Goal: Book appointment/travel/reservation

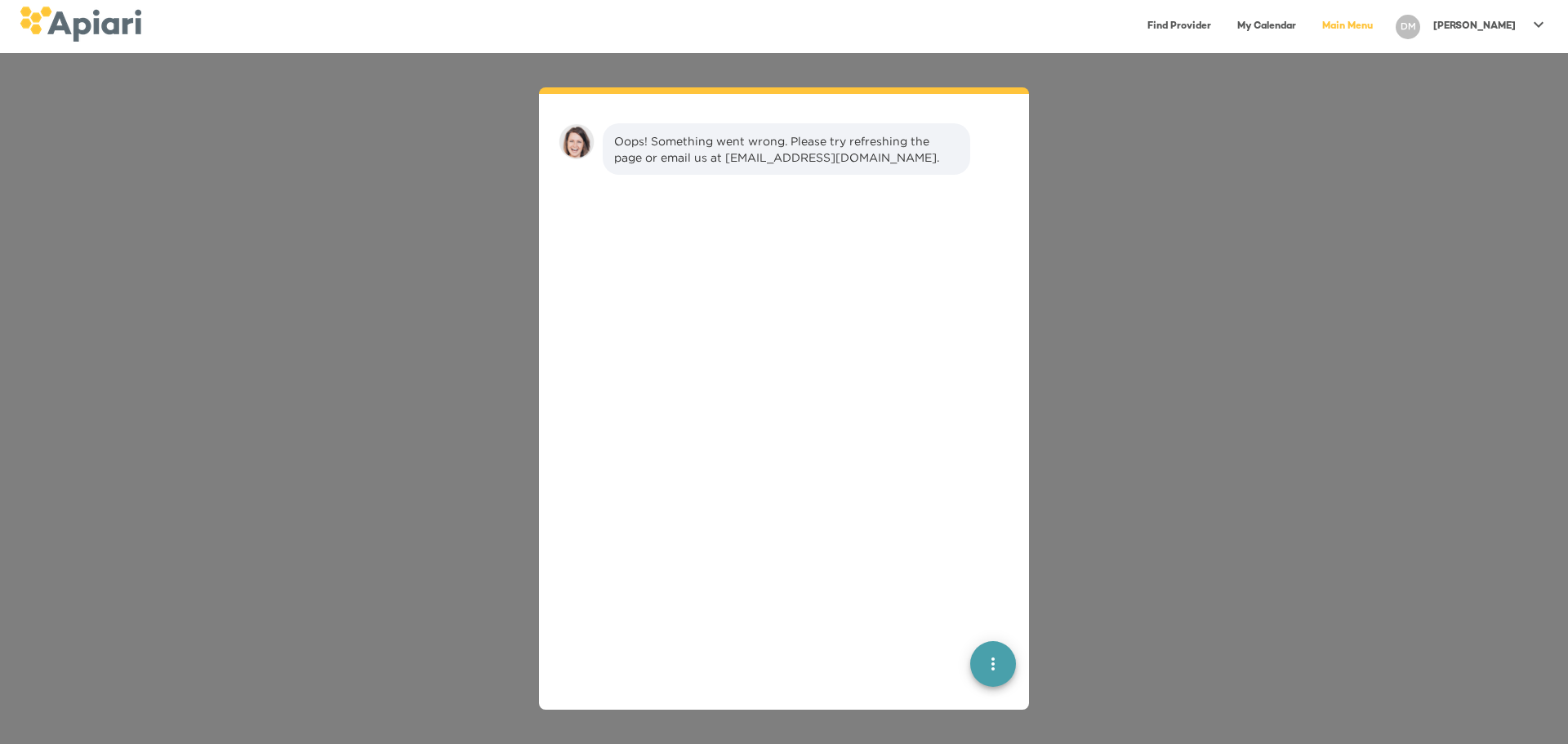
scroll to position [22, 0]
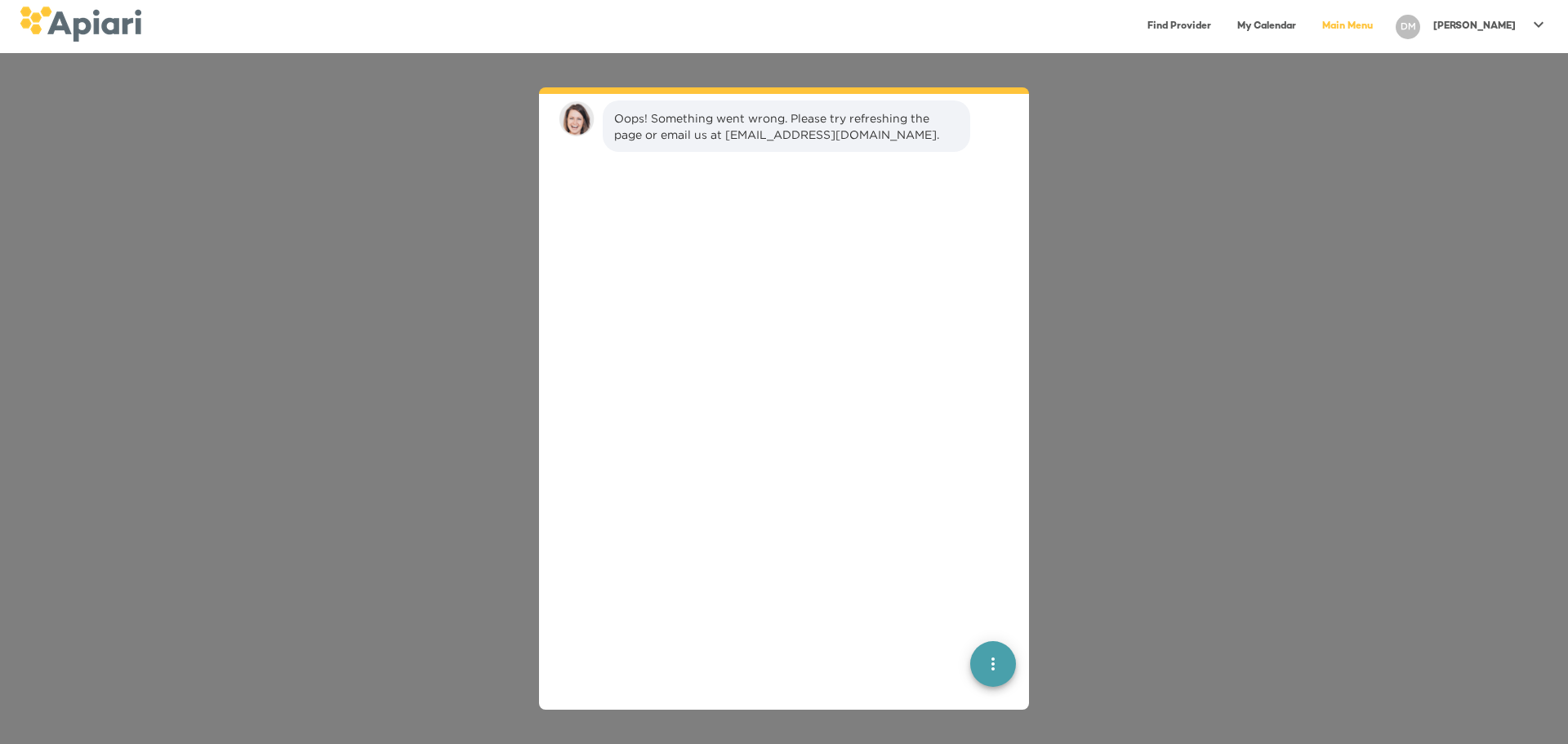
click at [1258, 138] on div "Oops! Something went wrong. Please try refreshing the page or email us at [EMAI…" at bounding box center [784, 398] width 1568 height 691
click at [1221, 31] on link "Find Provider" at bounding box center [1179, 26] width 84 height 33
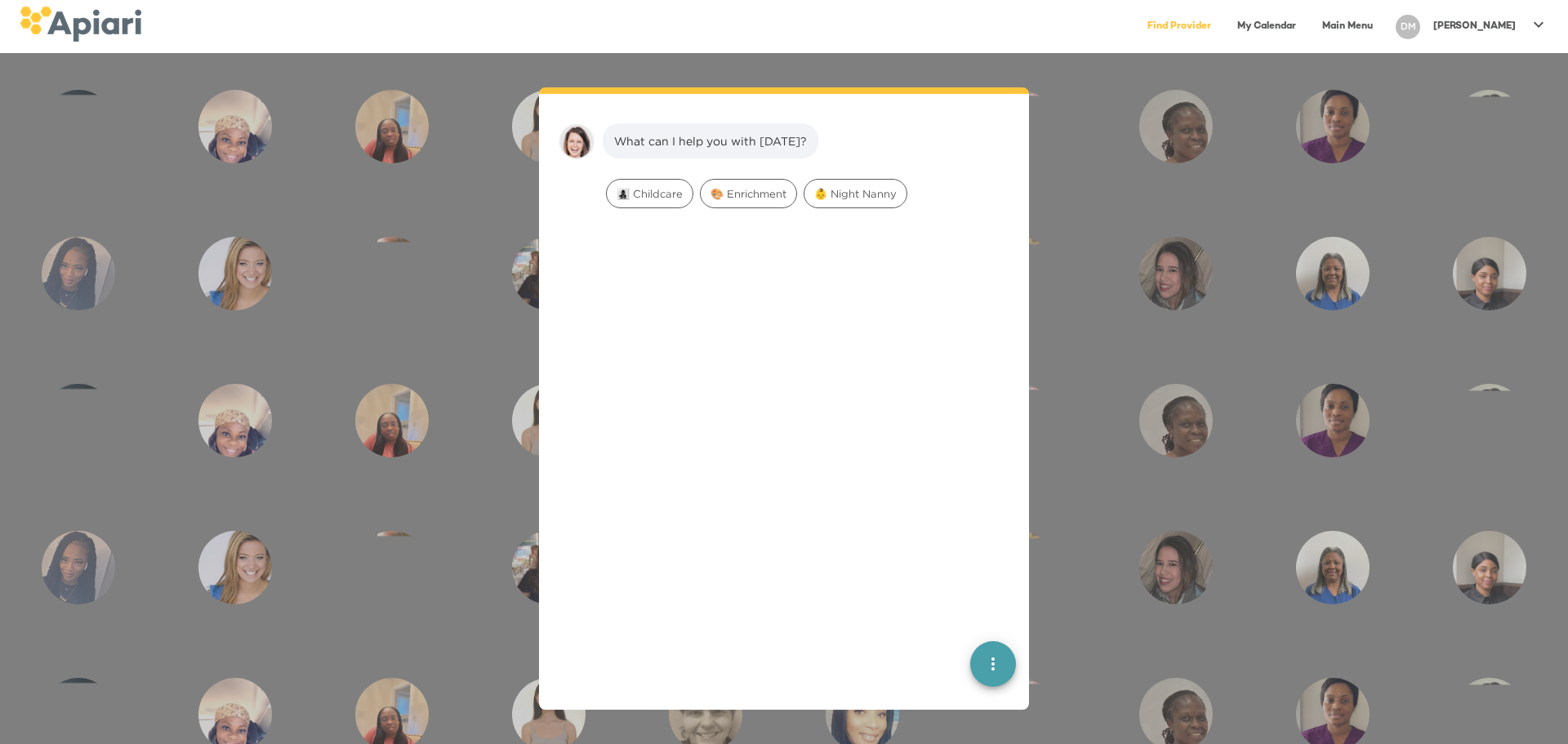
scroll to position [22, 0]
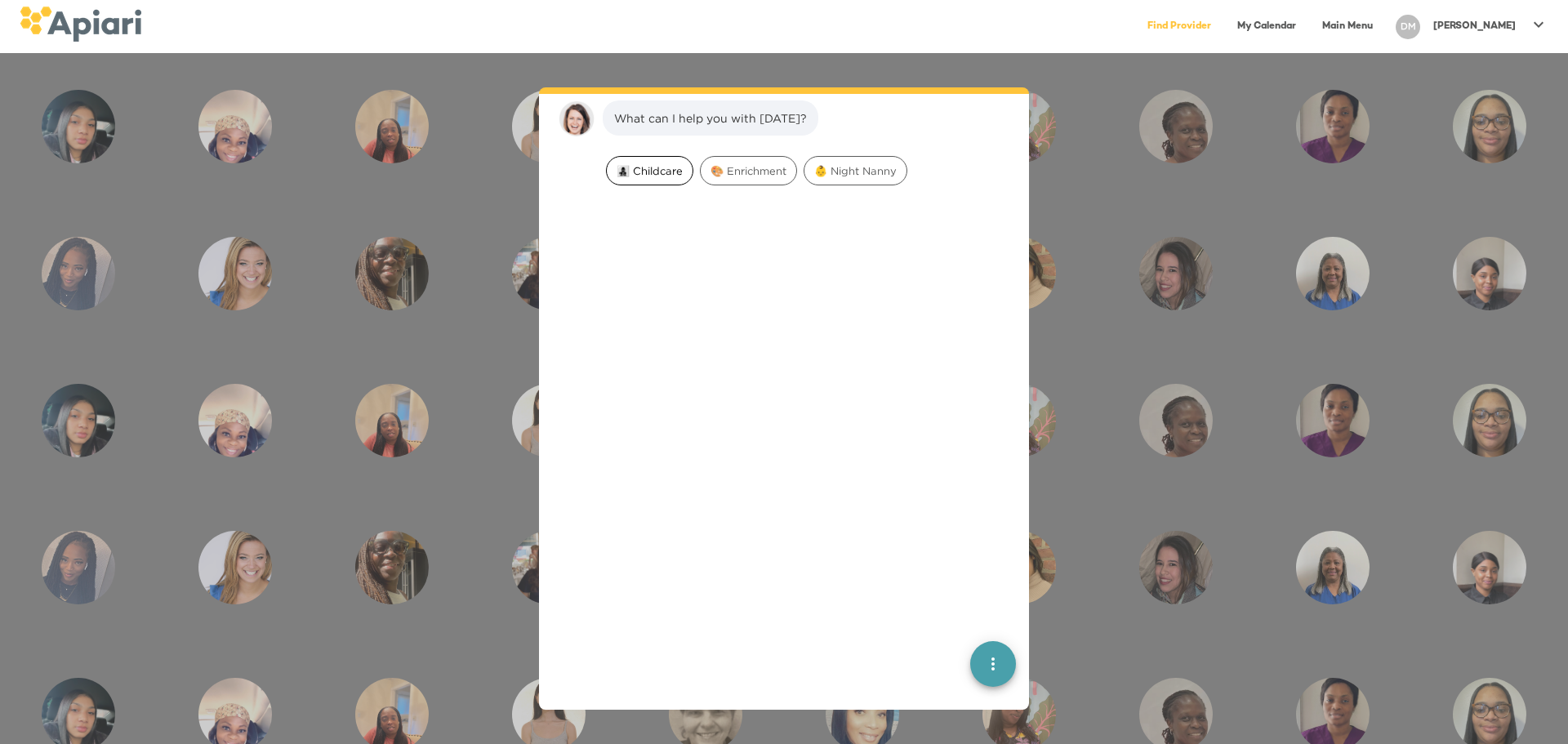
click at [669, 173] on span "👩‍👧‍👦 Childcare" at bounding box center [649, 171] width 85 height 15
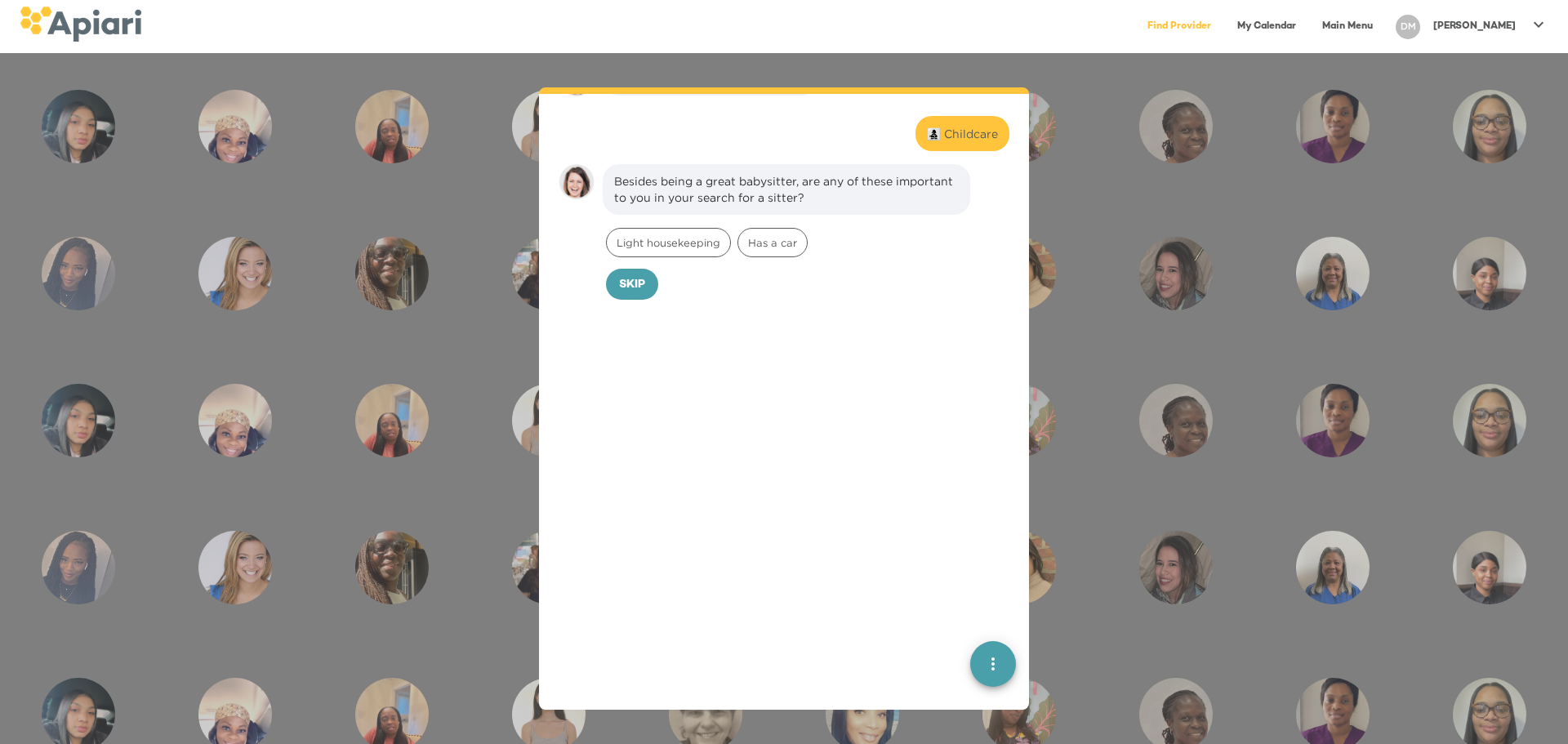
scroll to position [0, 0]
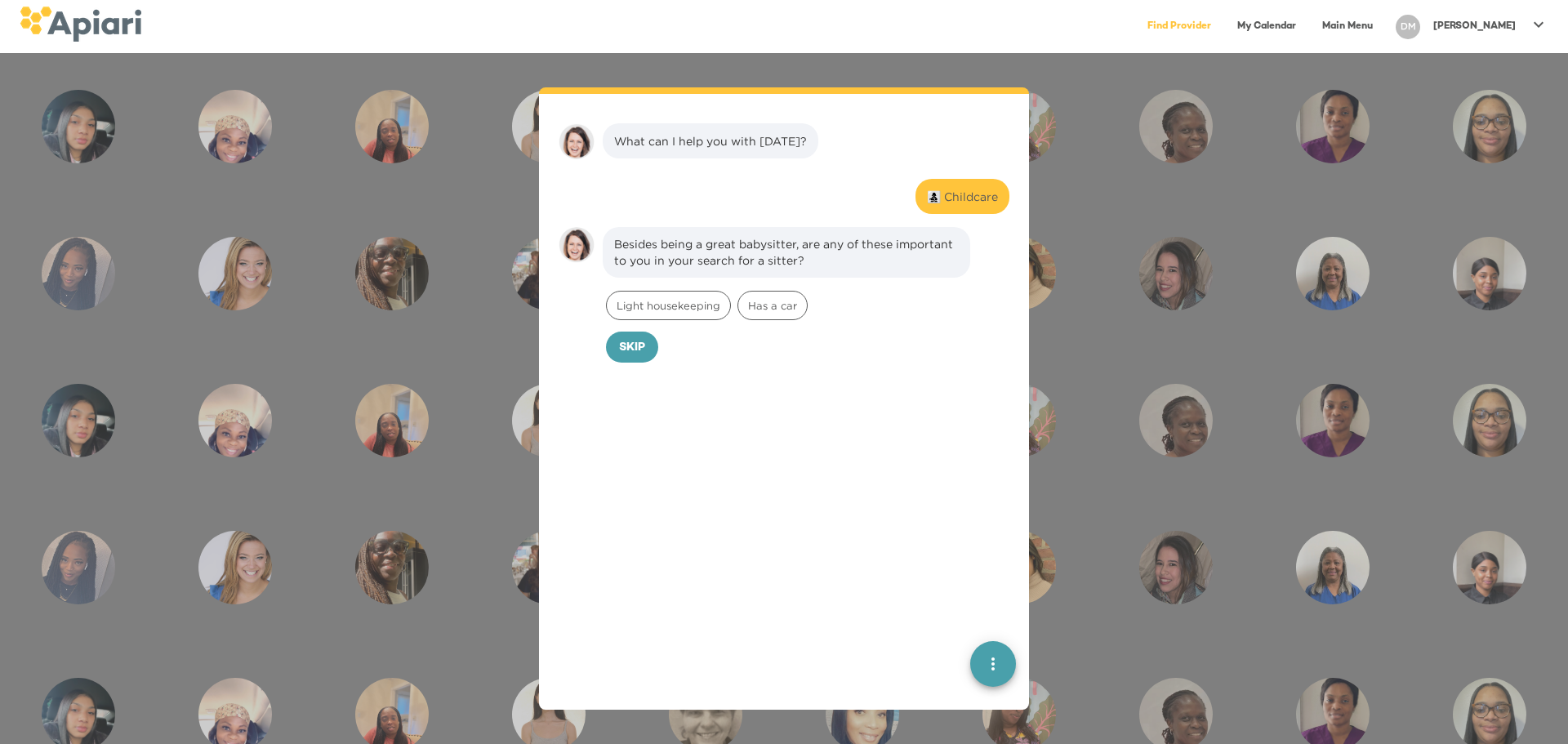
click at [949, 199] on div "👩‍👧‍👦 Childcare" at bounding box center [961, 197] width 71 height 16
click at [938, 198] on div "👩‍👧‍👦 Childcare" at bounding box center [961, 197] width 71 height 16
click at [760, 139] on div "What can I help you with [DATE]?" at bounding box center [710, 141] width 192 height 16
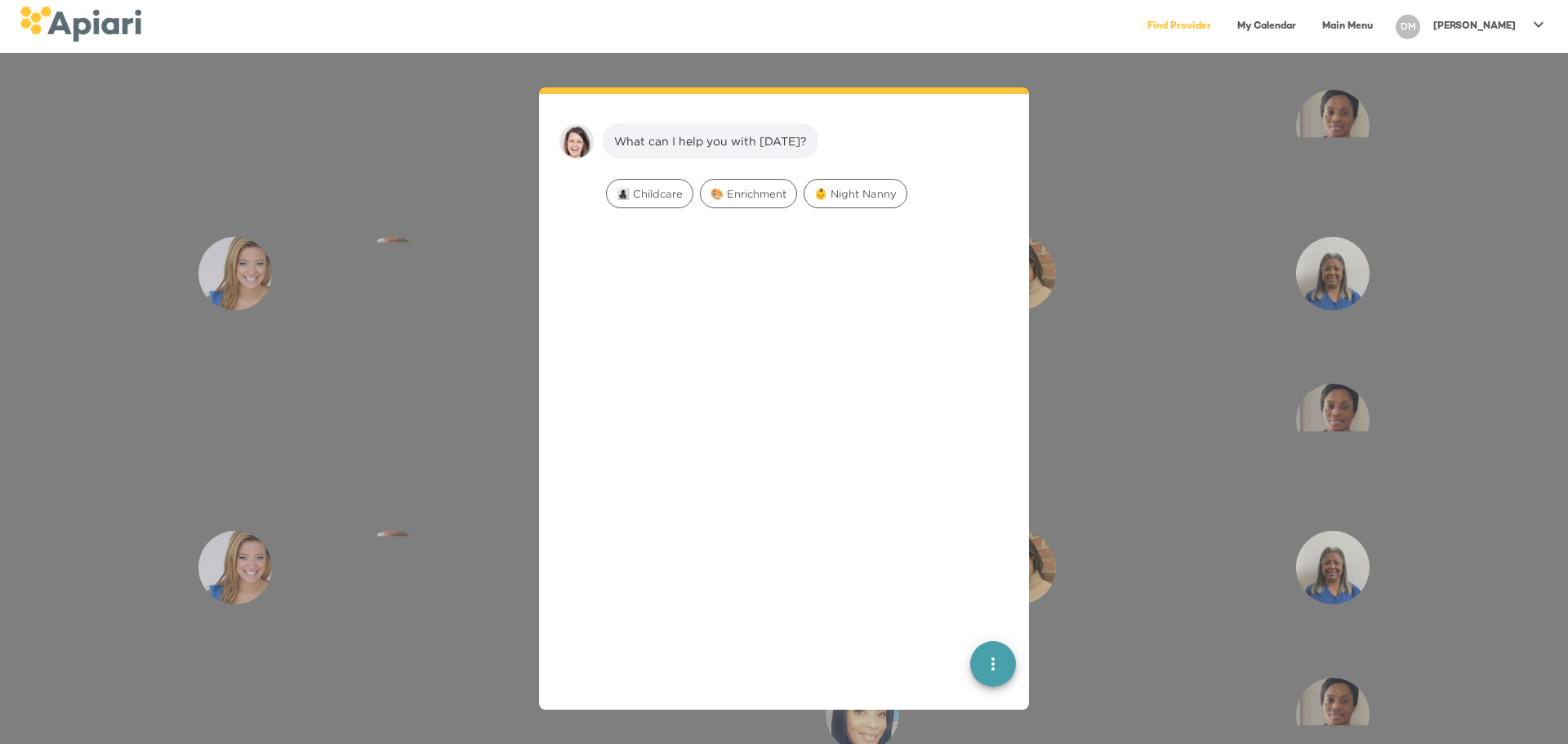
scroll to position [22, 0]
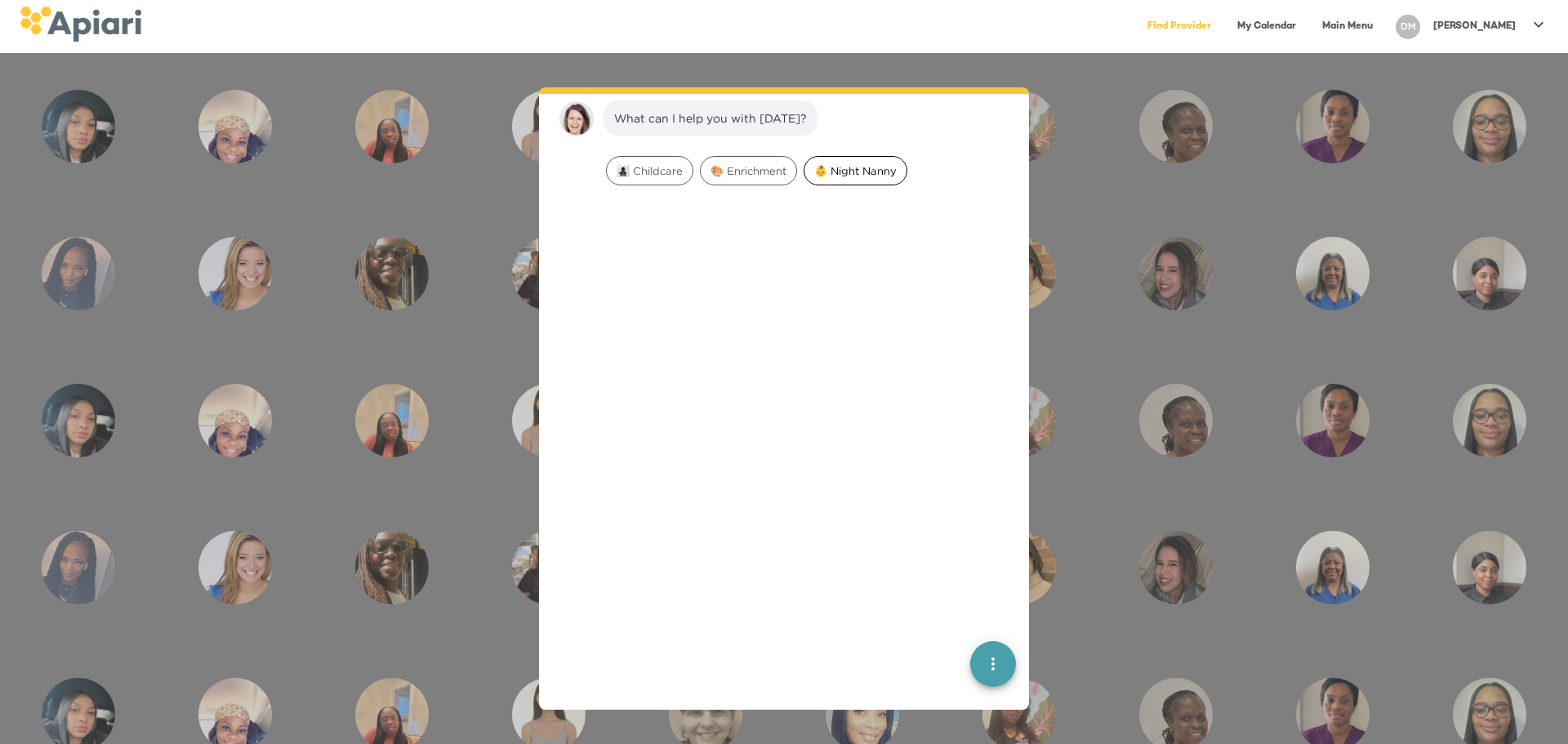
click at [865, 172] on span "👶 Night Nanny" at bounding box center [855, 171] width 102 height 15
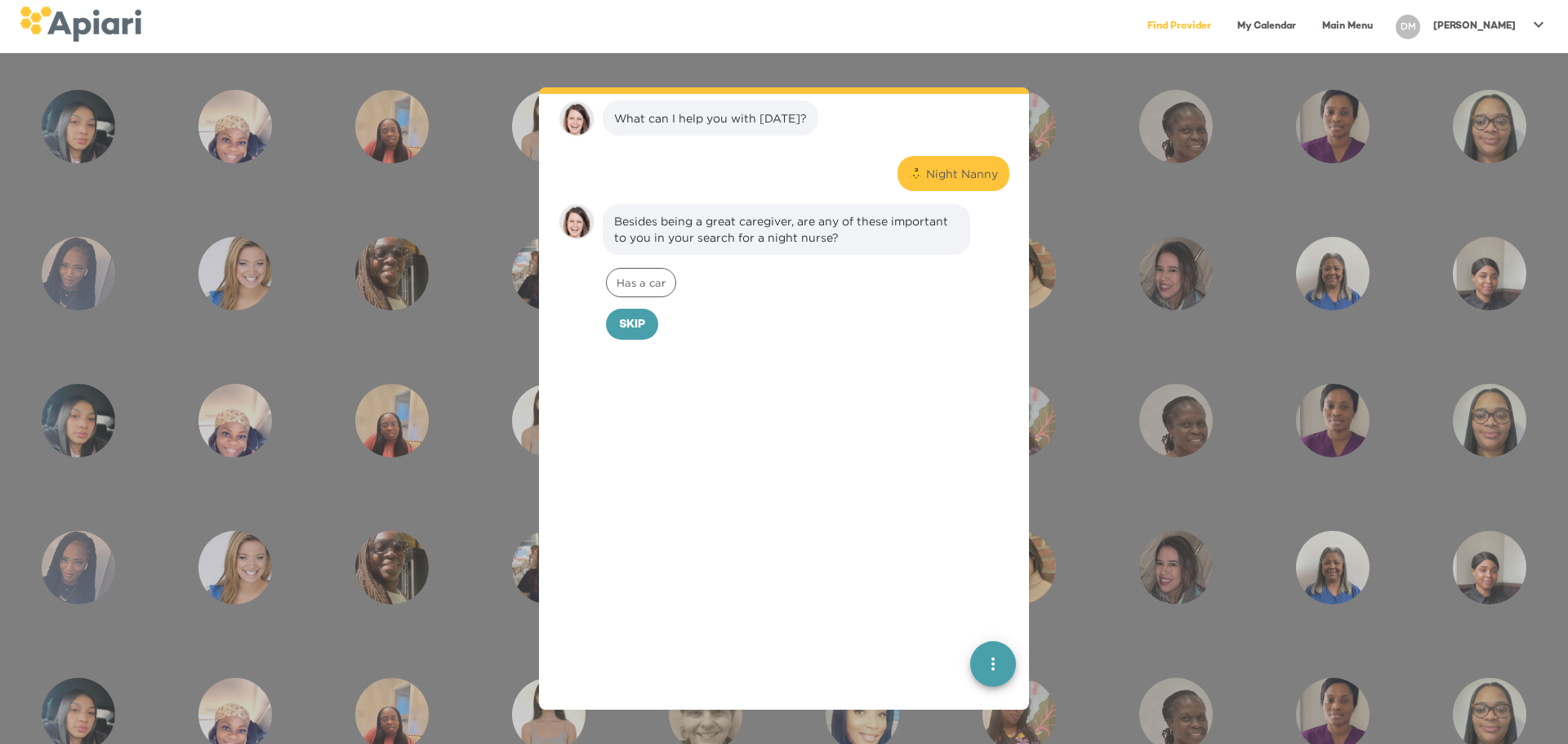
scroll to position [126, 0]
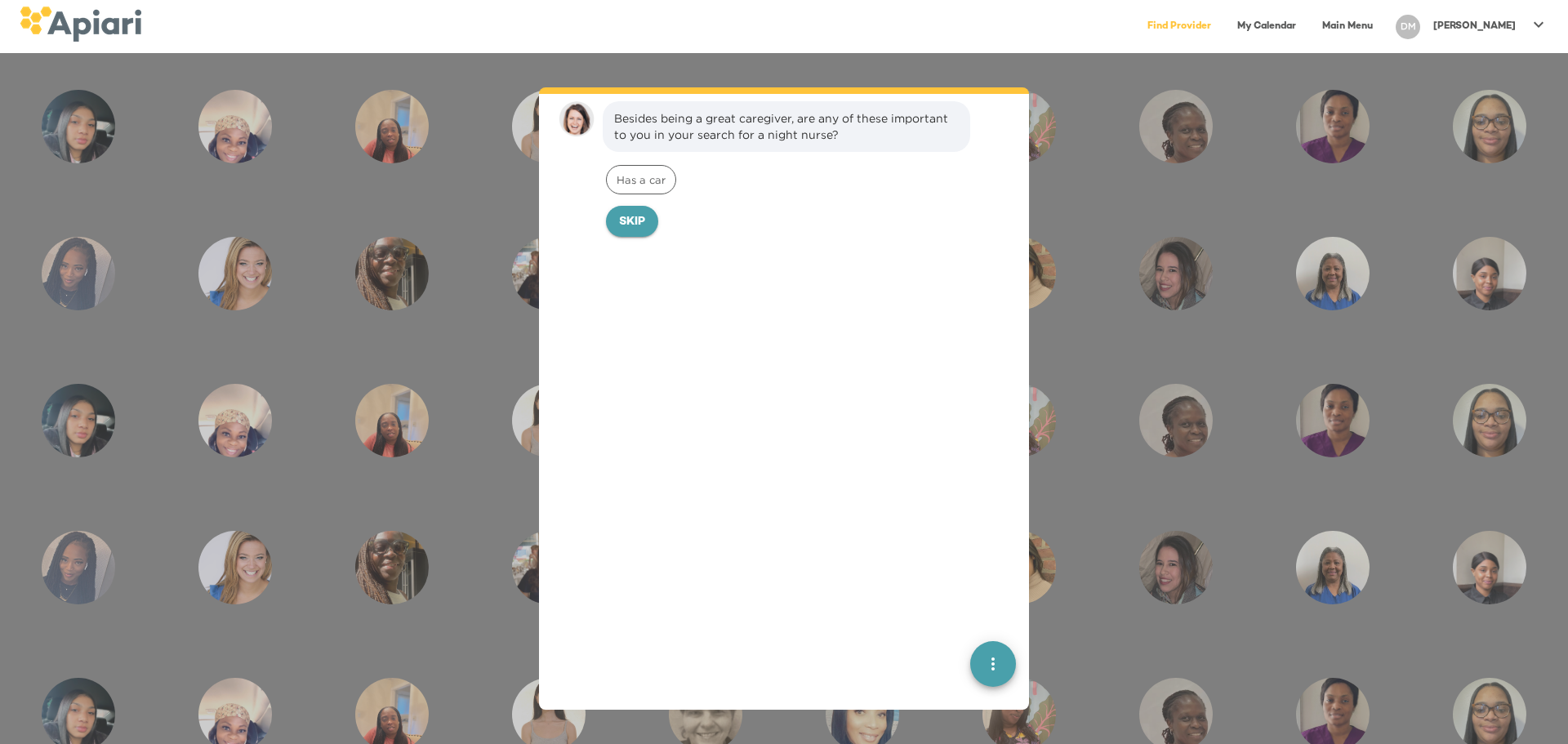
click at [631, 228] on span "Skip" at bounding box center [632, 222] width 26 height 21
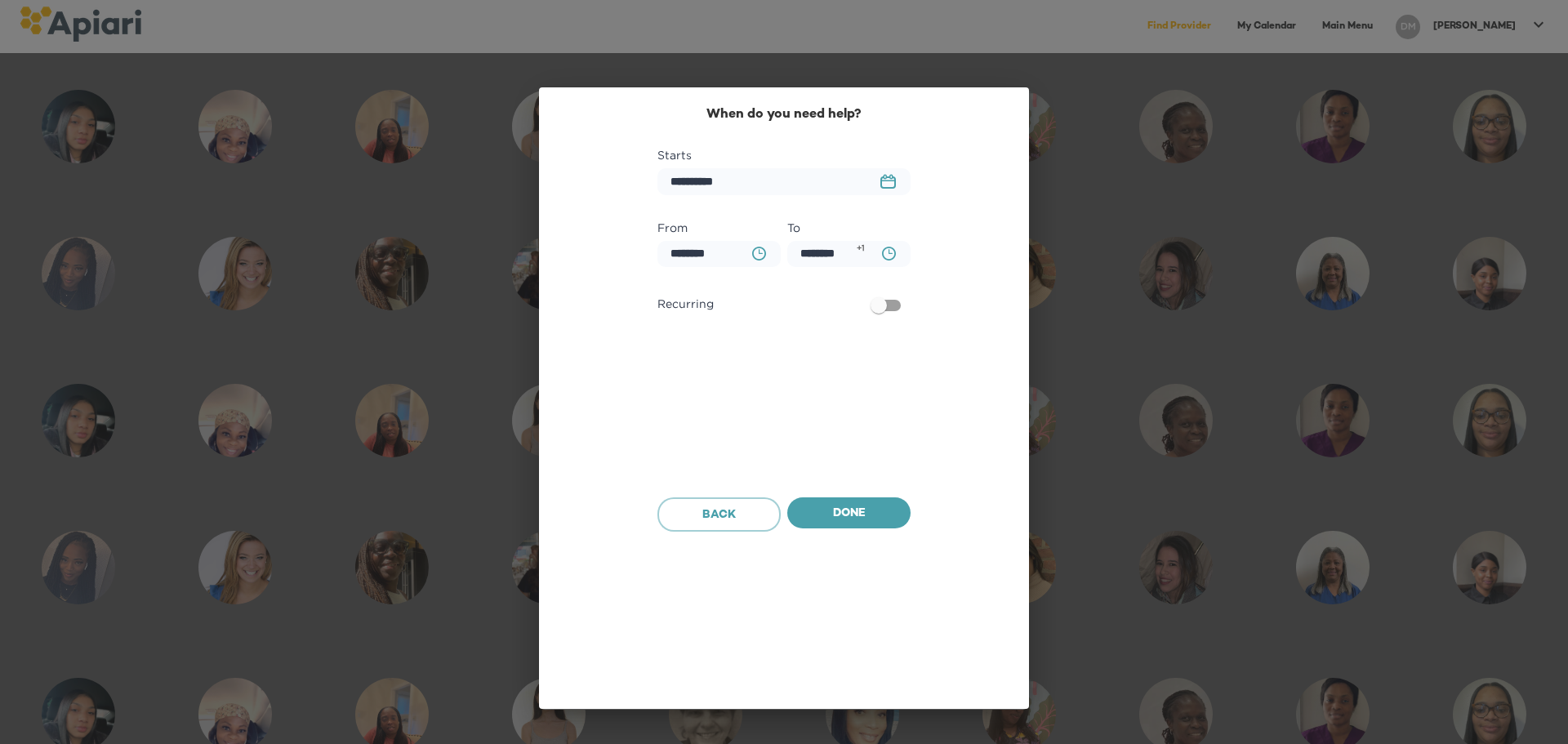
scroll to position [237, 0]
click at [737, 509] on span "Back" at bounding box center [719, 516] width 95 height 21
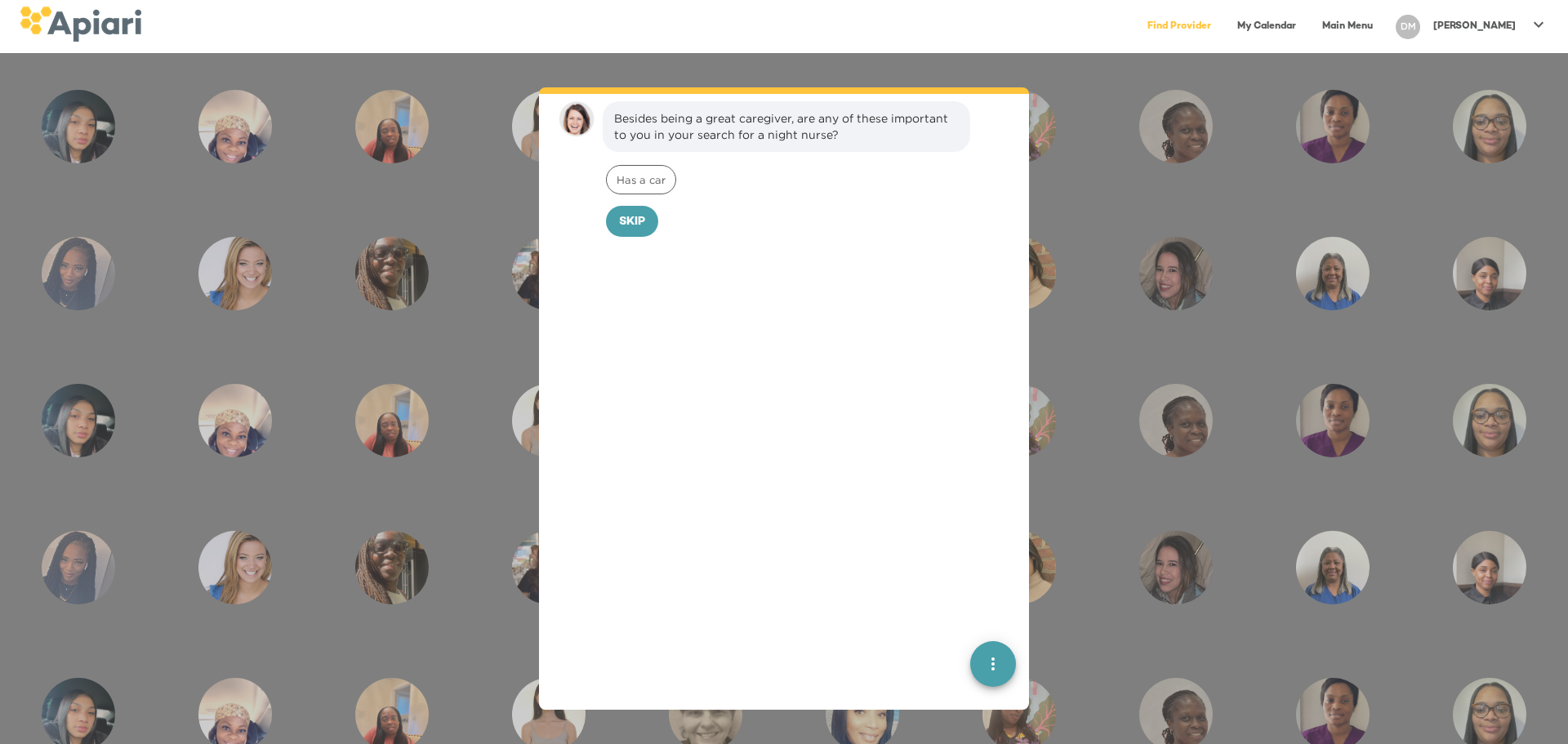
scroll to position [0, 0]
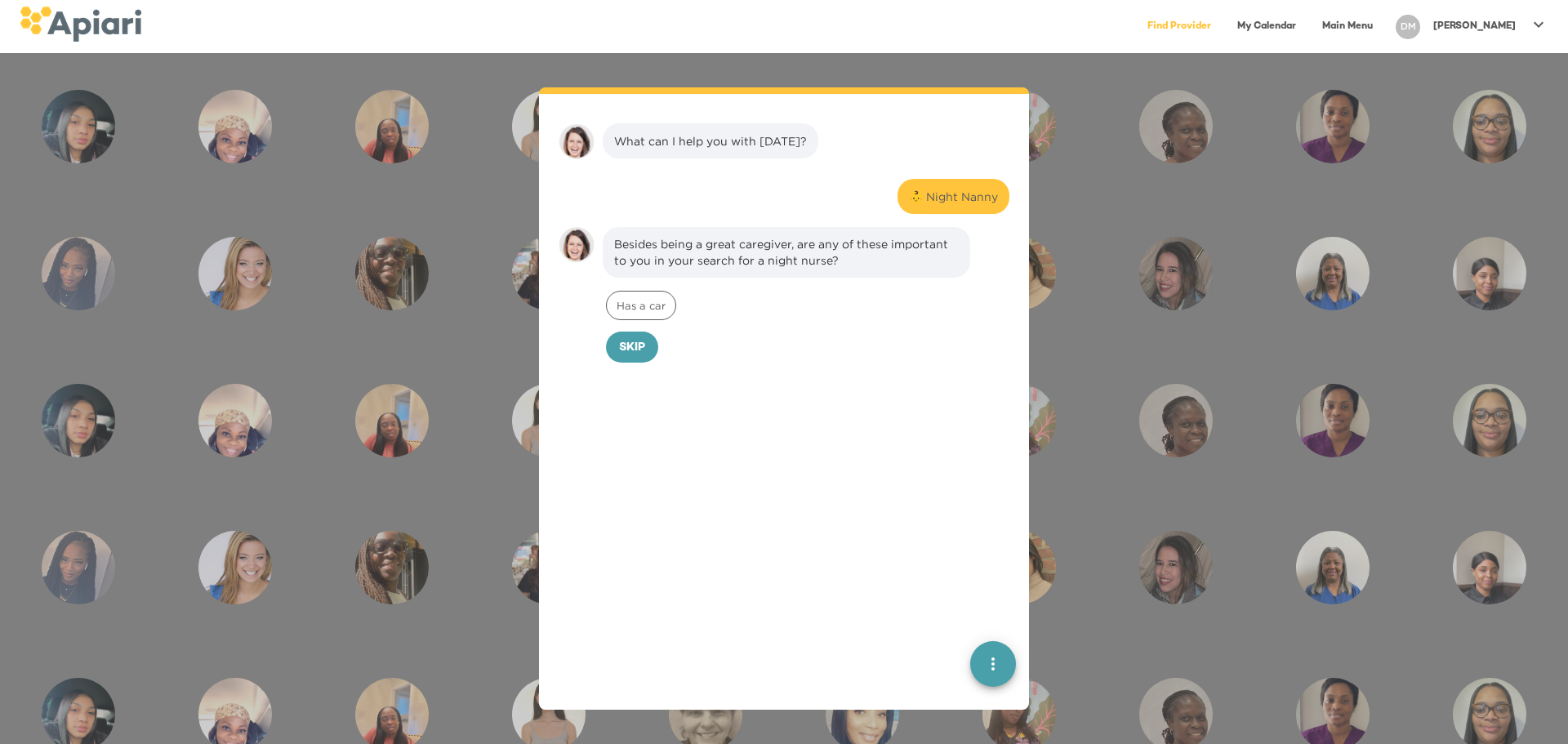
click at [757, 143] on div "What can I help you with [DATE]?" at bounding box center [710, 141] width 192 height 16
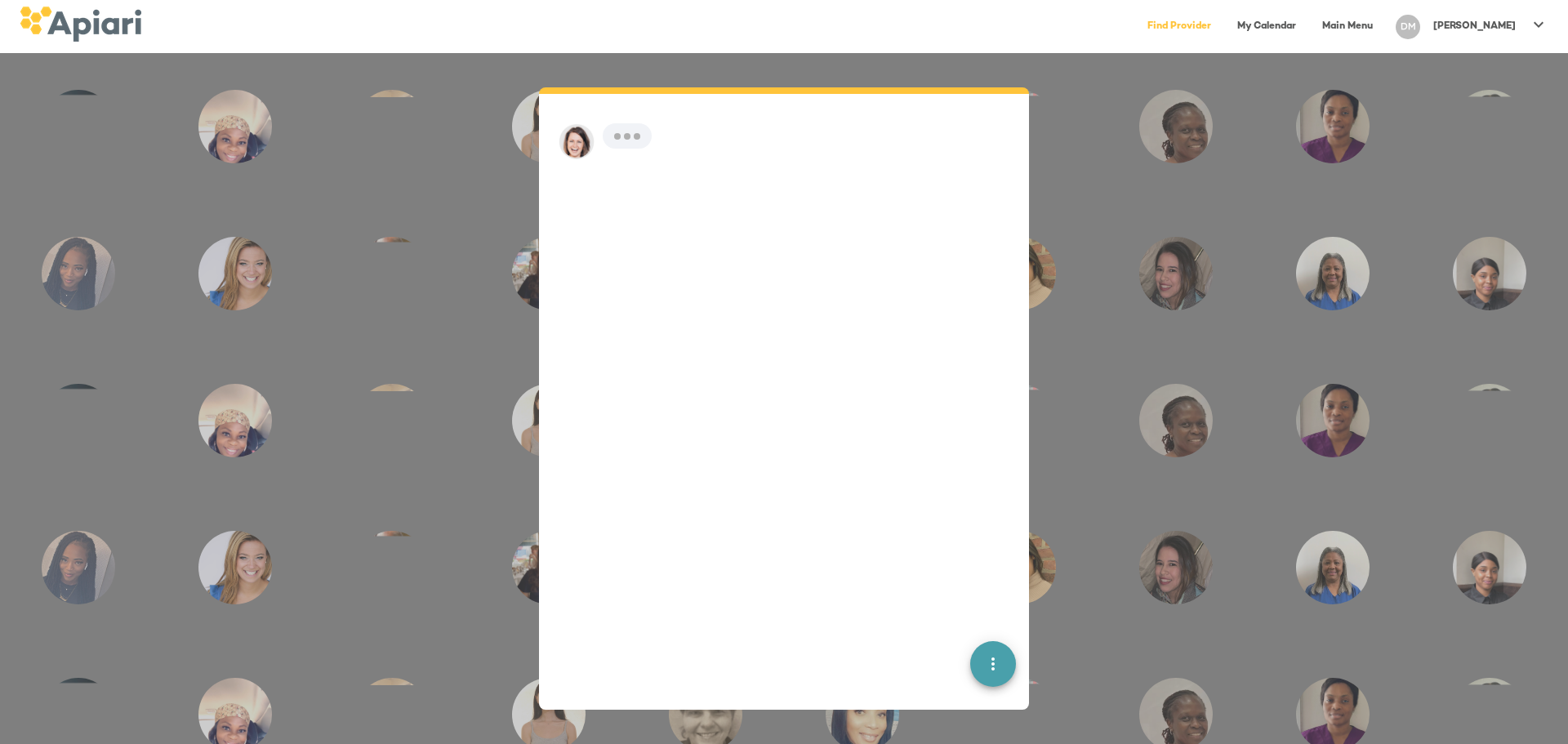
scroll to position [22, 0]
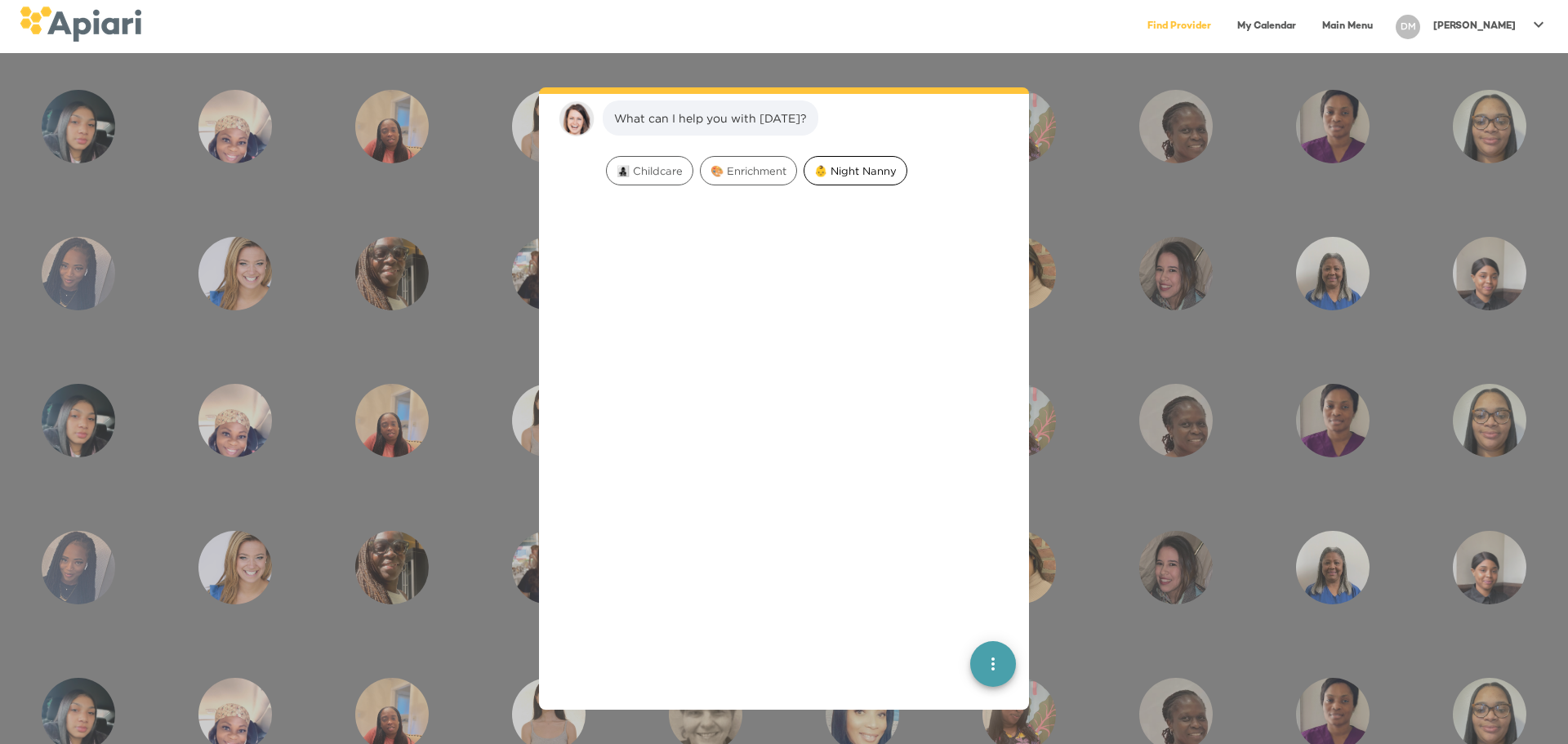
click at [834, 164] on span "👶 Night Nanny" at bounding box center [855, 171] width 102 height 15
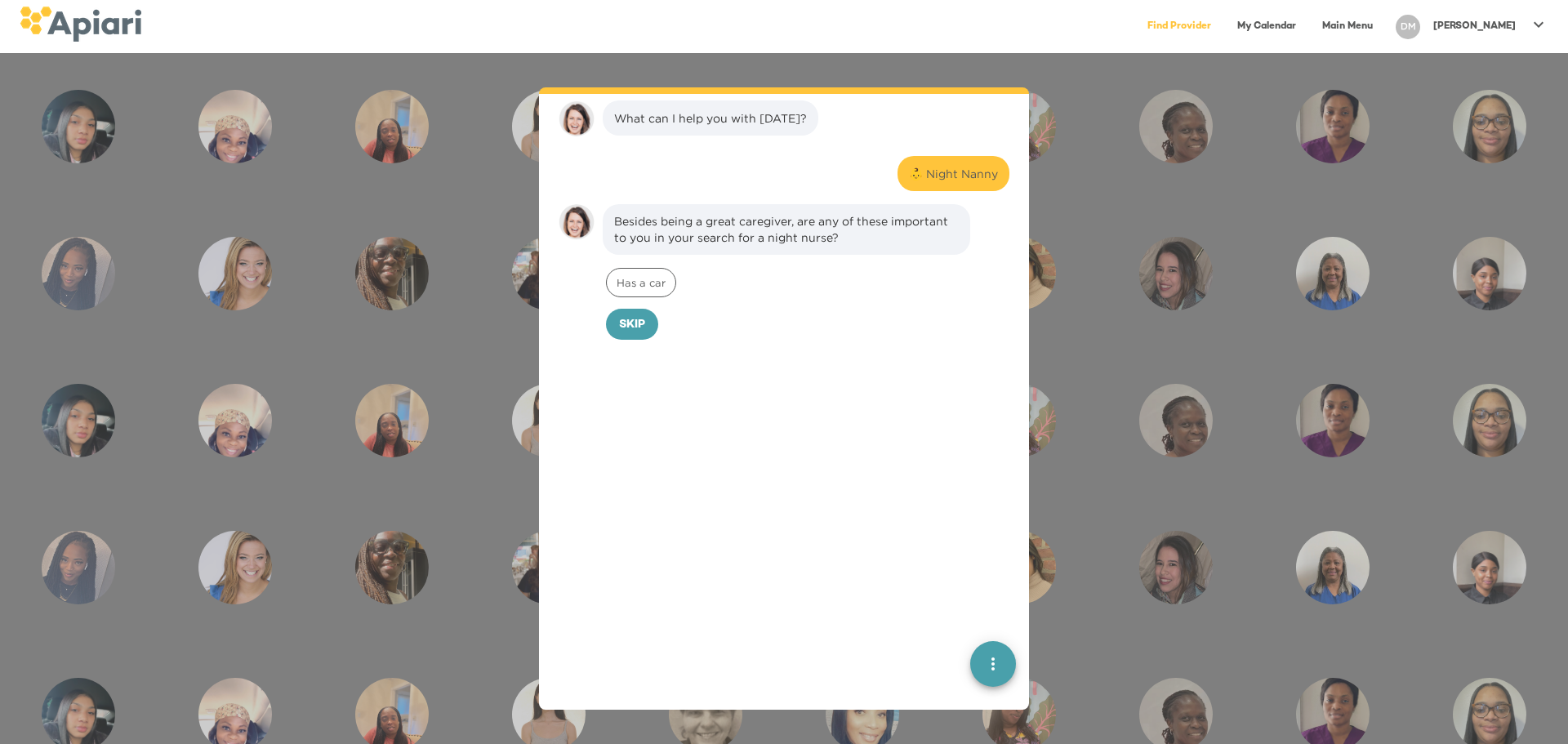
scroll to position [126, 0]
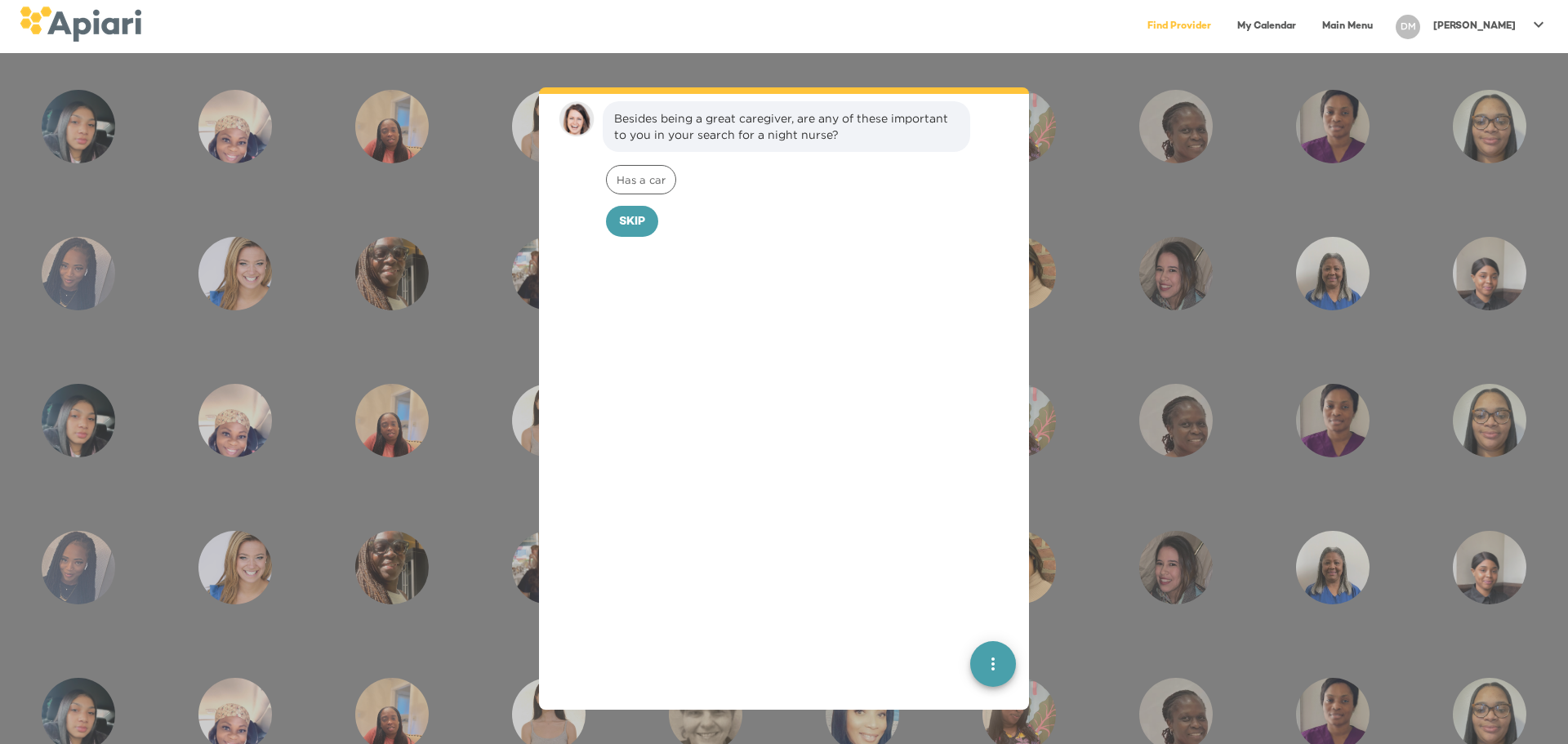
click at [1306, 23] on link "My Calendar" at bounding box center [1266, 26] width 78 height 33
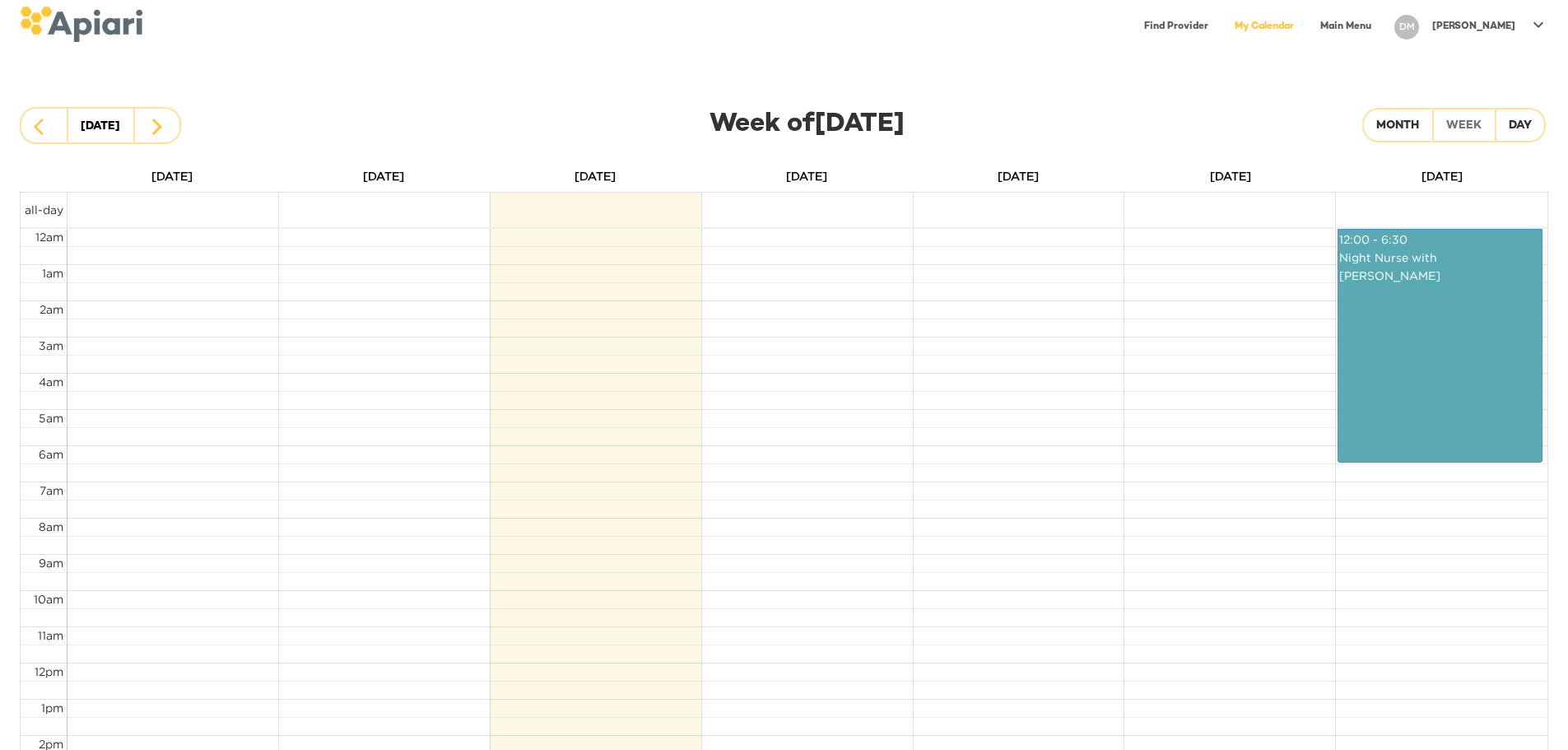
click at [1398, 256] on div "Night Nurse with Shanta" at bounding box center [1440, 266] width 203 height 36
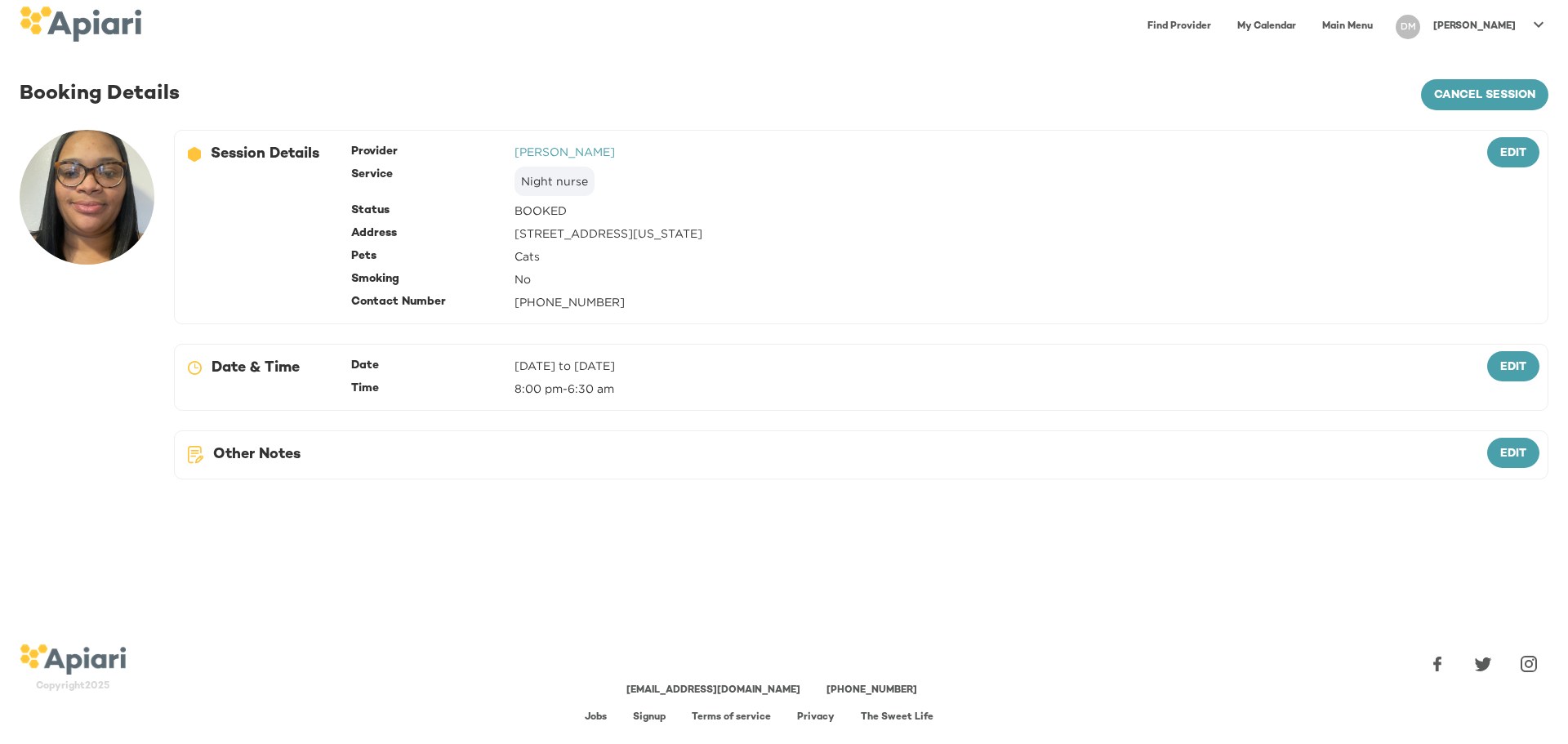
click at [1386, 254] on div "Cats" at bounding box center [970, 256] width 910 height 16
click at [1216, 25] on link "Find Provider" at bounding box center [1179, 26] width 84 height 33
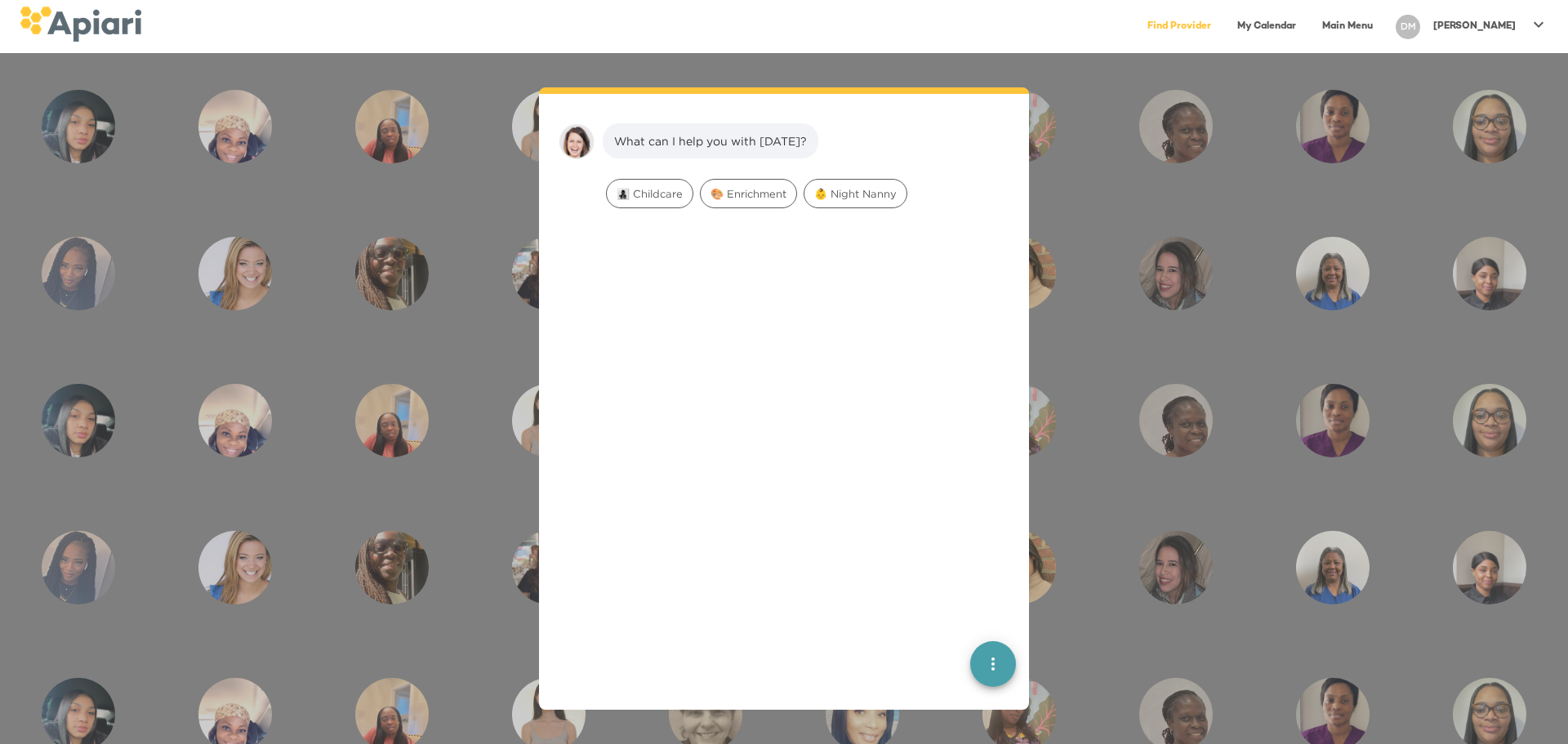
scroll to position [22, 0]
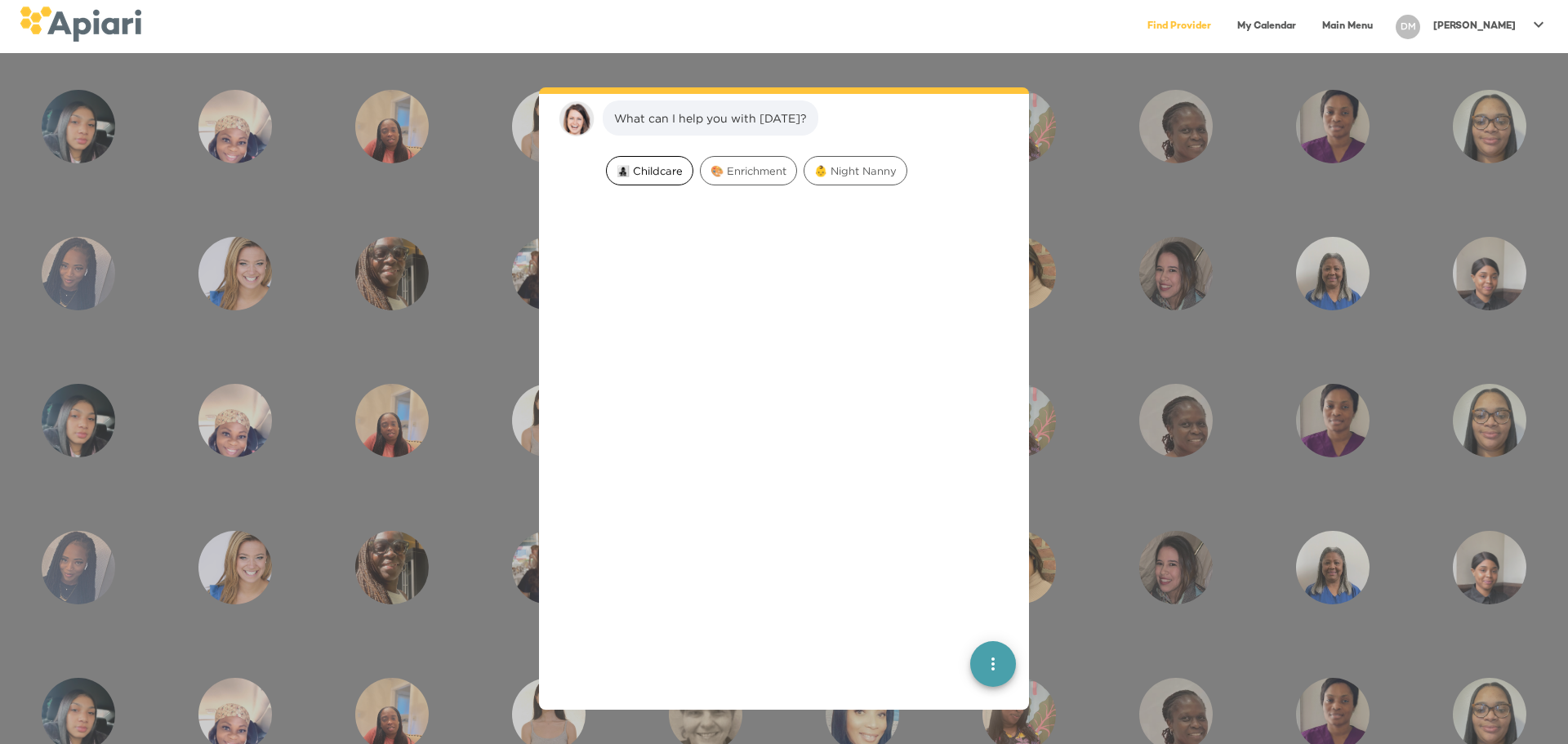
click at [649, 166] on span "👩‍👧‍👦 Childcare" at bounding box center [649, 171] width 85 height 15
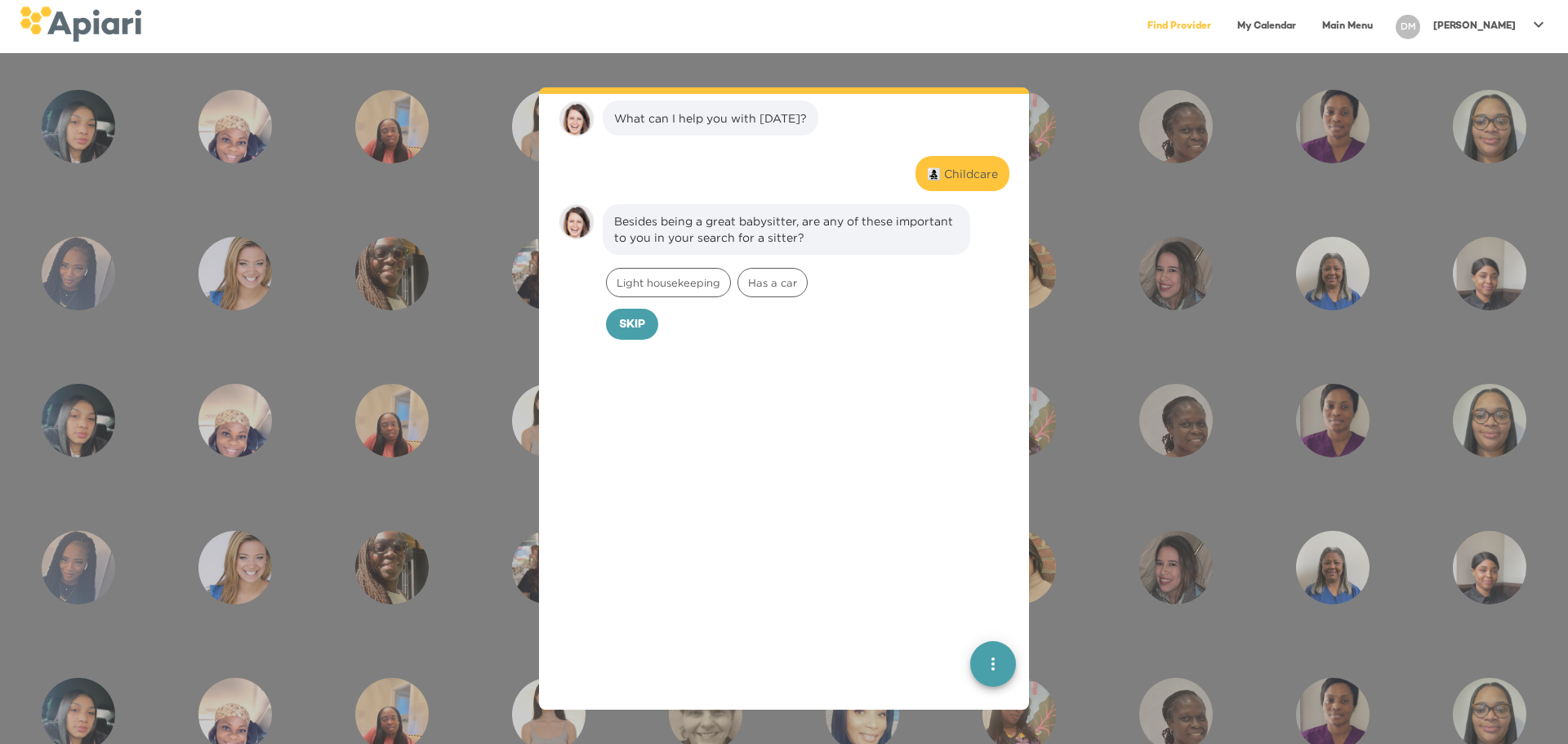
scroll to position [126, 0]
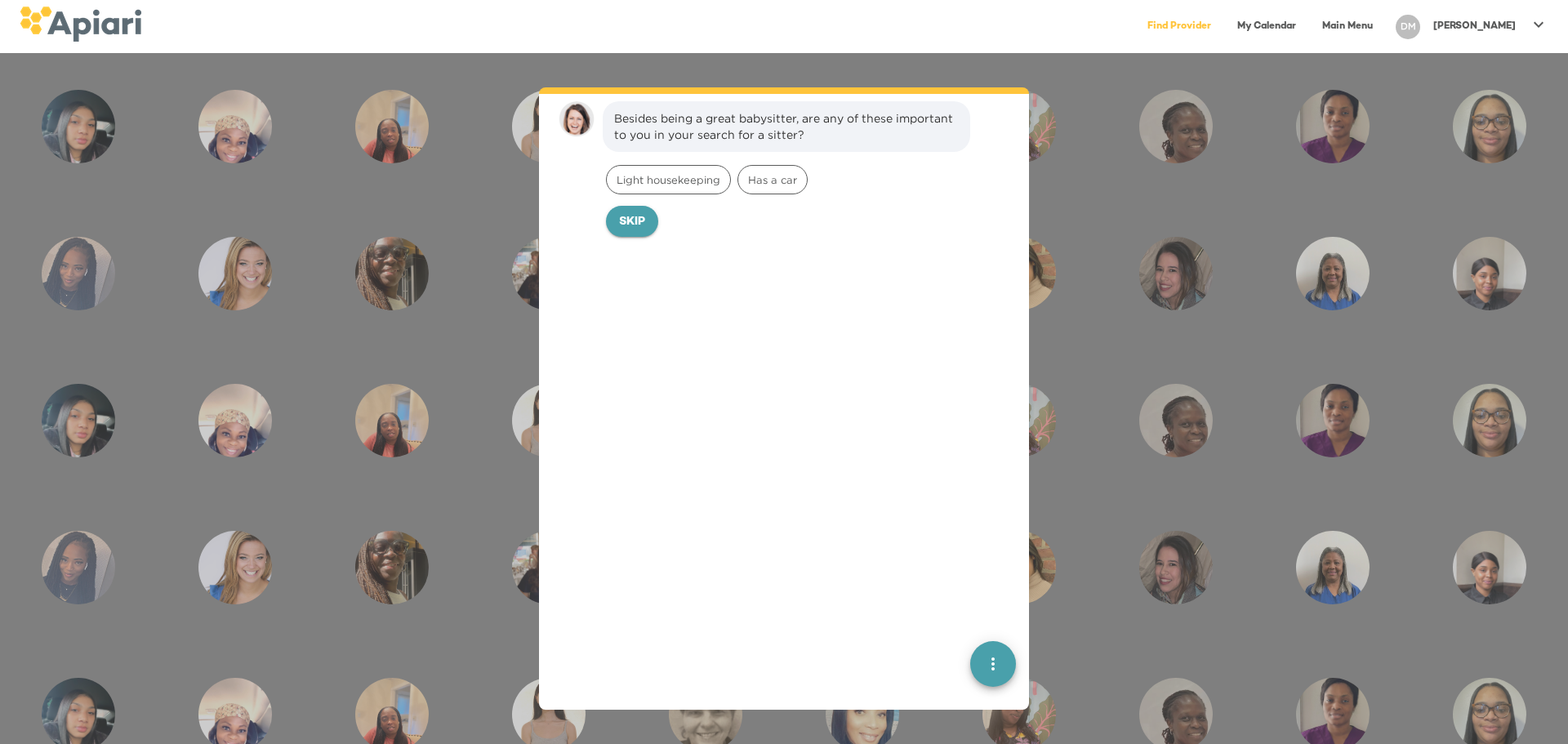
click at [643, 221] on span "Skip" at bounding box center [632, 222] width 26 height 21
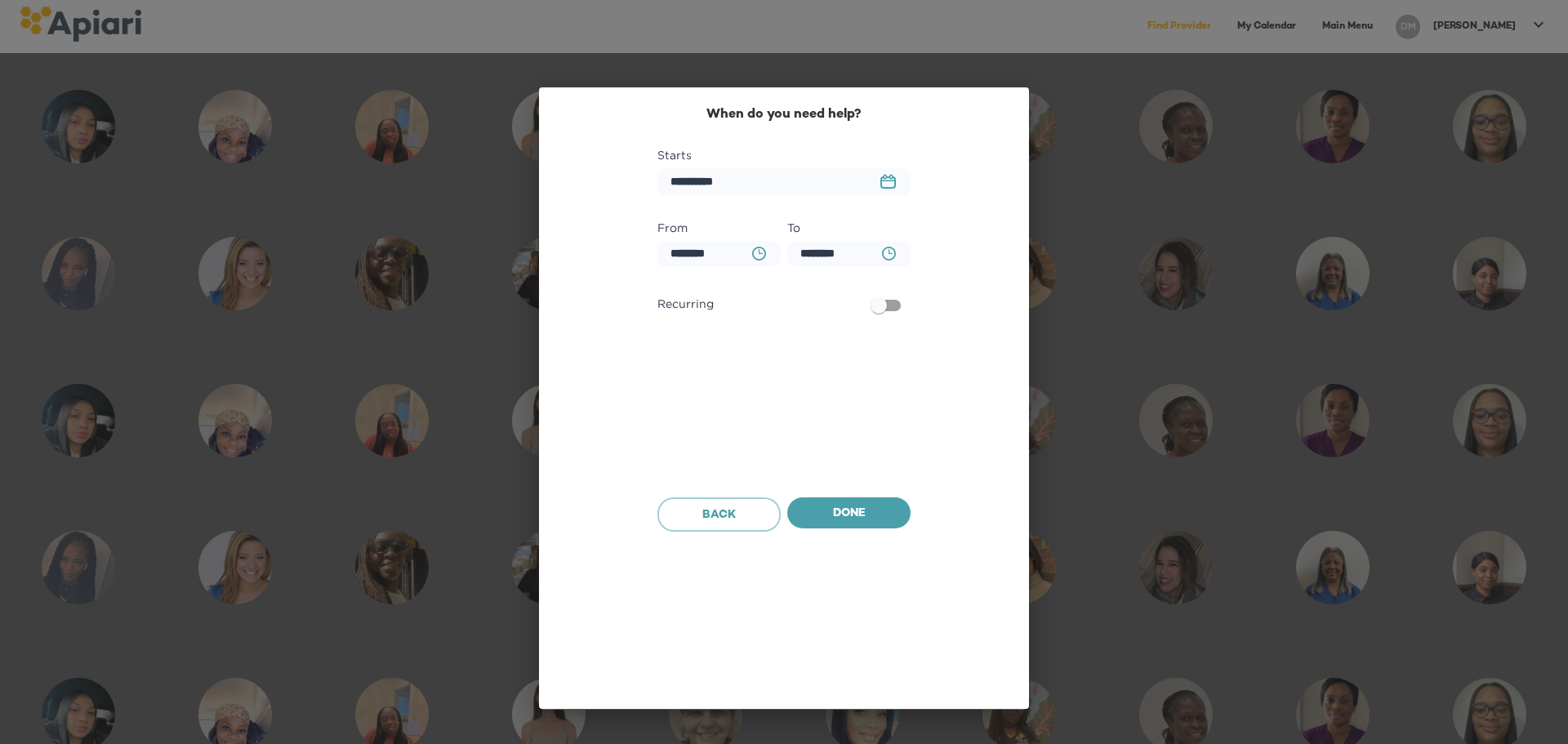
scroll to position [237, 0]
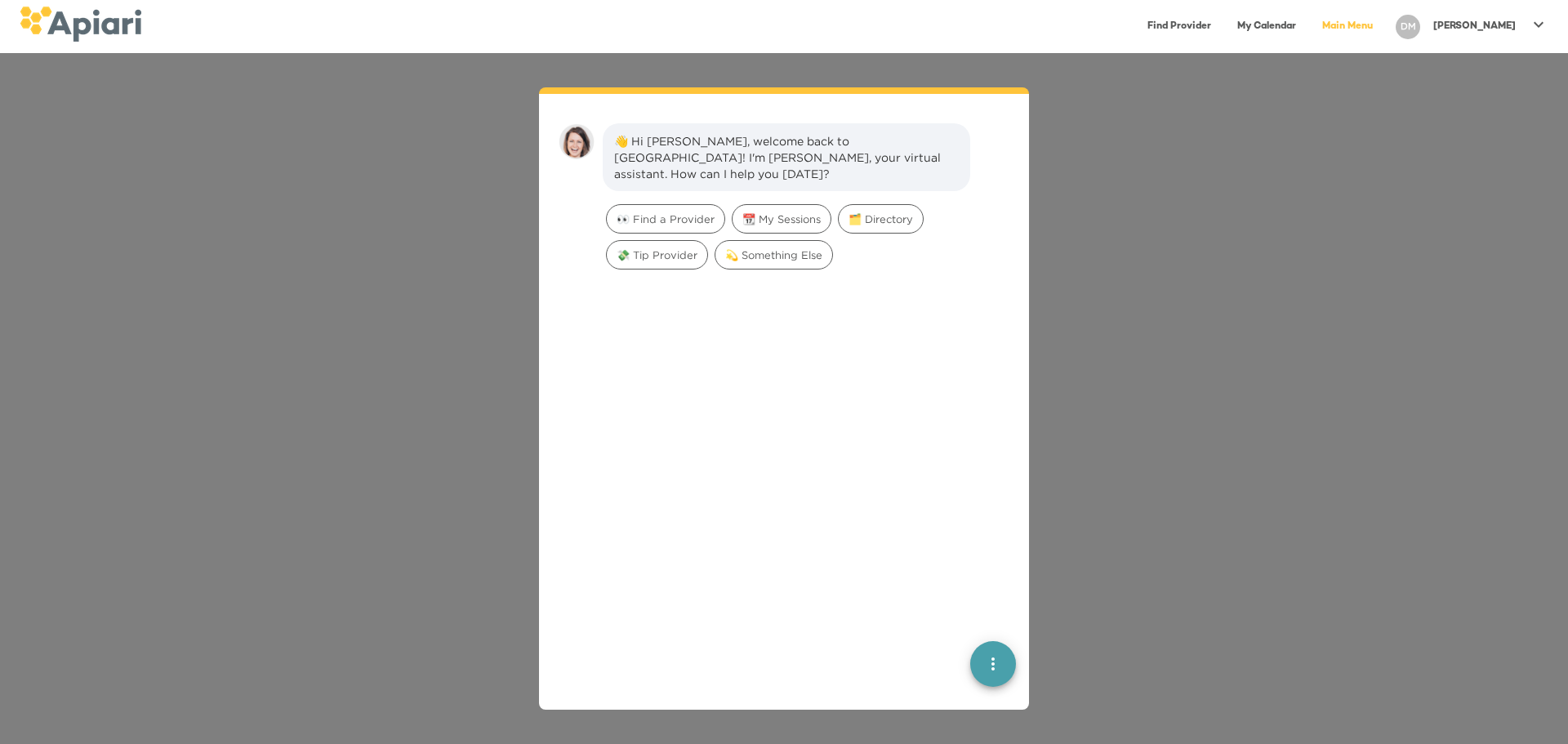
scroll to position [22, 0]
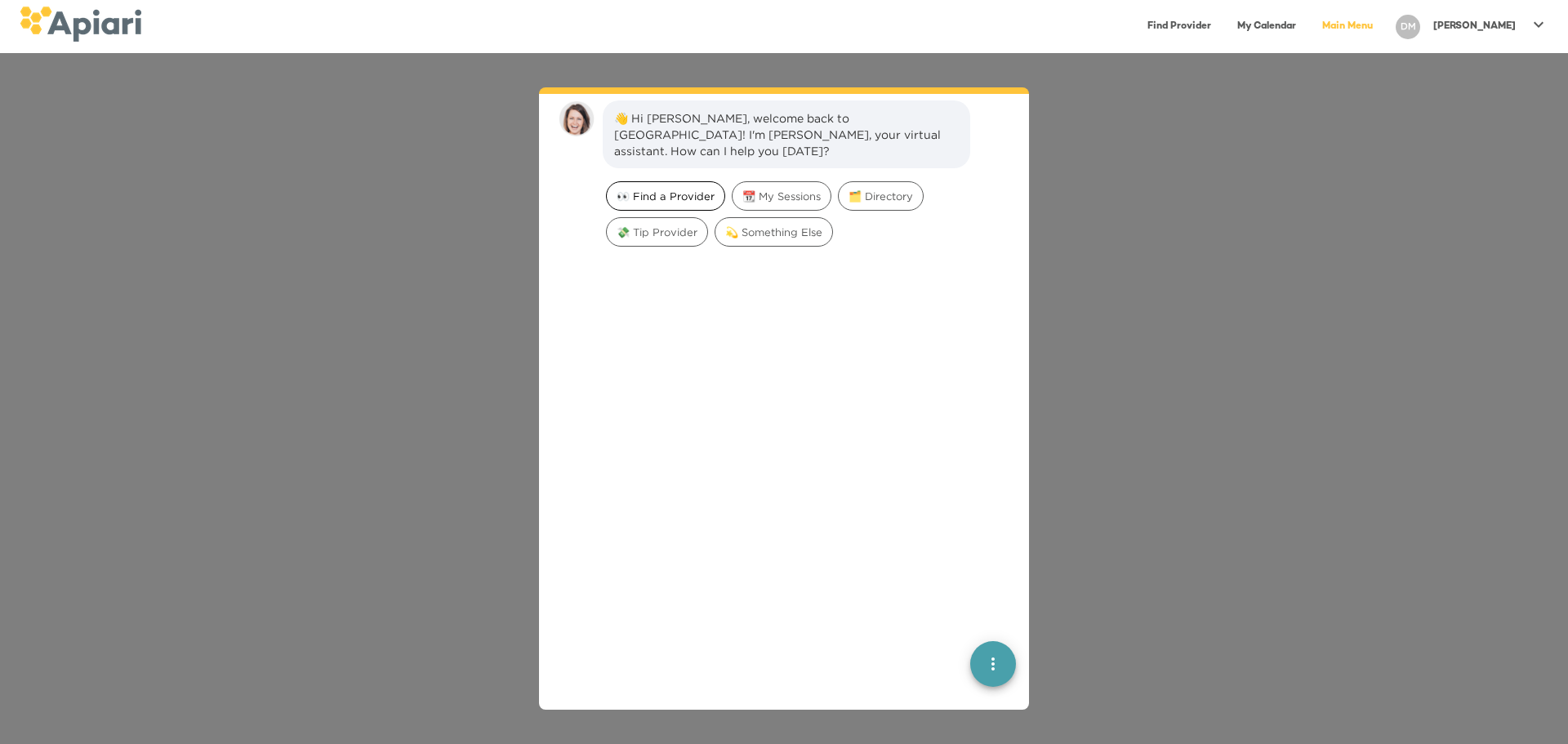
click at [689, 189] on span "👀 Find a Provider" at bounding box center [665, 196] width 118 height 15
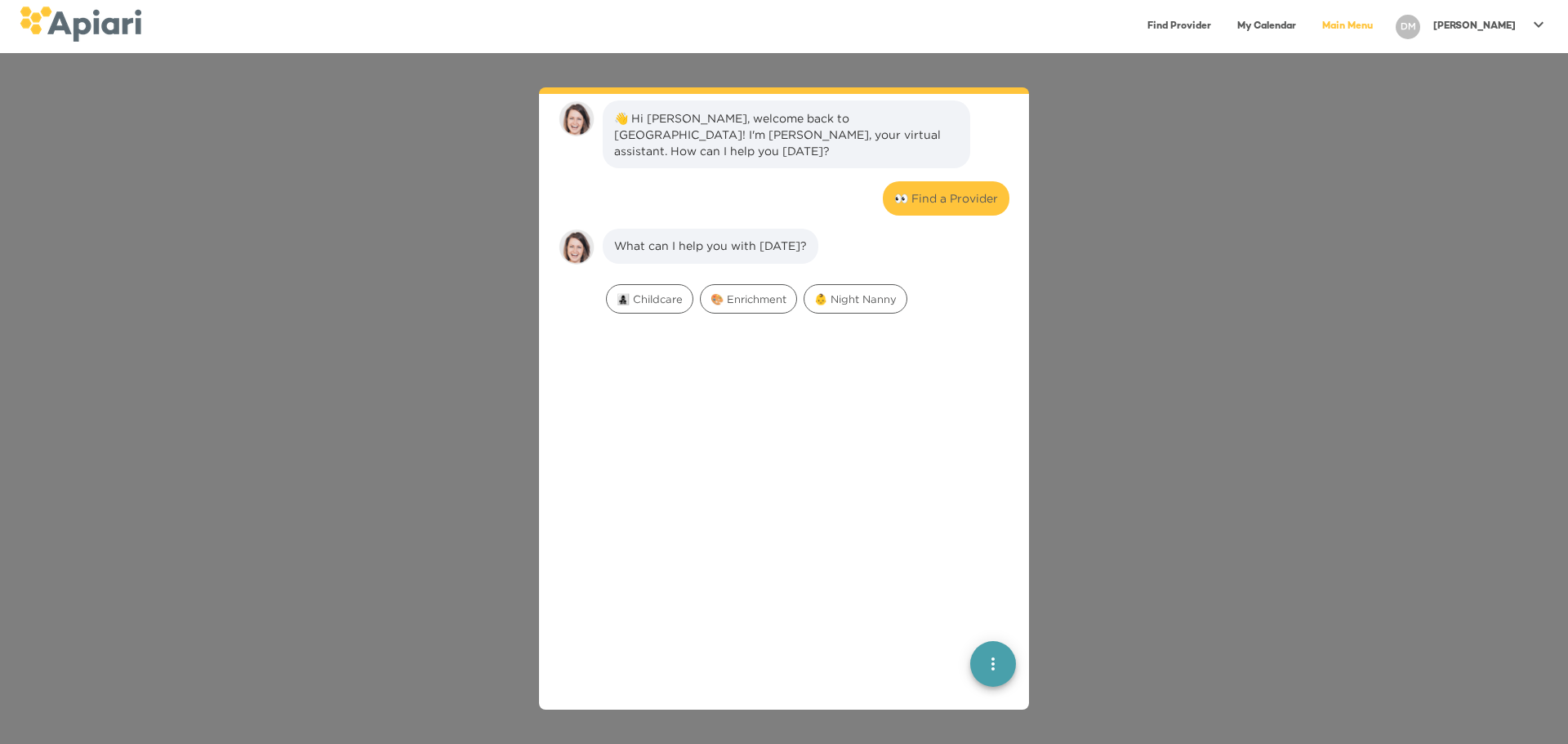
scroll to position [135, 0]
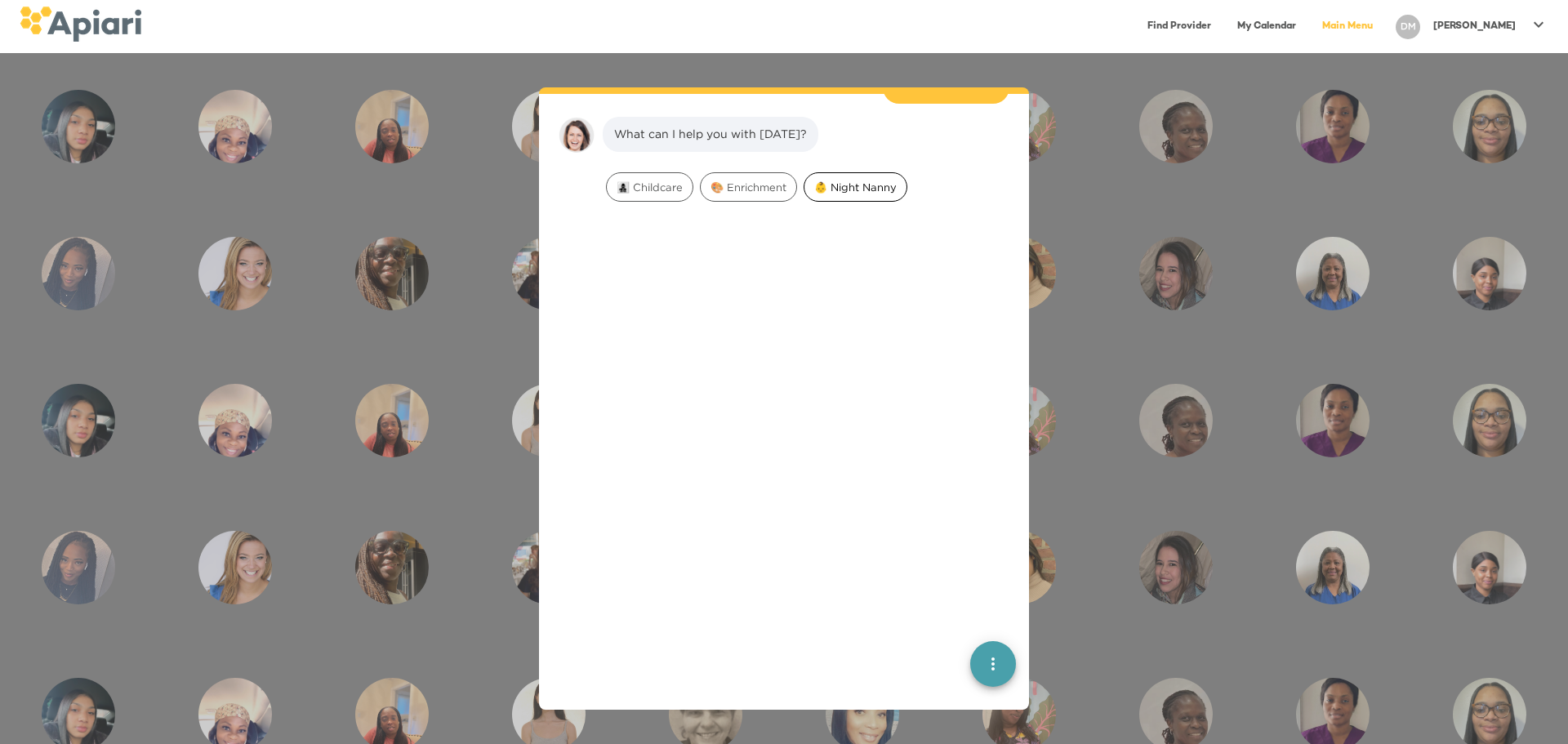
click at [843, 179] on div "👶 Night Nanny" at bounding box center [855, 187] width 103 height 30
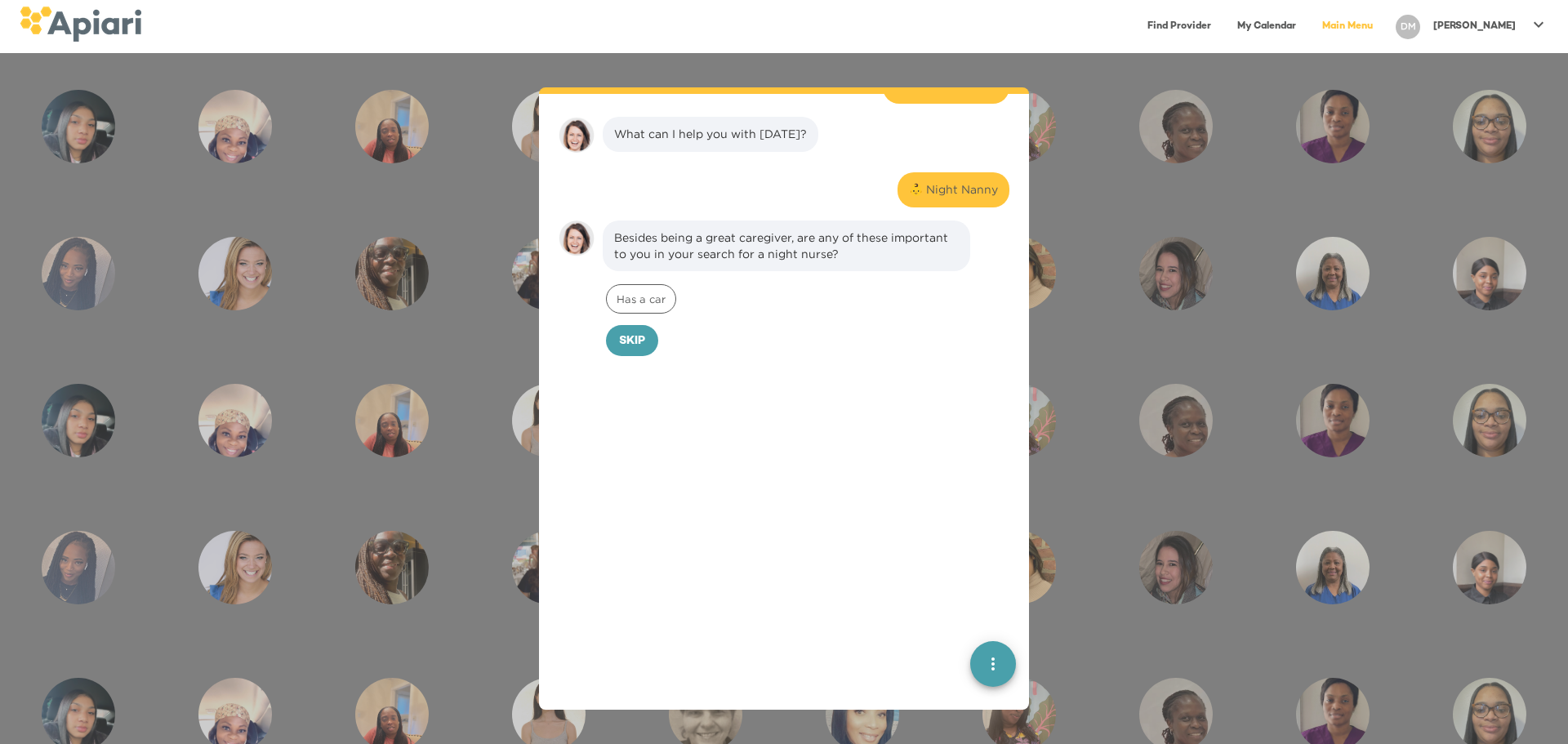
scroll to position [237, 0]
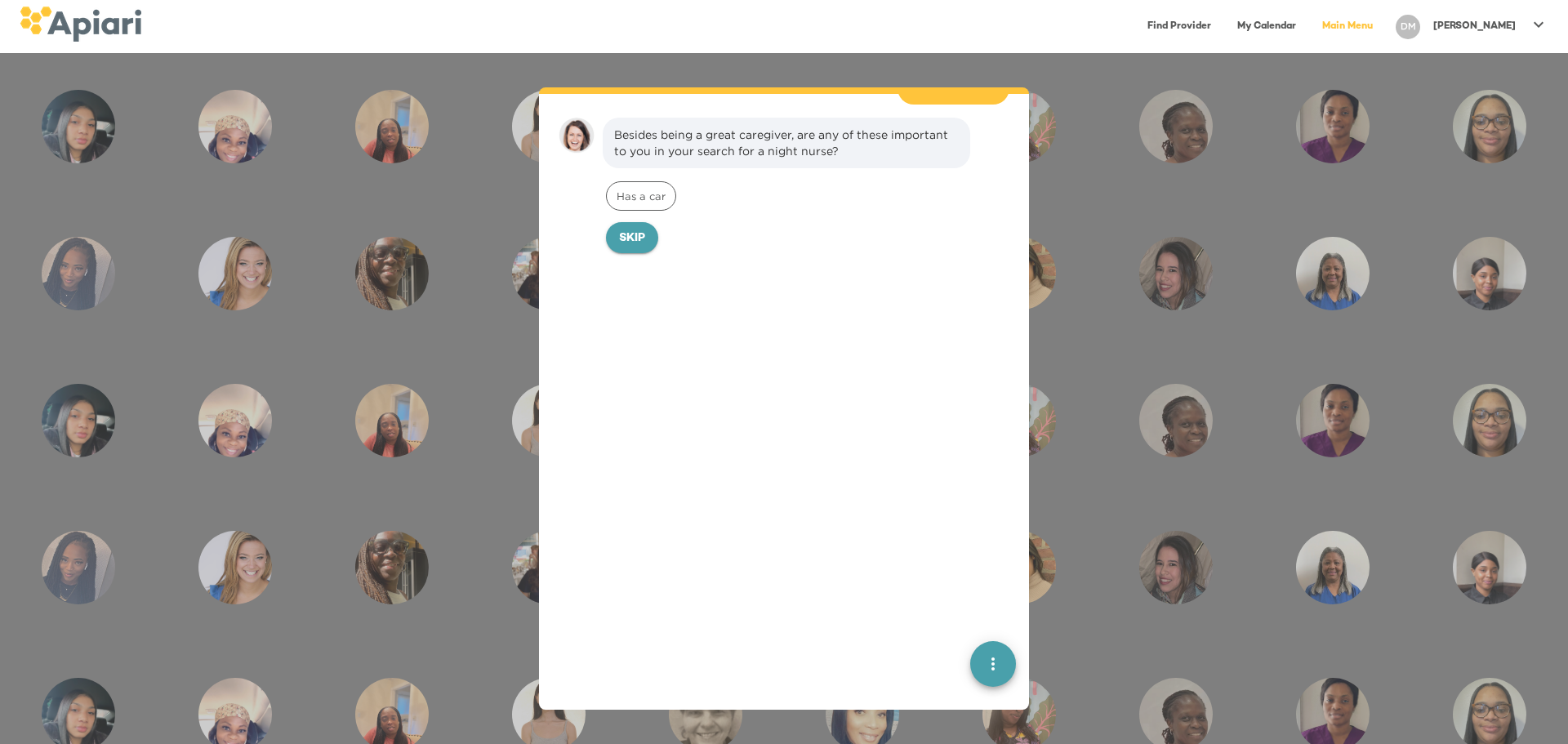
click at [643, 228] on span "Skip" at bounding box center [632, 238] width 26 height 21
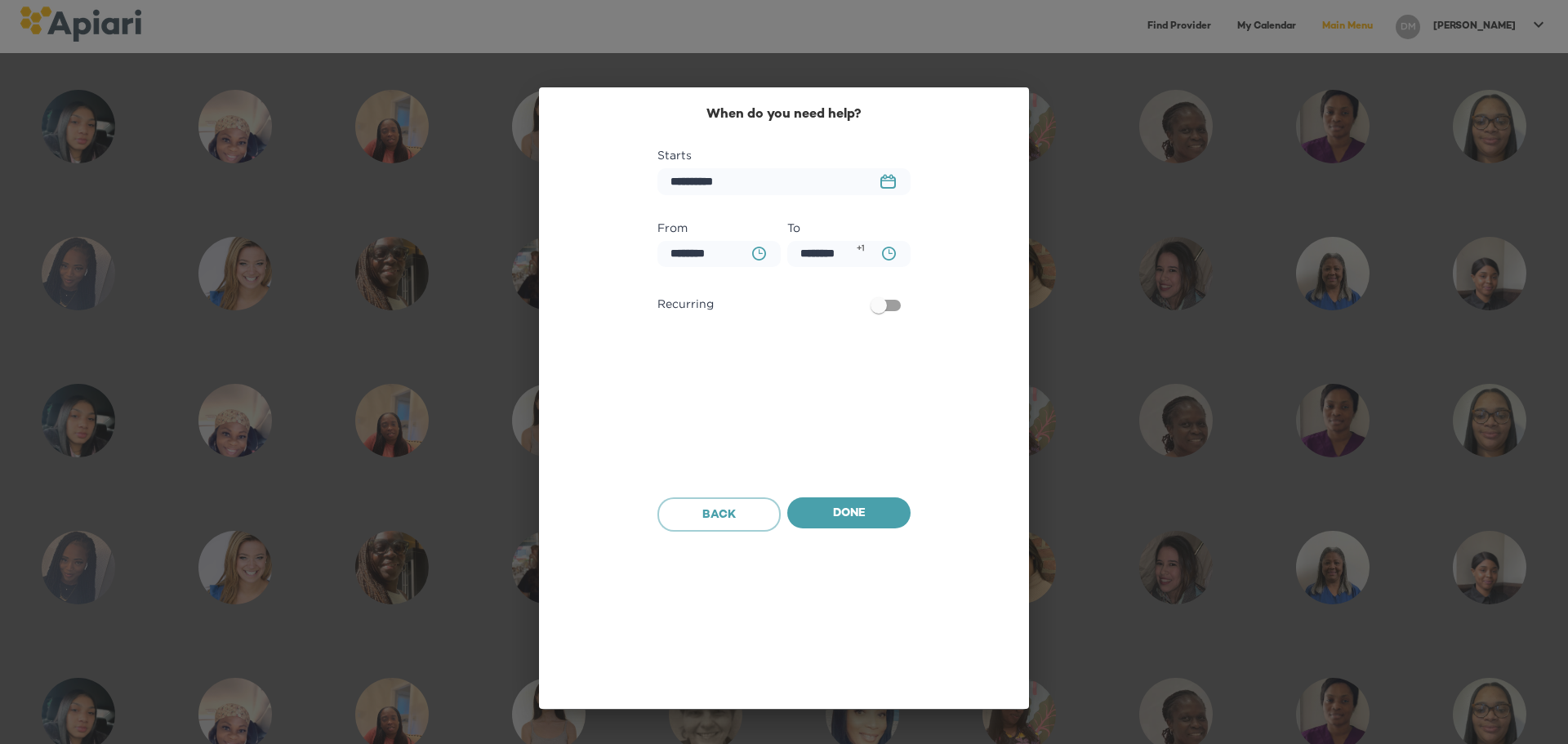
scroll to position [350, 0]
click at [883, 180] on icon "23979DC4-A7E4-489C-88E7-37869341D308 Created with sketchtool." at bounding box center [888, 182] width 15 height 14
click at [896, 226] on icon "button" at bounding box center [891, 231] width 20 height 20
click at [726, 321] on span "6" at bounding box center [721, 325] width 30 height 13
type input "**********"
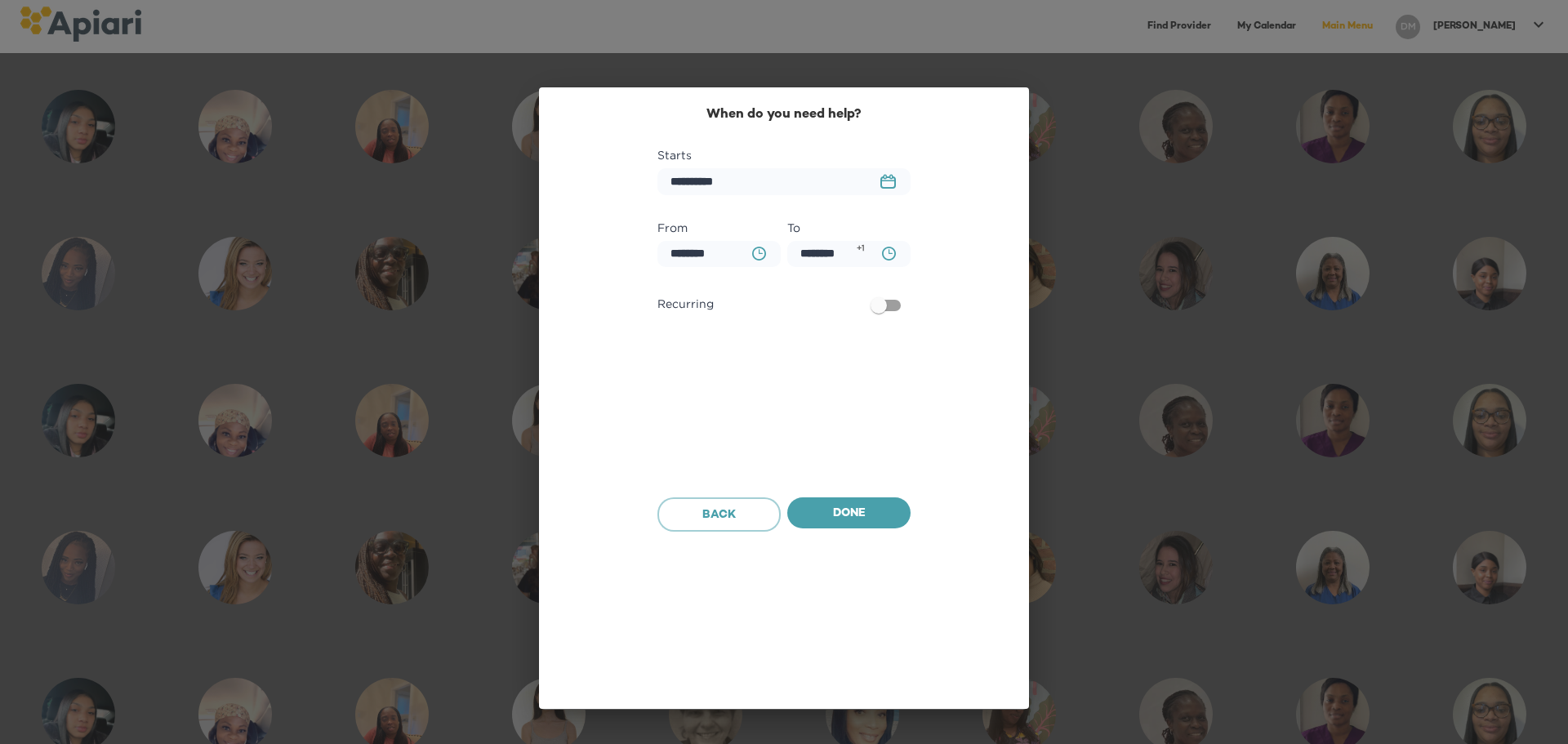
click at [767, 259] on button "BA0D2328-0349-4FFE-B945-982DA367CA30 Created with sketchtool." at bounding box center [758, 253] width 33 height 33
type input "********"
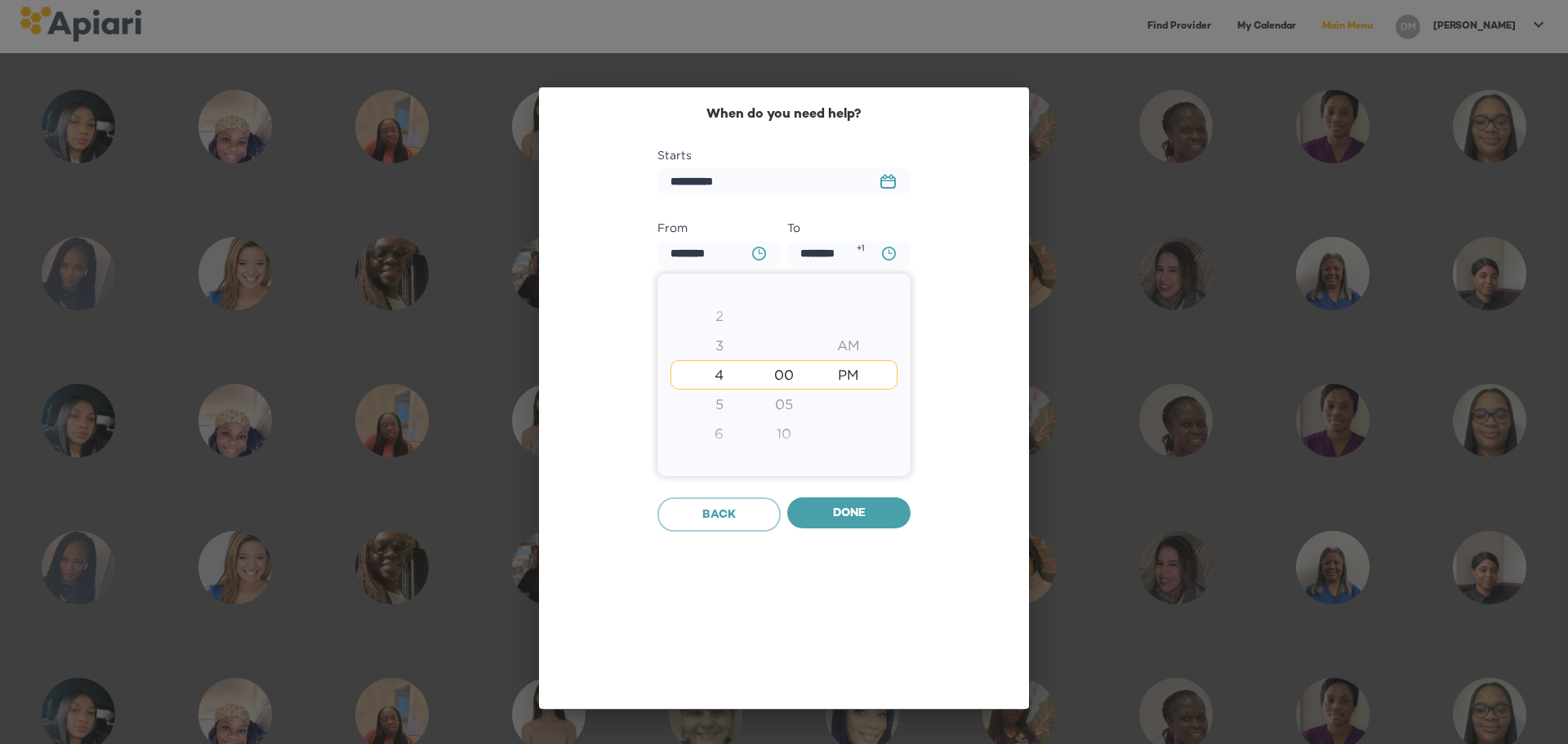
type input "********"
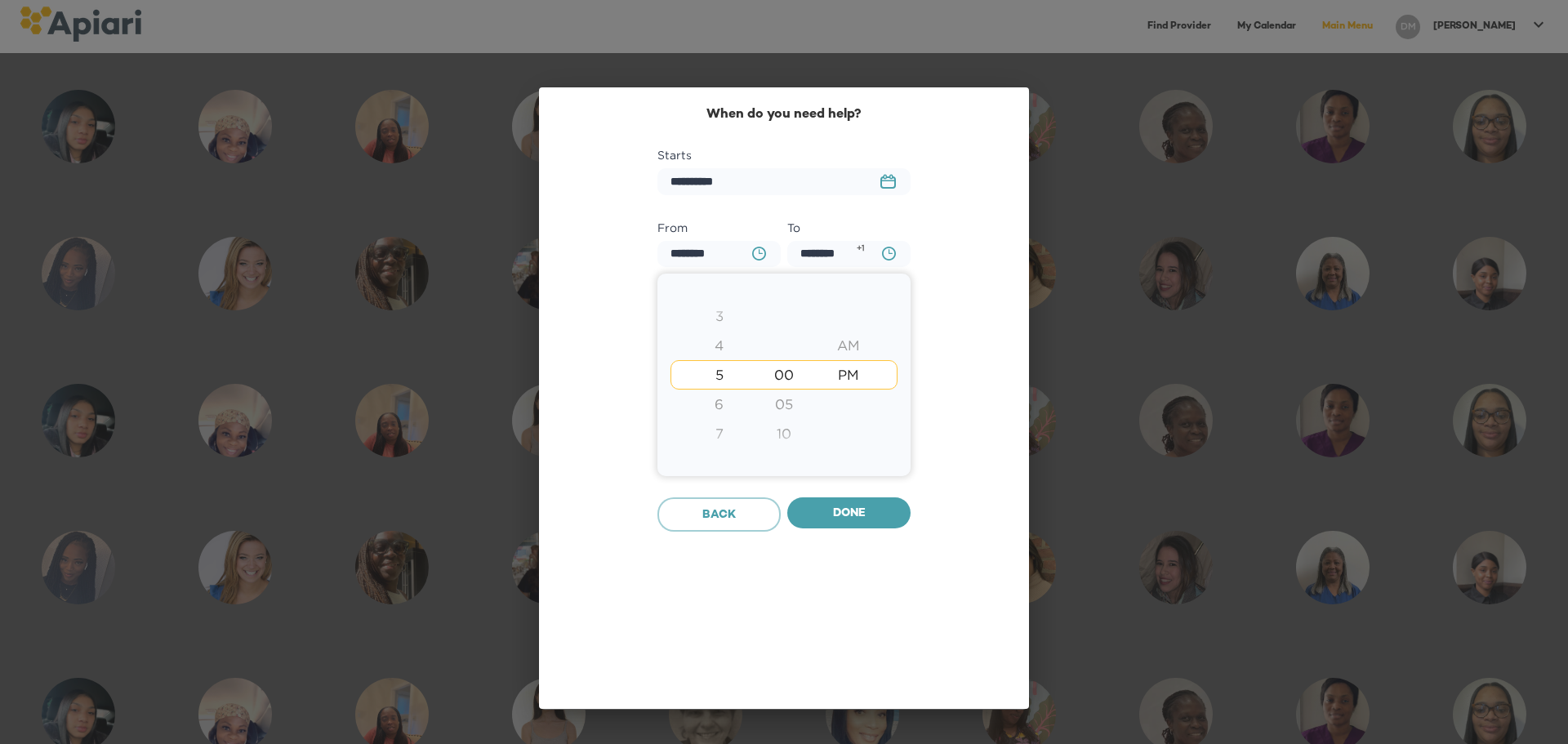
type input "********"
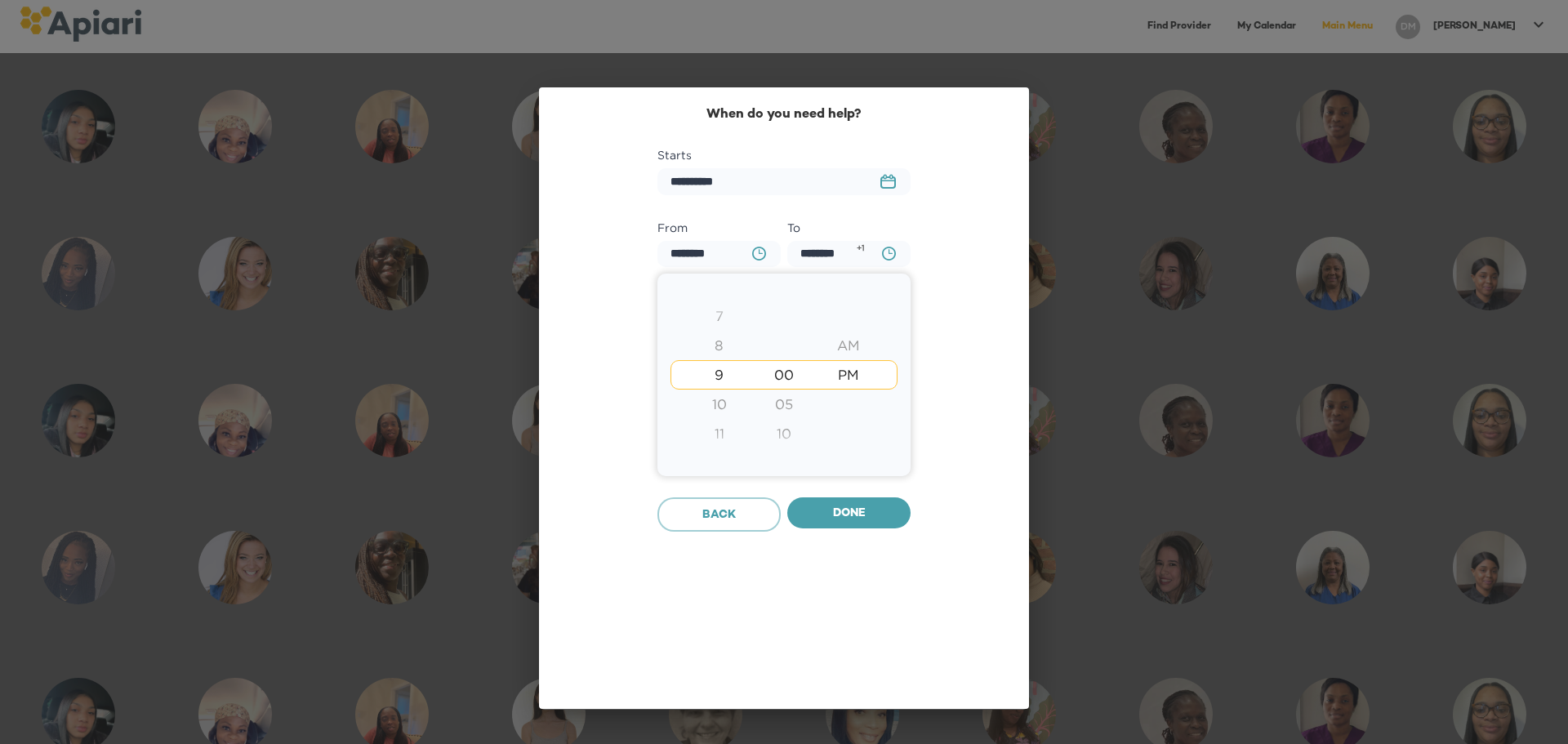
type input "********"
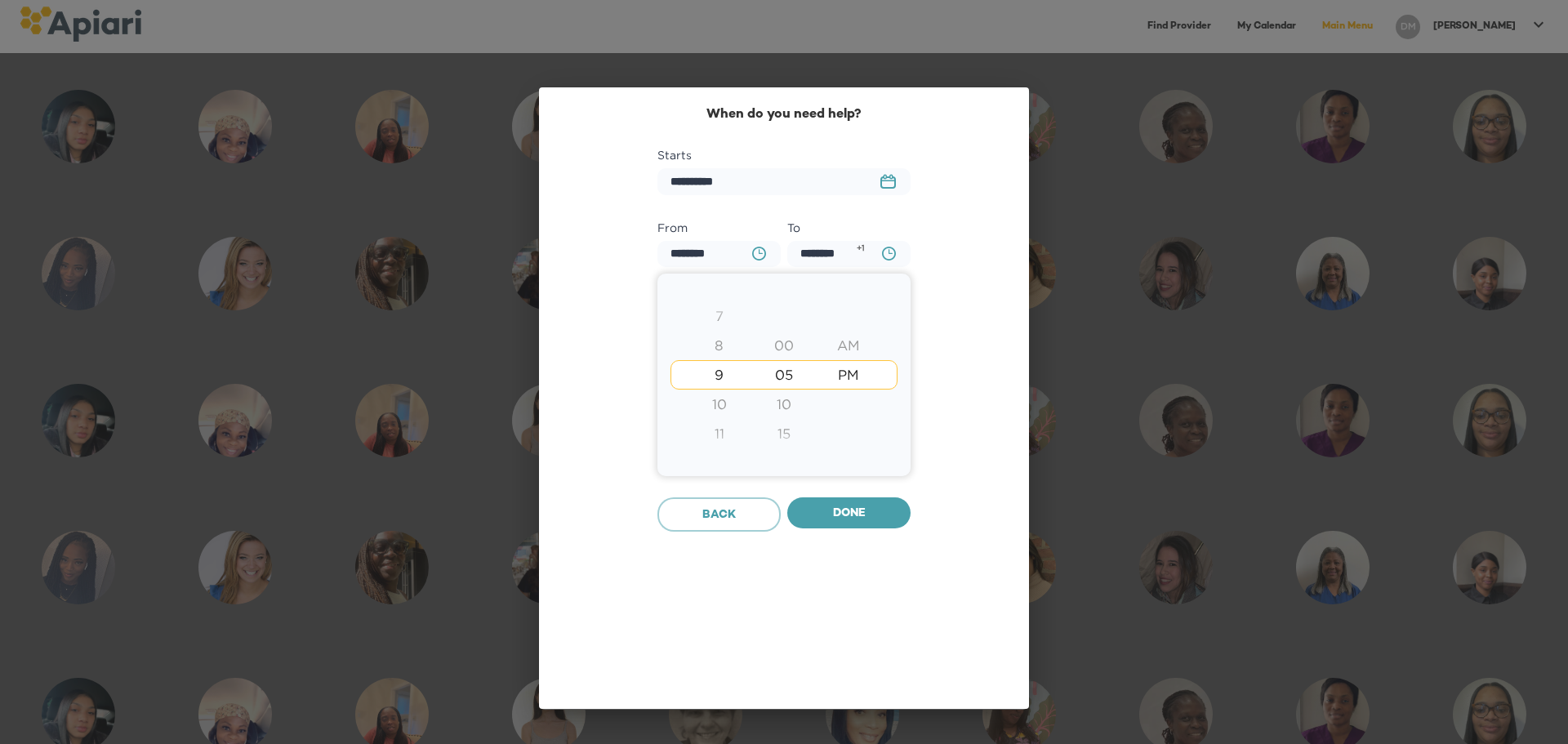
type input "********"
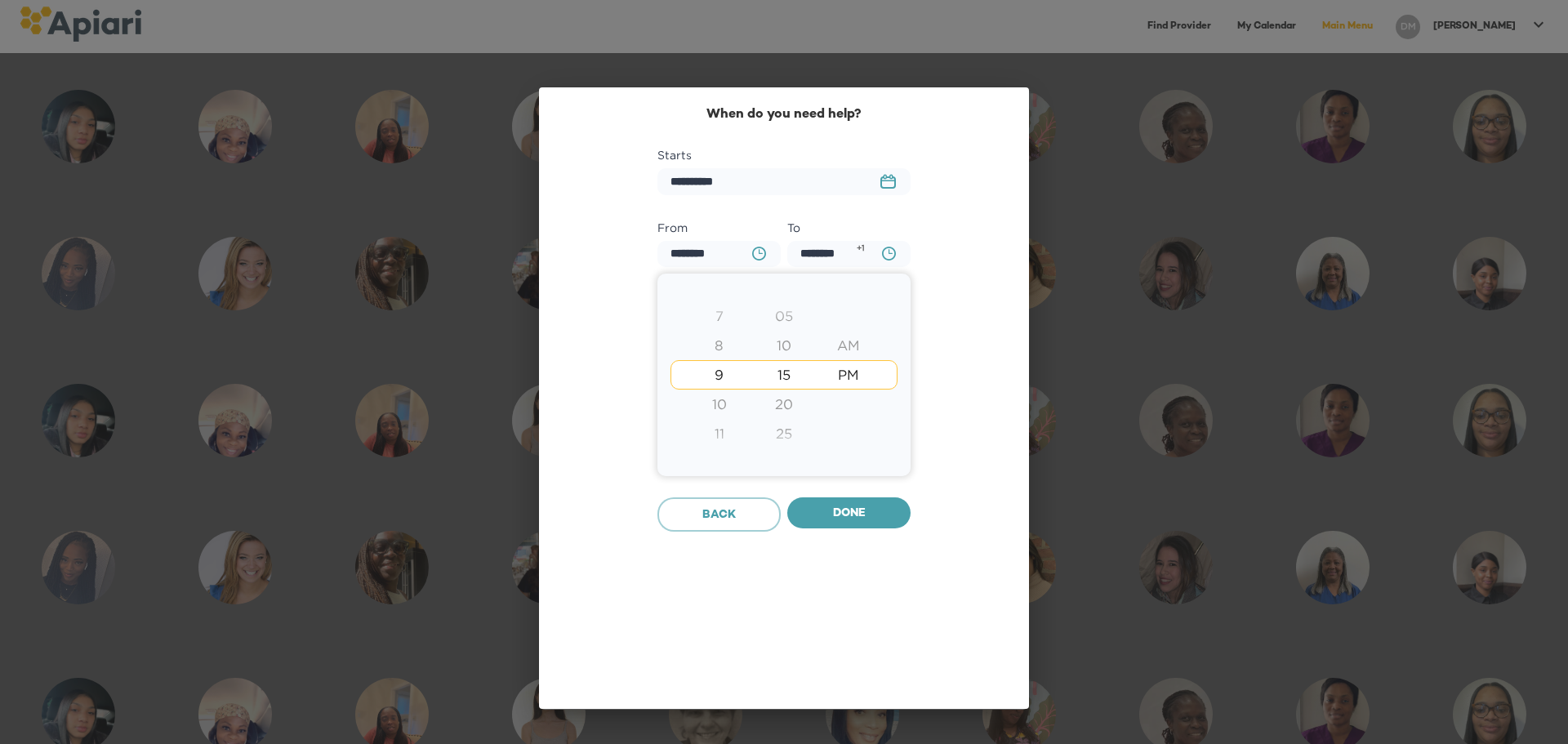
type input "********"
click at [827, 511] on div at bounding box center [784, 372] width 1568 height 744
click at [836, 258] on input "********" at bounding box center [848, 254] width 123 height 27
click at [884, 256] on icon "BA0D2328-0349-4FFE-B945-982DA367CA30 Created with sketchtool." at bounding box center [888, 252] width 13 height 13
click at [721, 348] on div "6" at bounding box center [719, 345] width 65 height 30
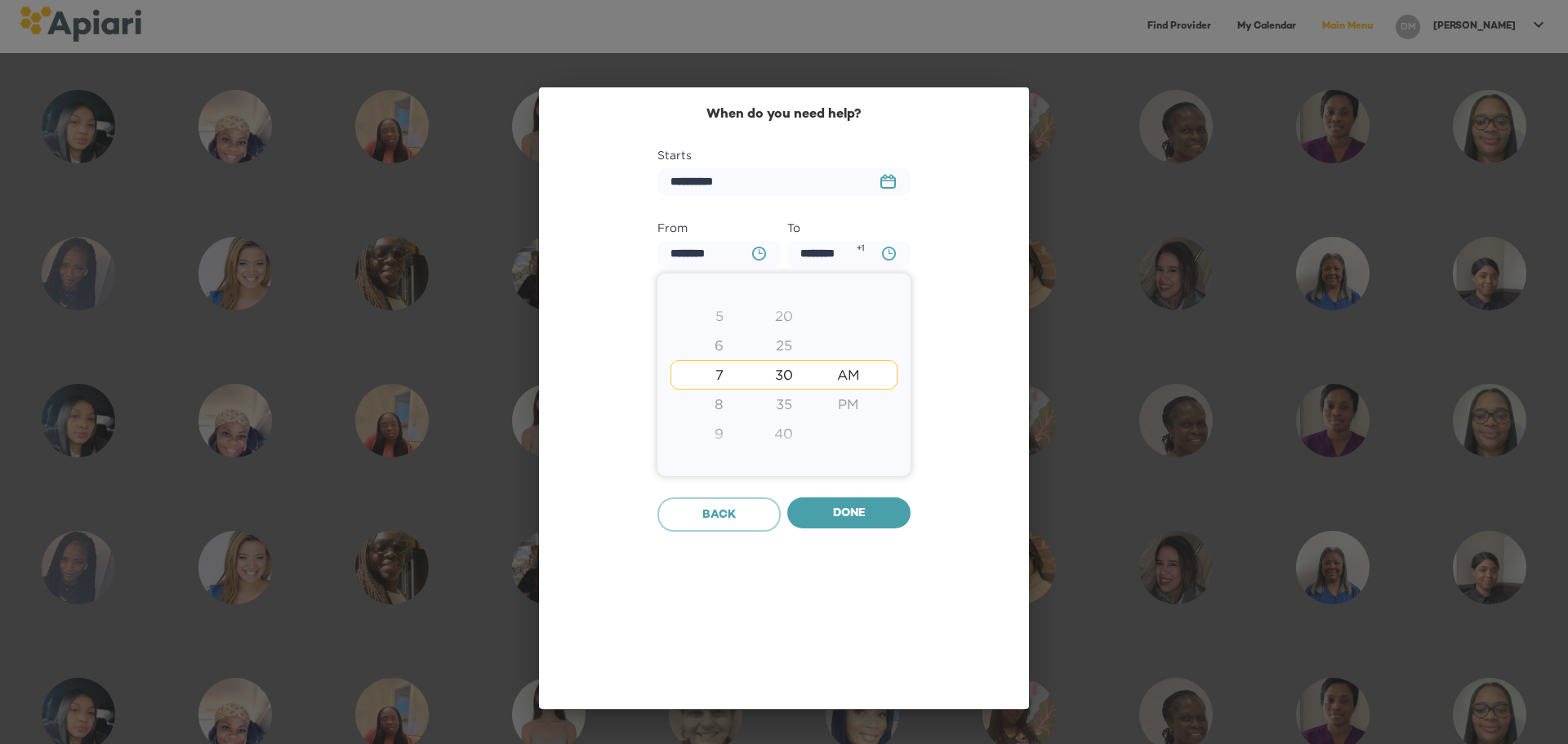
type input "********"
click at [854, 508] on div at bounding box center [784, 372] width 1568 height 744
click at [838, 519] on span "Done" at bounding box center [849, 514] width 97 height 21
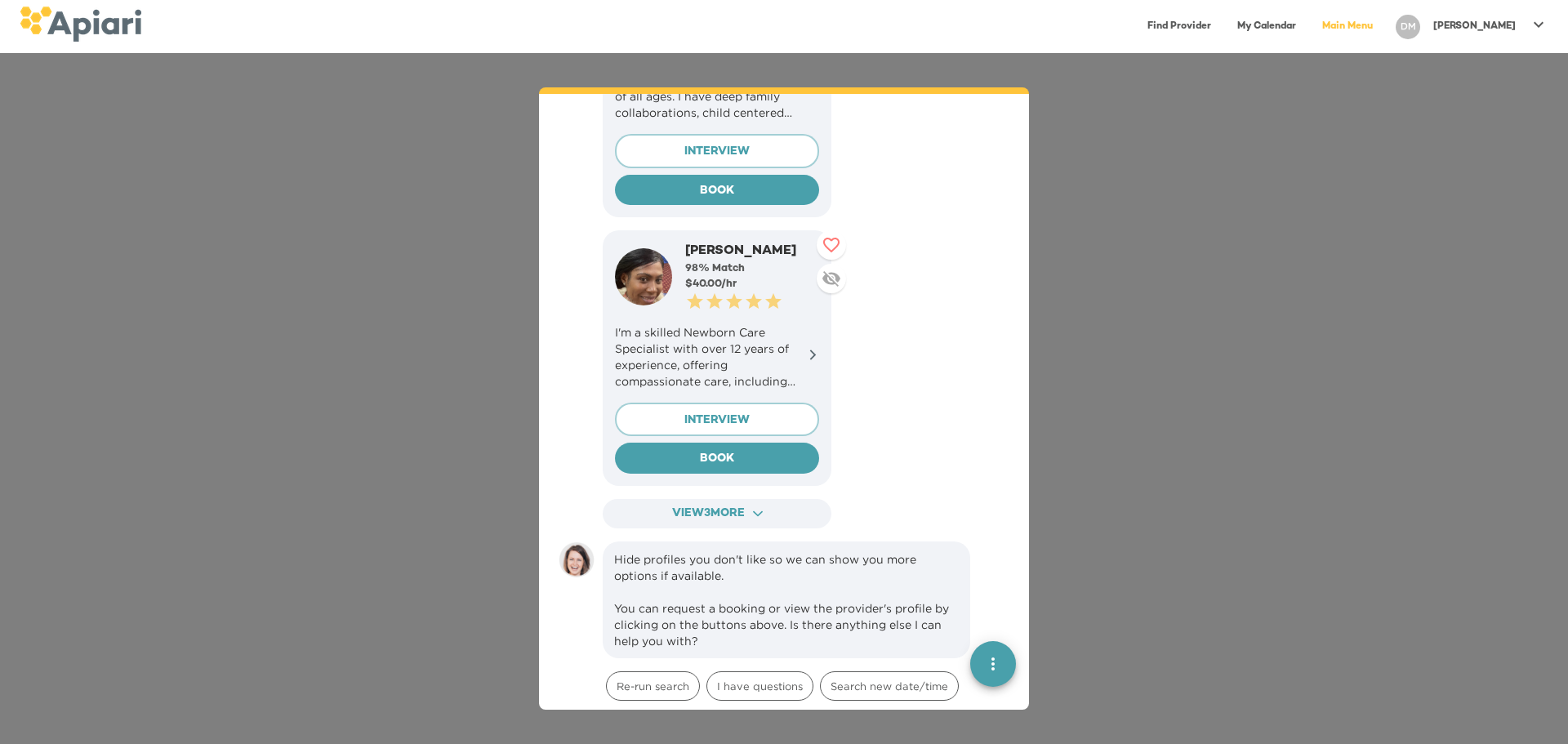
scroll to position [1024, 0]
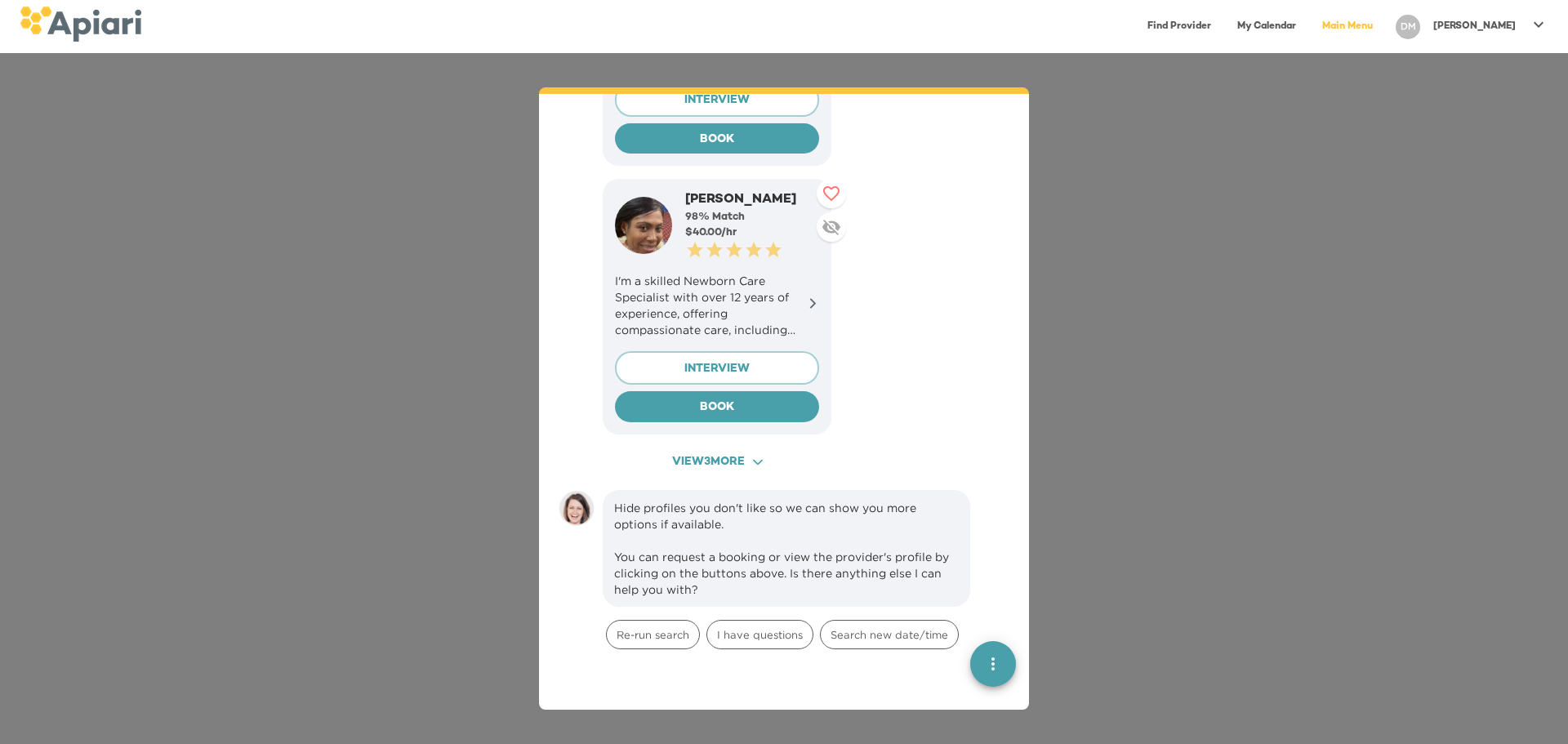
click at [740, 452] on span "View 3 more ACAF9A9D-F959-4453-8A96-698DF63F3F06 Created with sketchtool." at bounding box center [717, 462] width 199 height 21
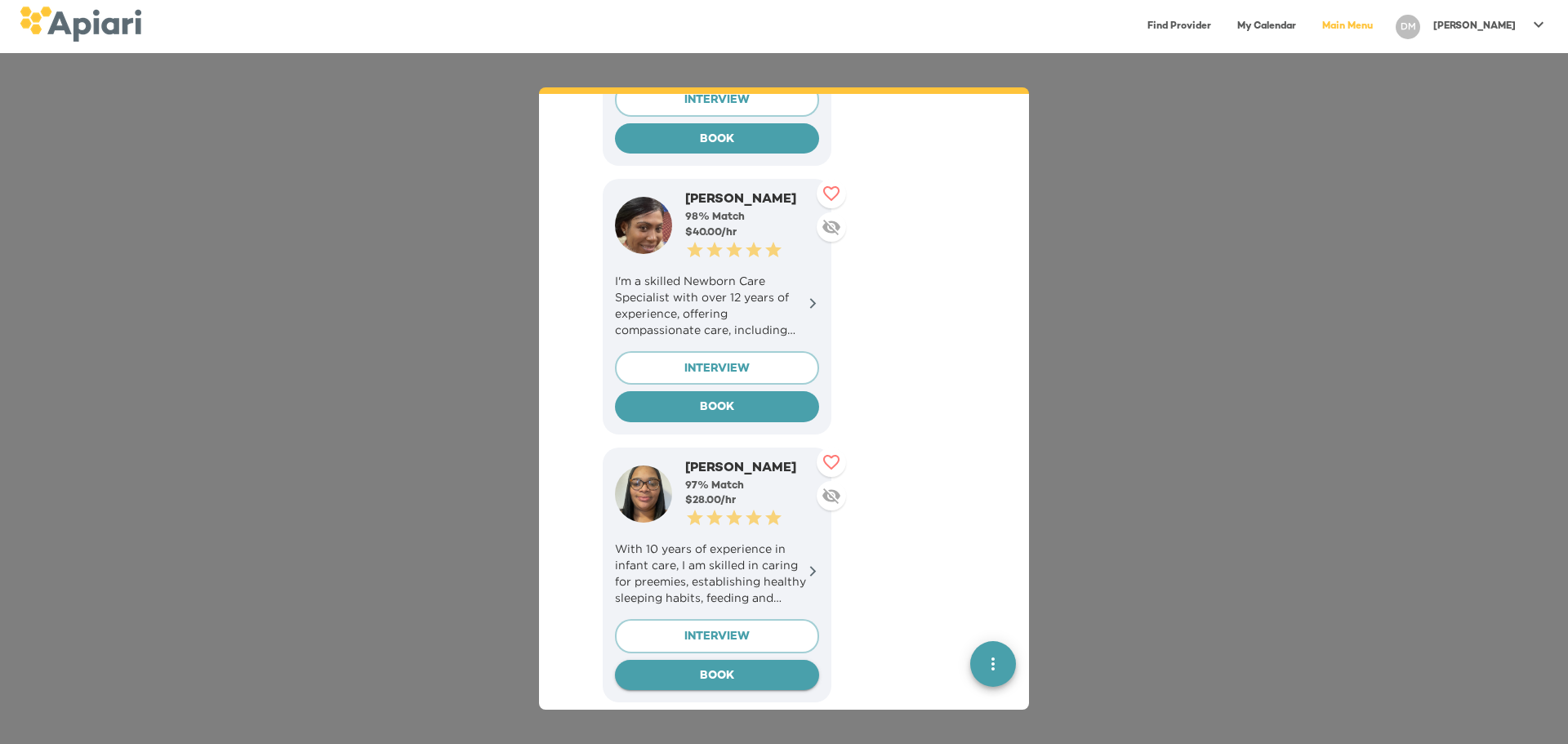
click at [705, 667] on span "BOOK" at bounding box center [717, 677] width 178 height 21
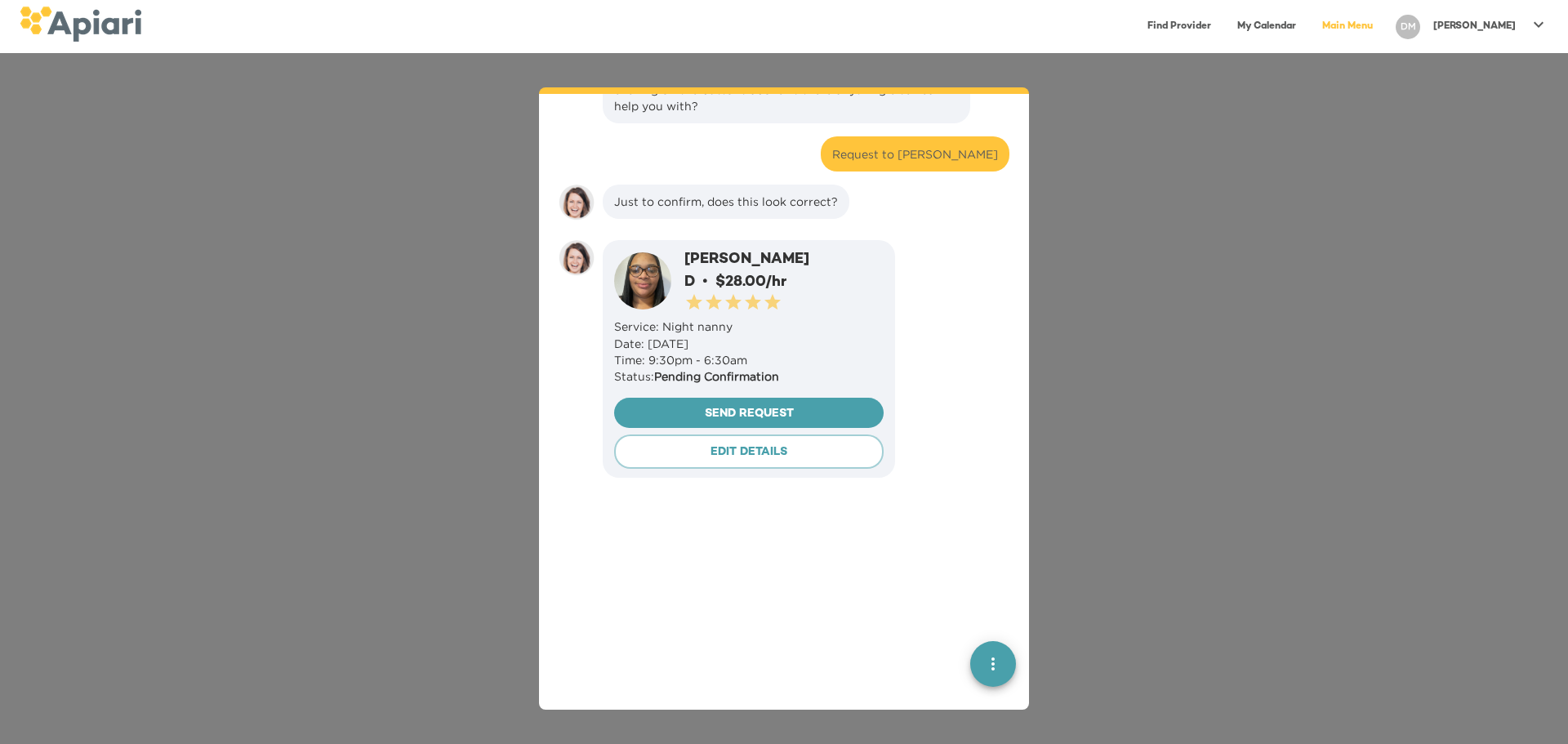
scroll to position [2369, 0]
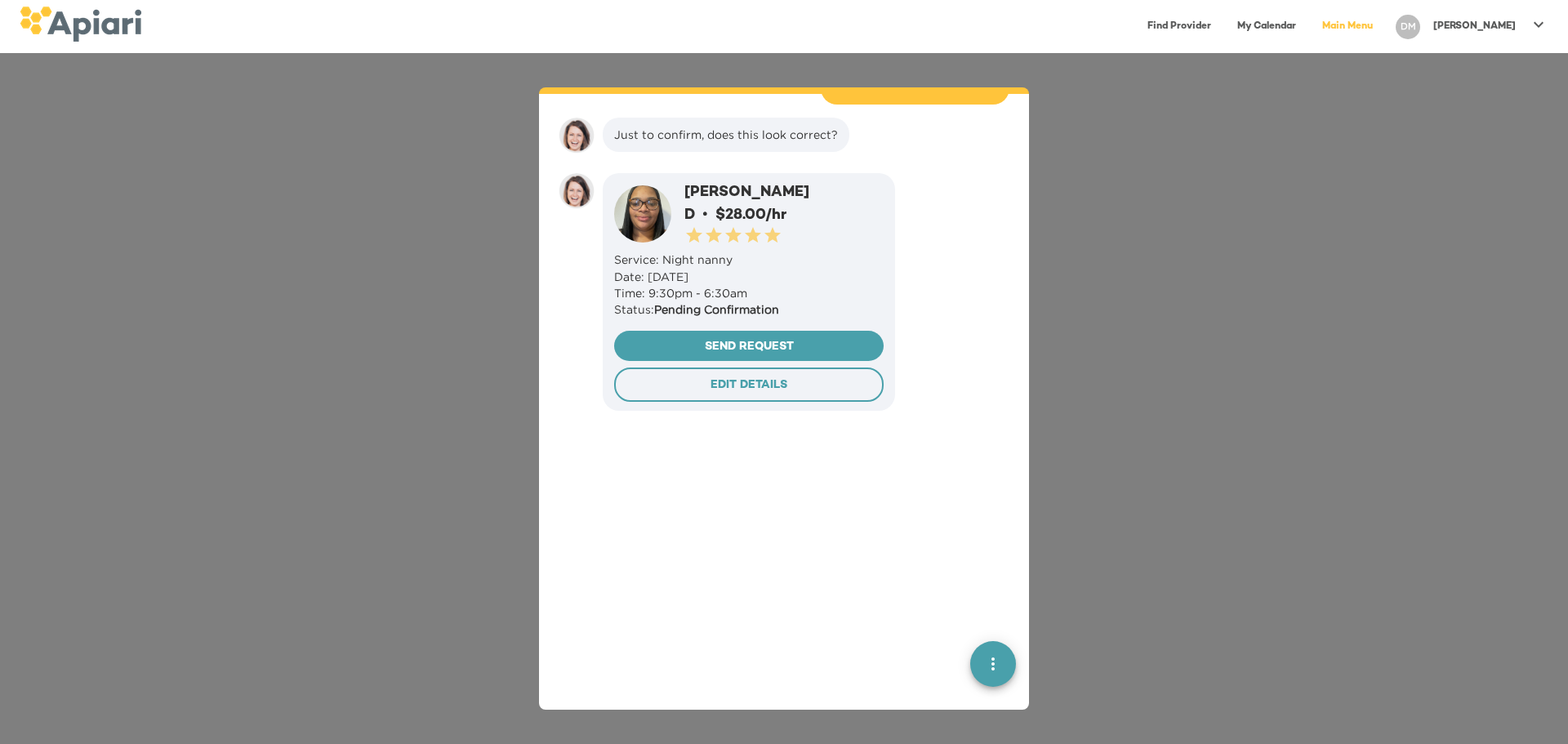
click at [700, 376] on span "EDIT DETAILS" at bounding box center [749, 385] width 242 height 21
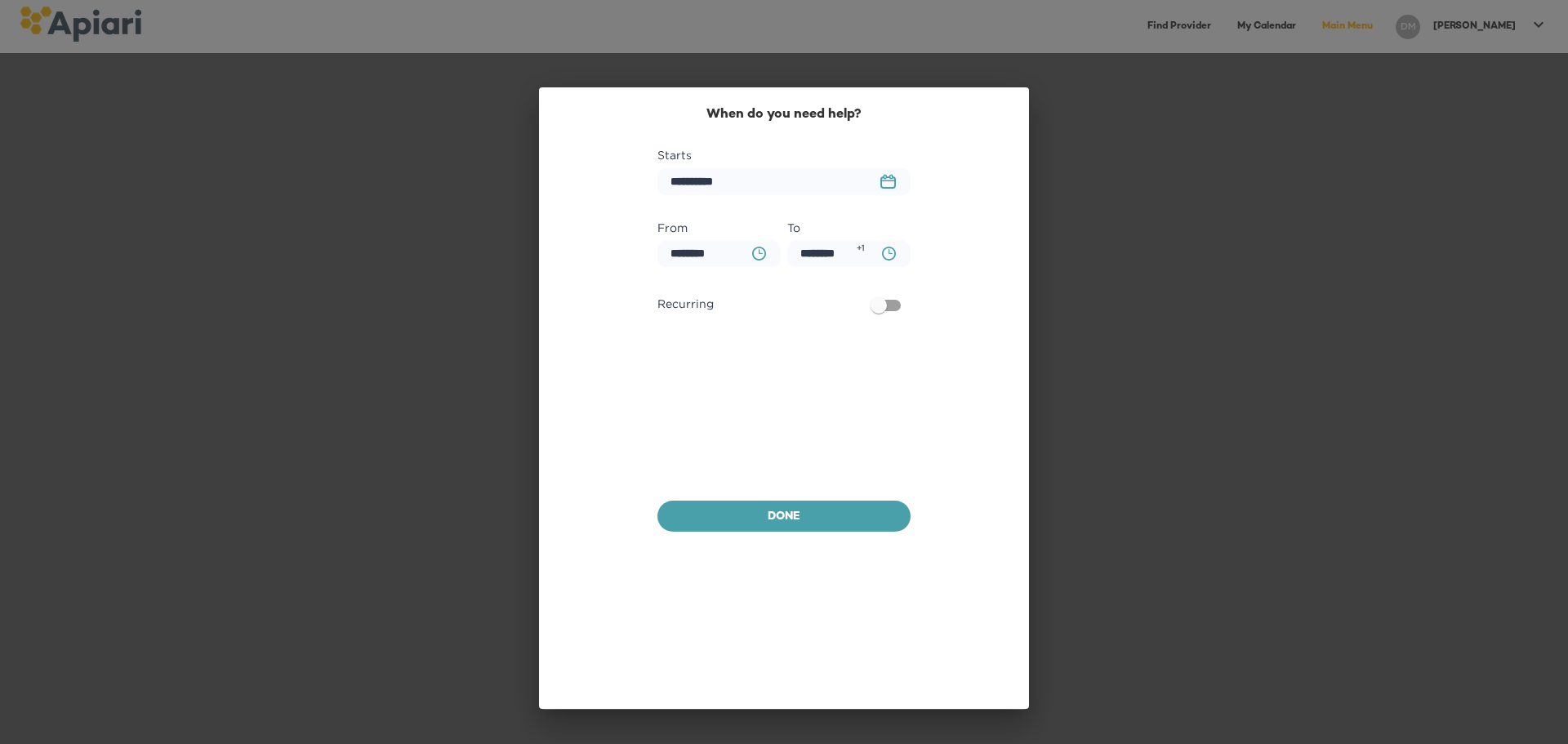
scroll to position [2716, 0]
click at [795, 506] on button "Done" at bounding box center [784, 516] width 253 height 31
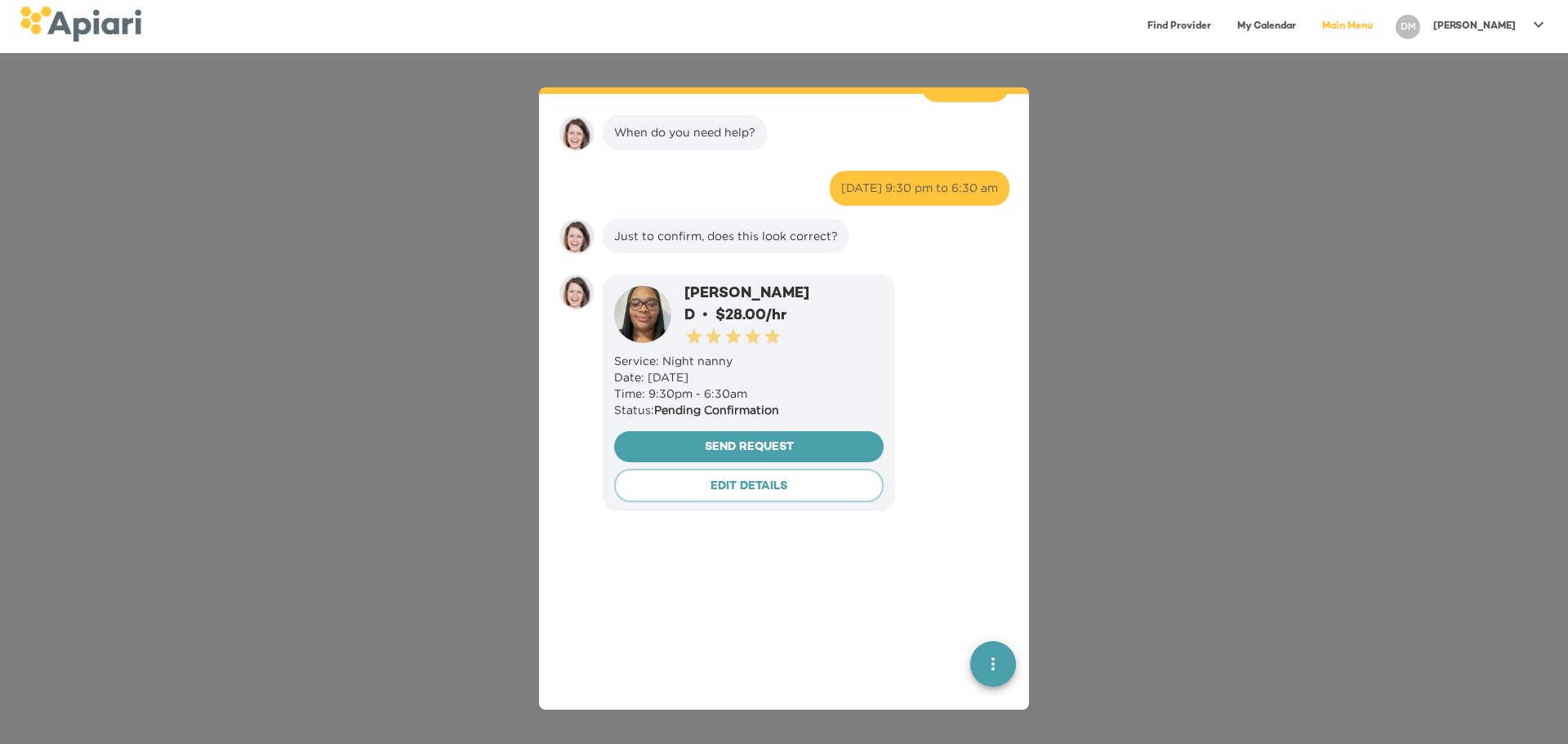
scroll to position [2739, 0]
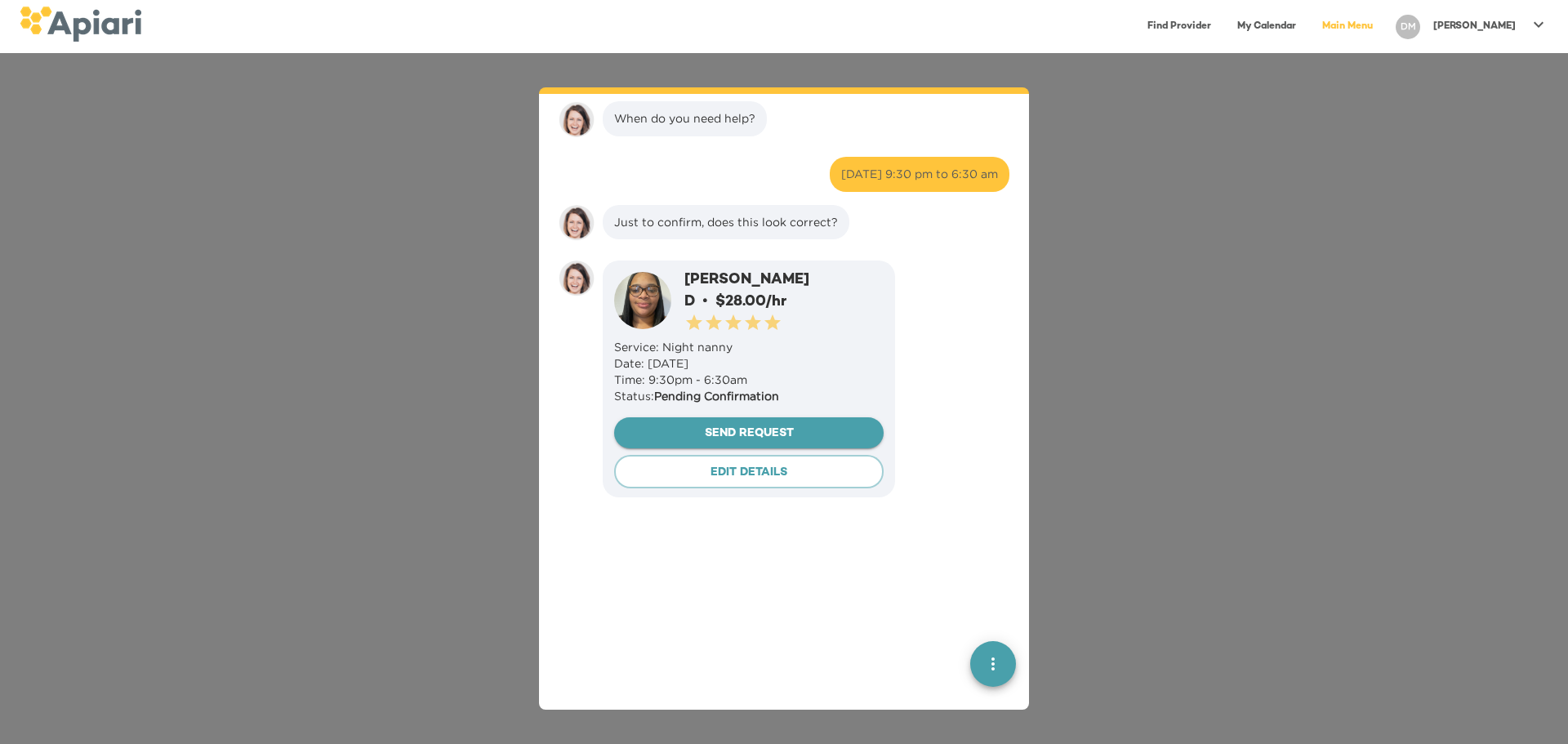
click at [748, 424] on span "Send Request" at bounding box center [749, 434] width 244 height 21
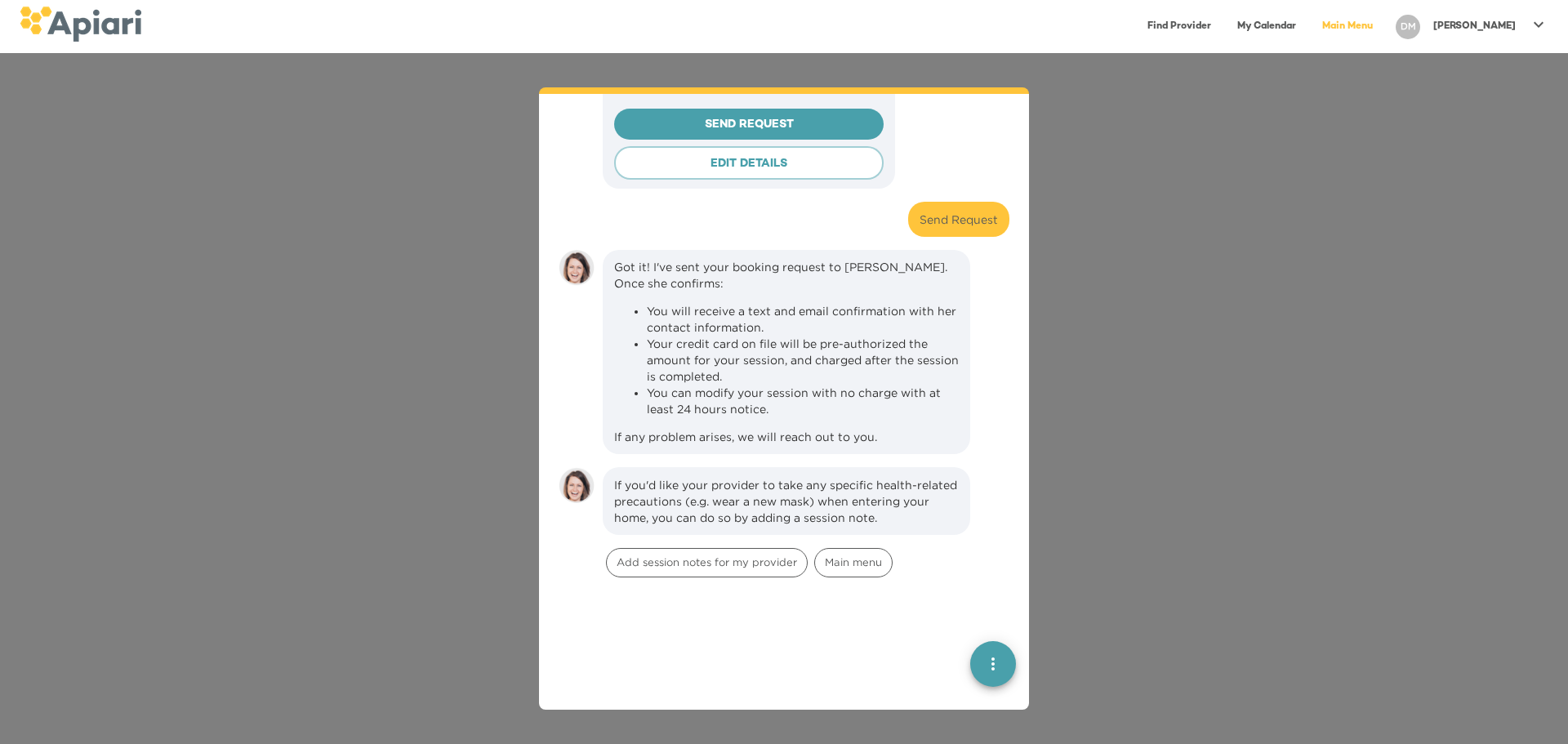
scroll to position [3004, 0]
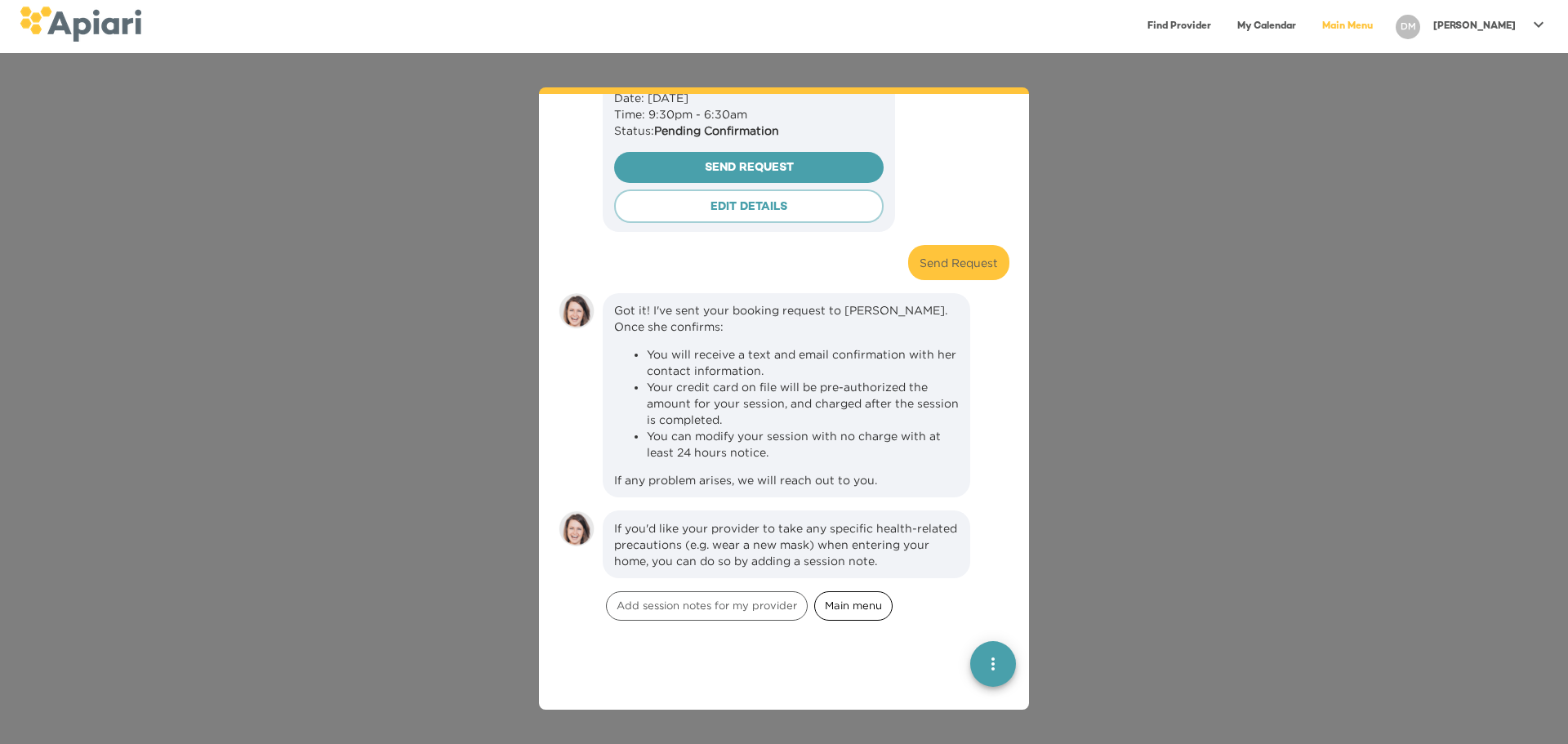
click at [837, 591] on div "Main menu" at bounding box center [853, 606] width 78 height 30
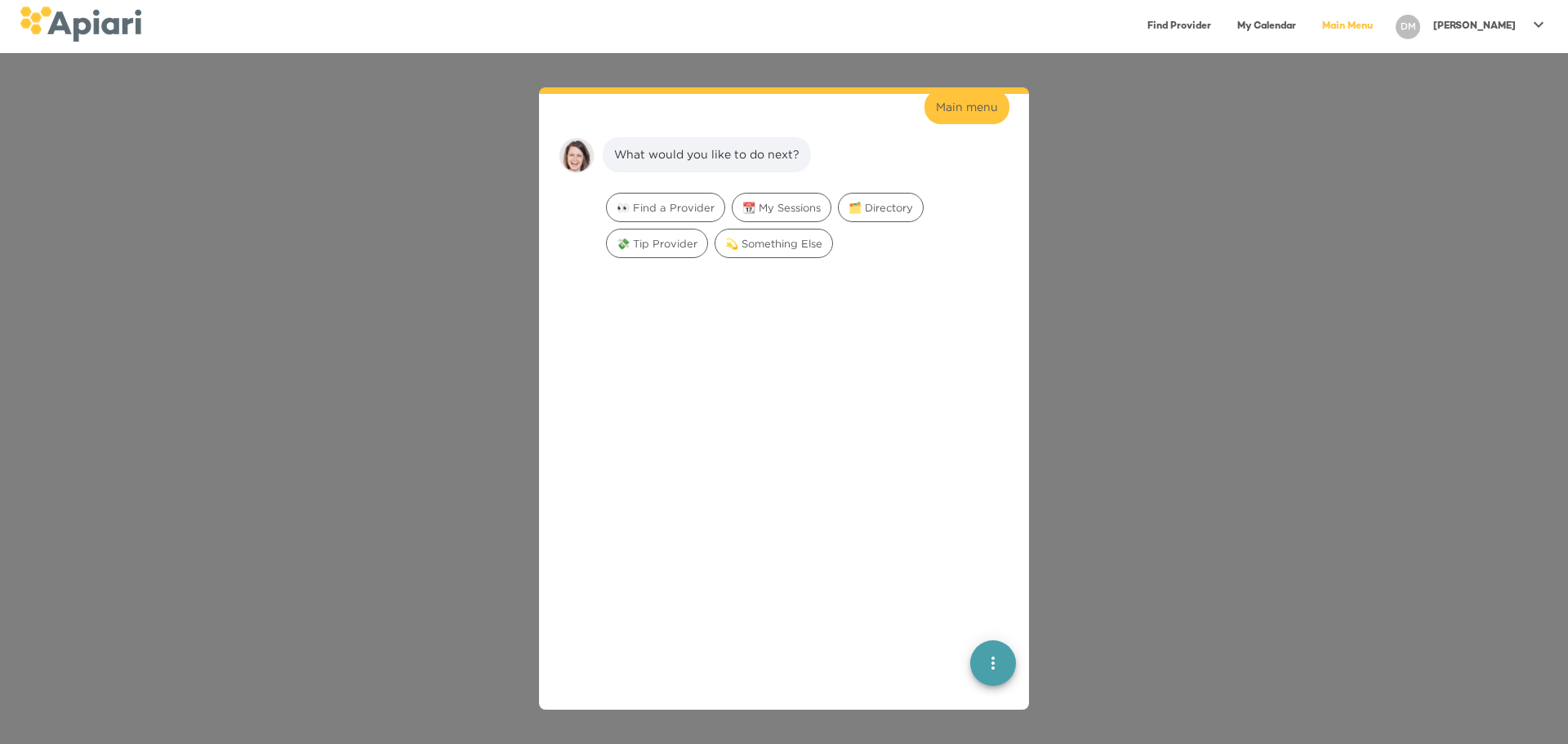
scroll to position [3513, 0]
click at [864, 192] on span "🗂️ Directory" at bounding box center [881, 199] width 84 height 15
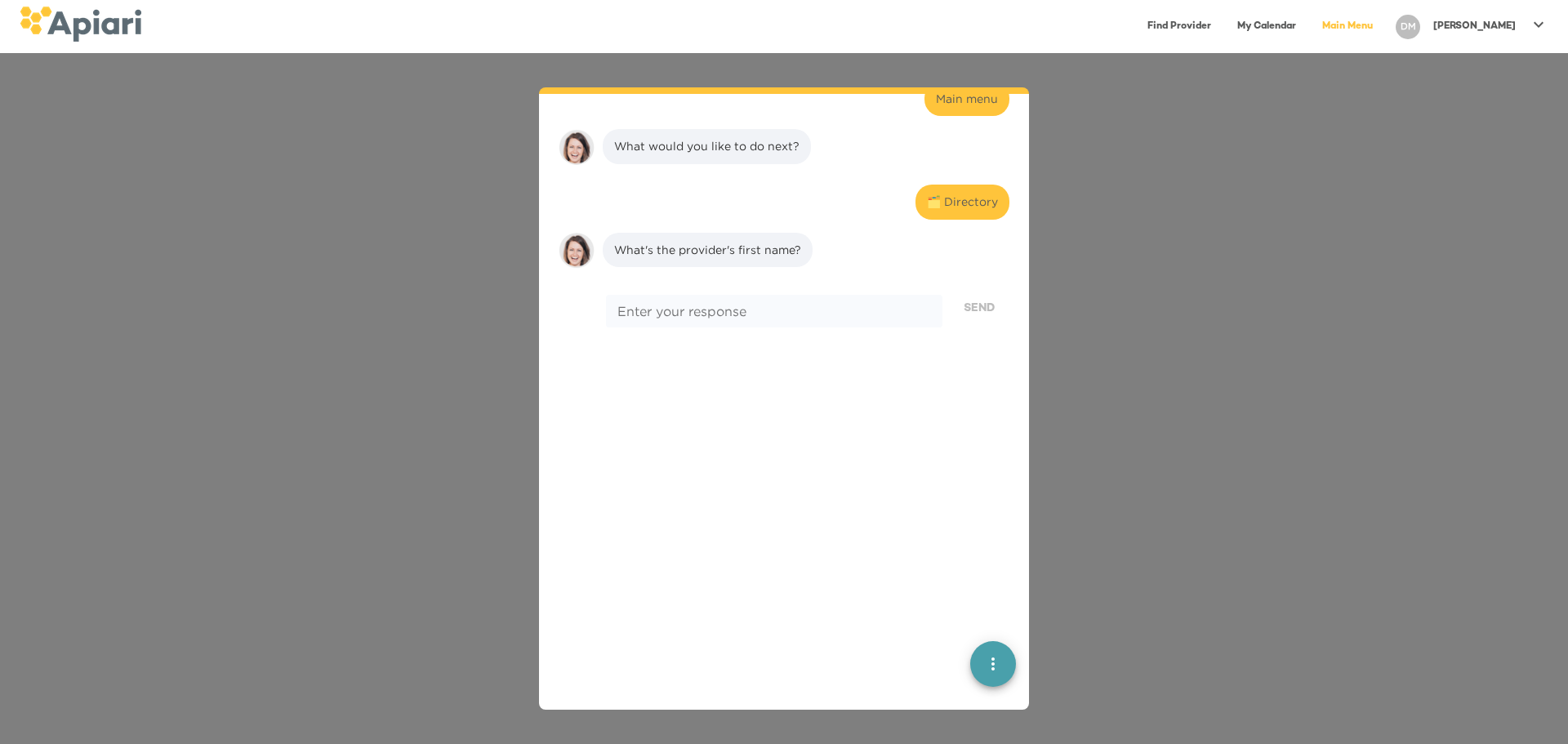
scroll to position [3617, 0]
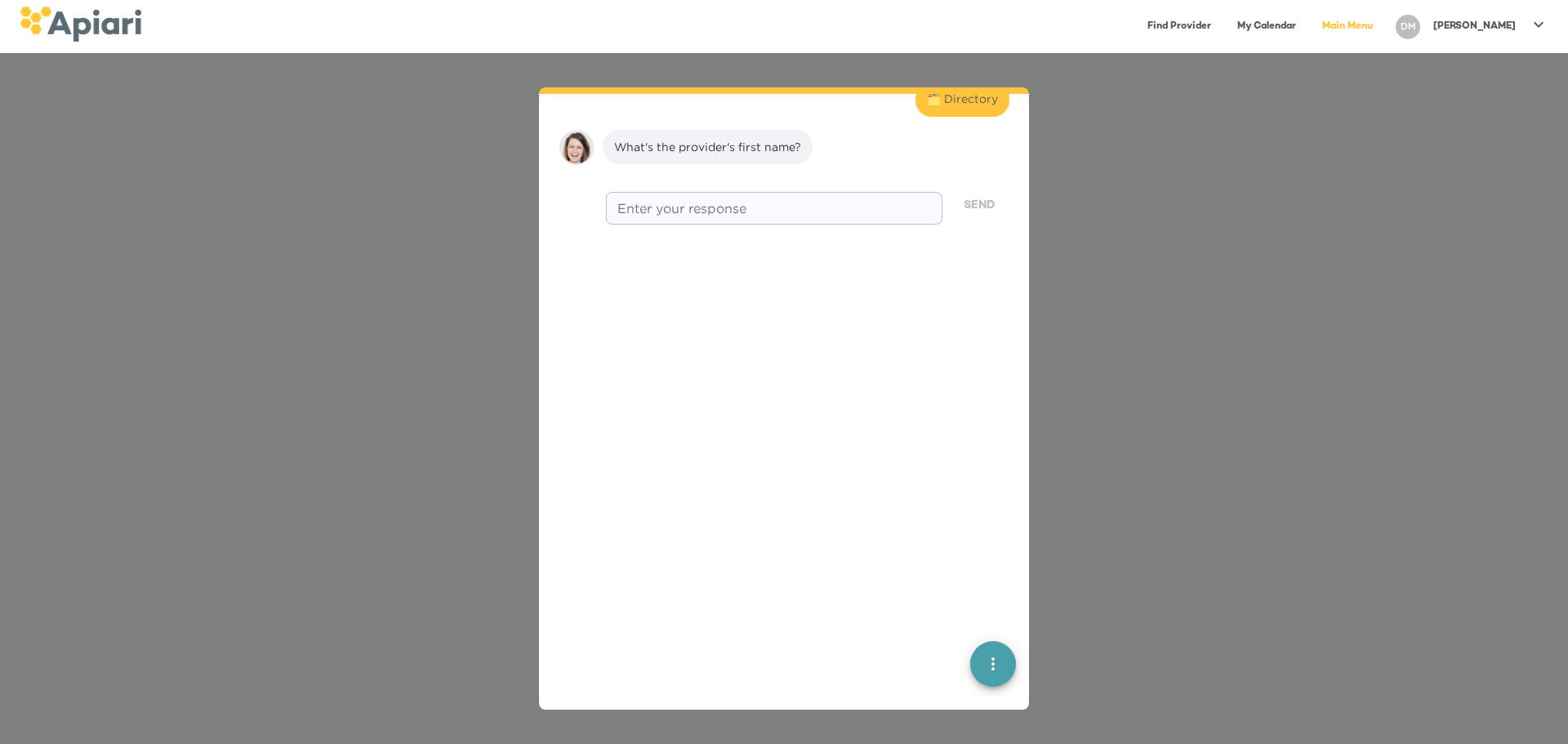
click at [863, 200] on textarea at bounding box center [774, 208] width 314 height 15
type textarea "******"
click at [966, 196] on span "Send" at bounding box center [979, 206] width 31 height 21
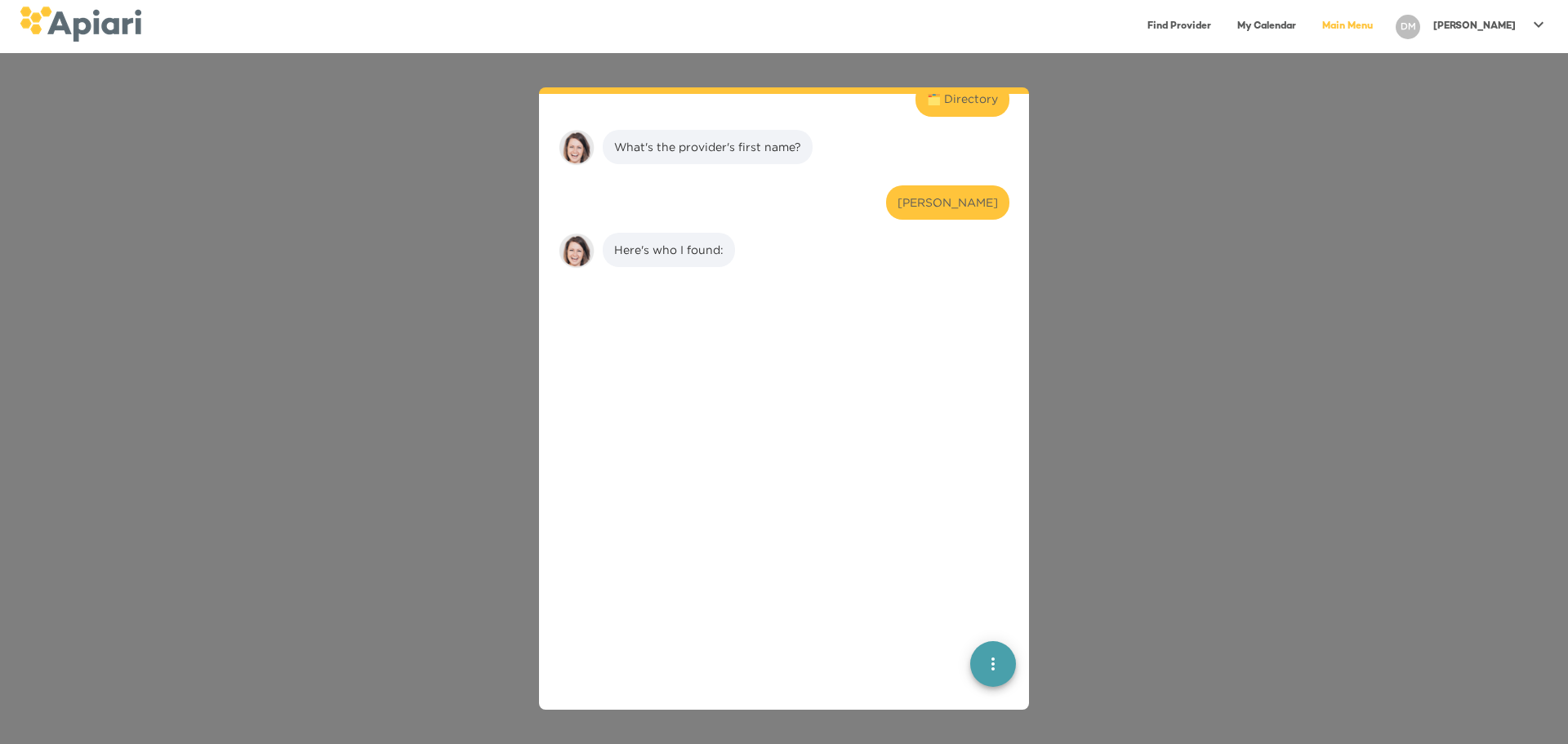
scroll to position [3720, 0]
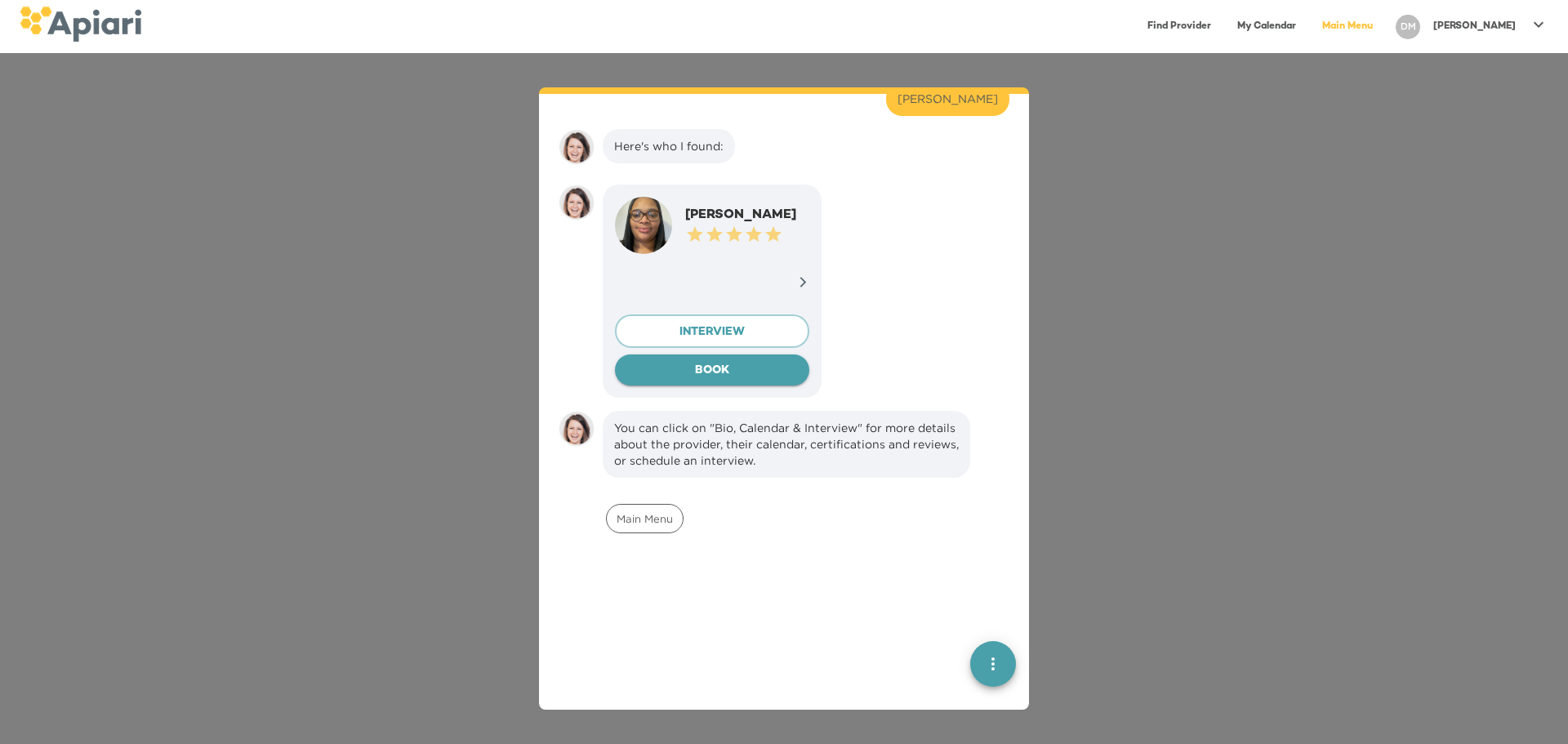
click at [667, 361] on span "BOOK" at bounding box center [712, 371] width 168 height 21
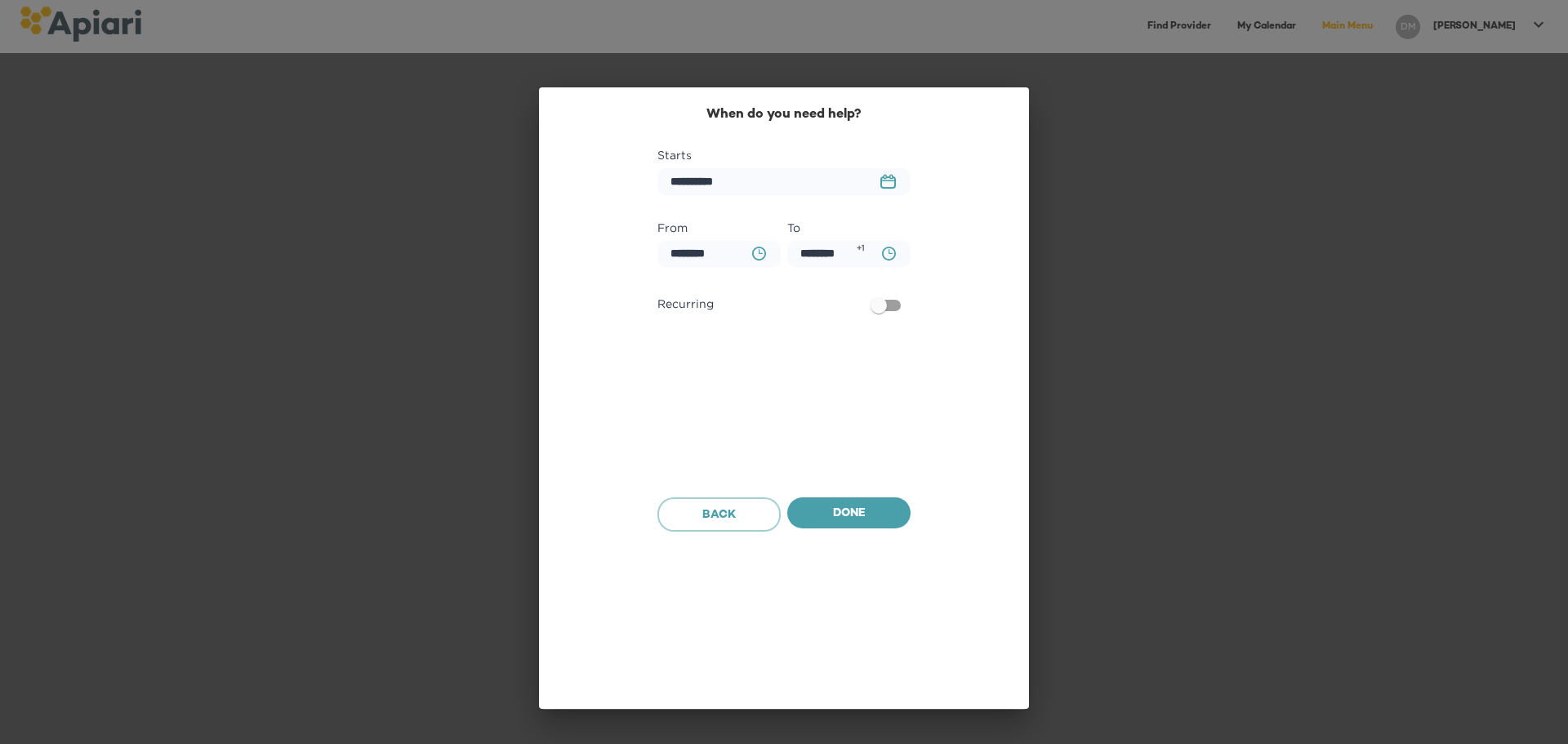
scroll to position [4141, 0]
click at [890, 176] on icon "23979DC4-A7E4-489C-88E7-37869341D308 Created with sketchtool." at bounding box center [888, 182] width 15 height 14
click at [890, 229] on icon "button" at bounding box center [891, 231] width 20 height 20
click at [749, 325] on p "7" at bounding box center [752, 325] width 5 height 13
type input "**********"
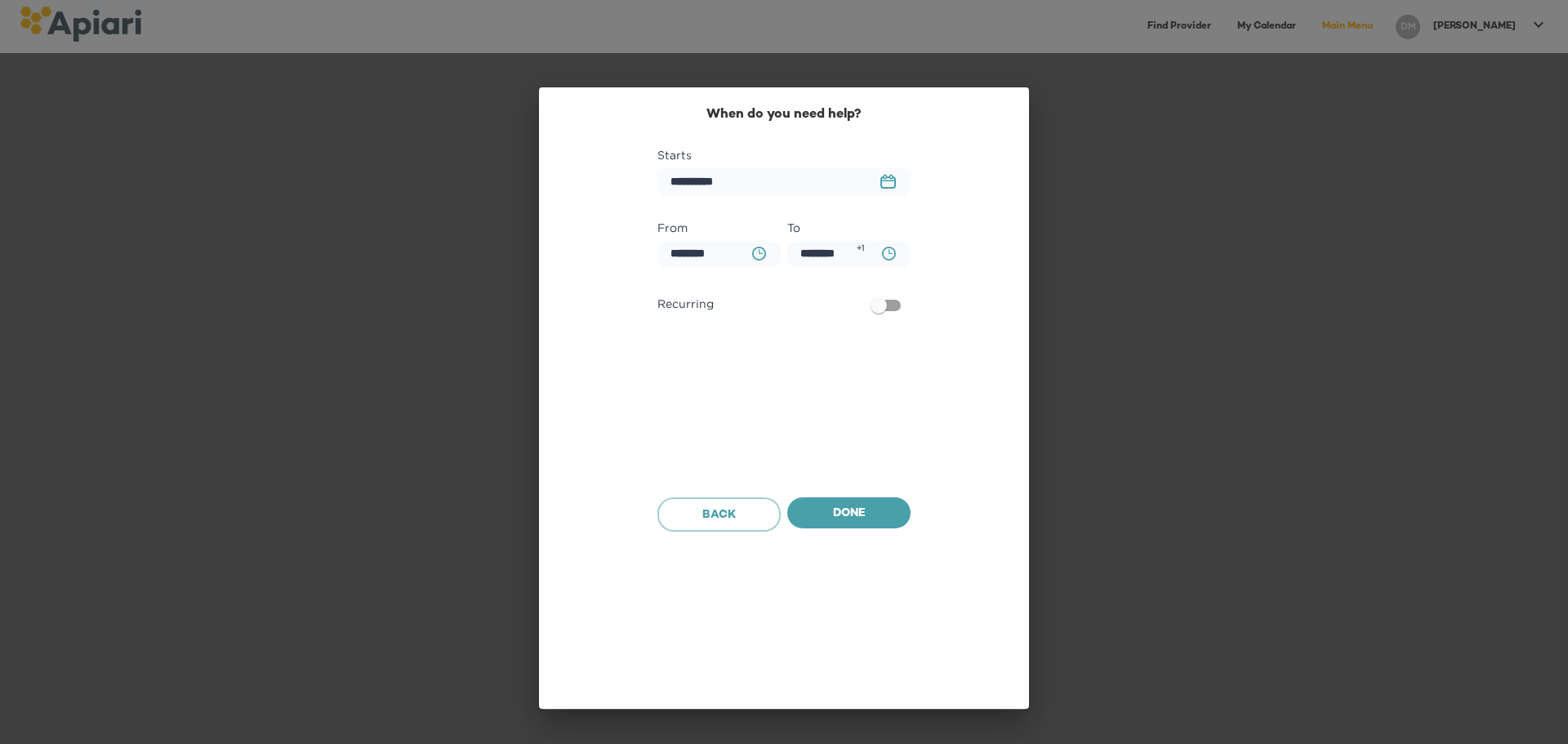
click at [754, 257] on icon "button" at bounding box center [758, 252] width 13 height 13
type input "********"
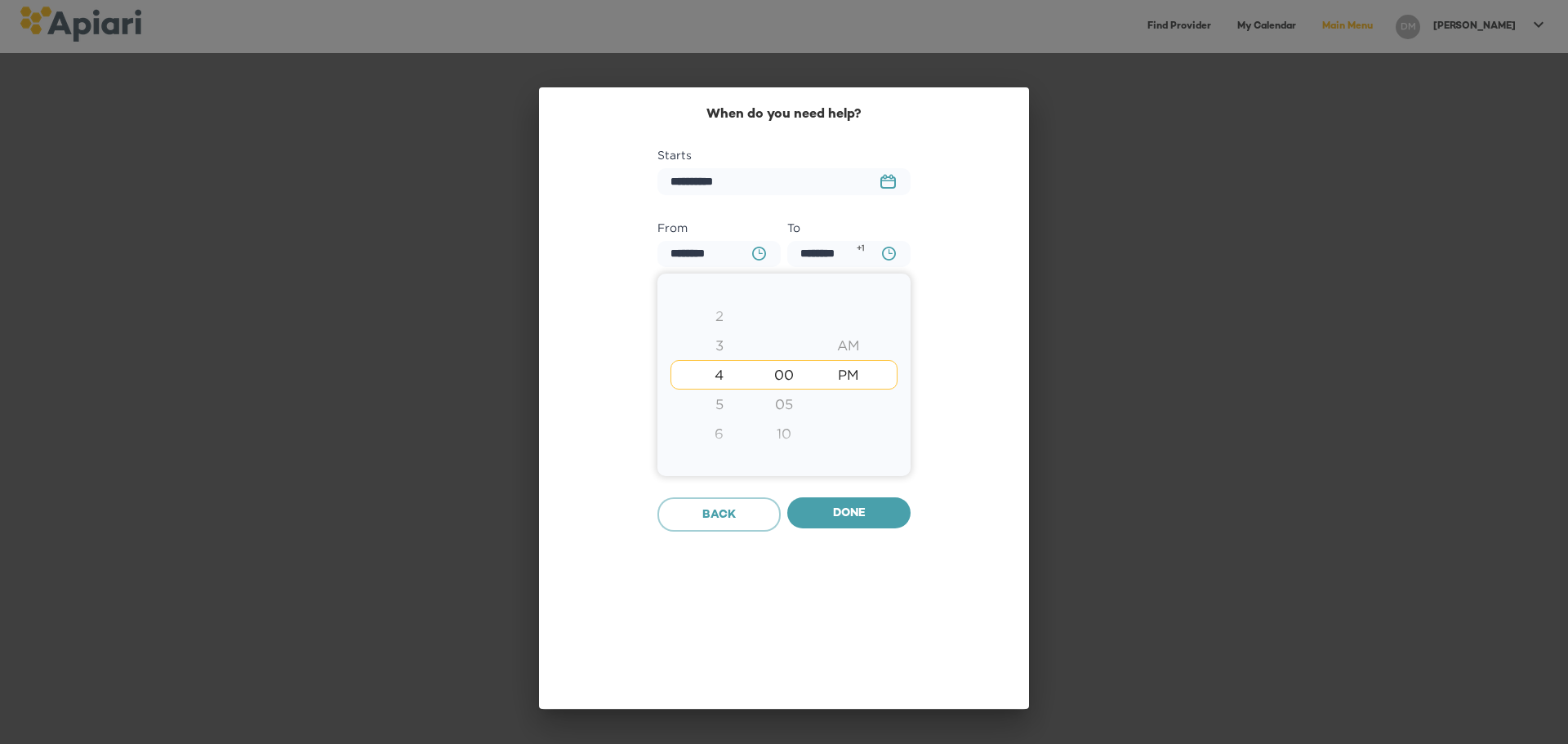
type input "********"
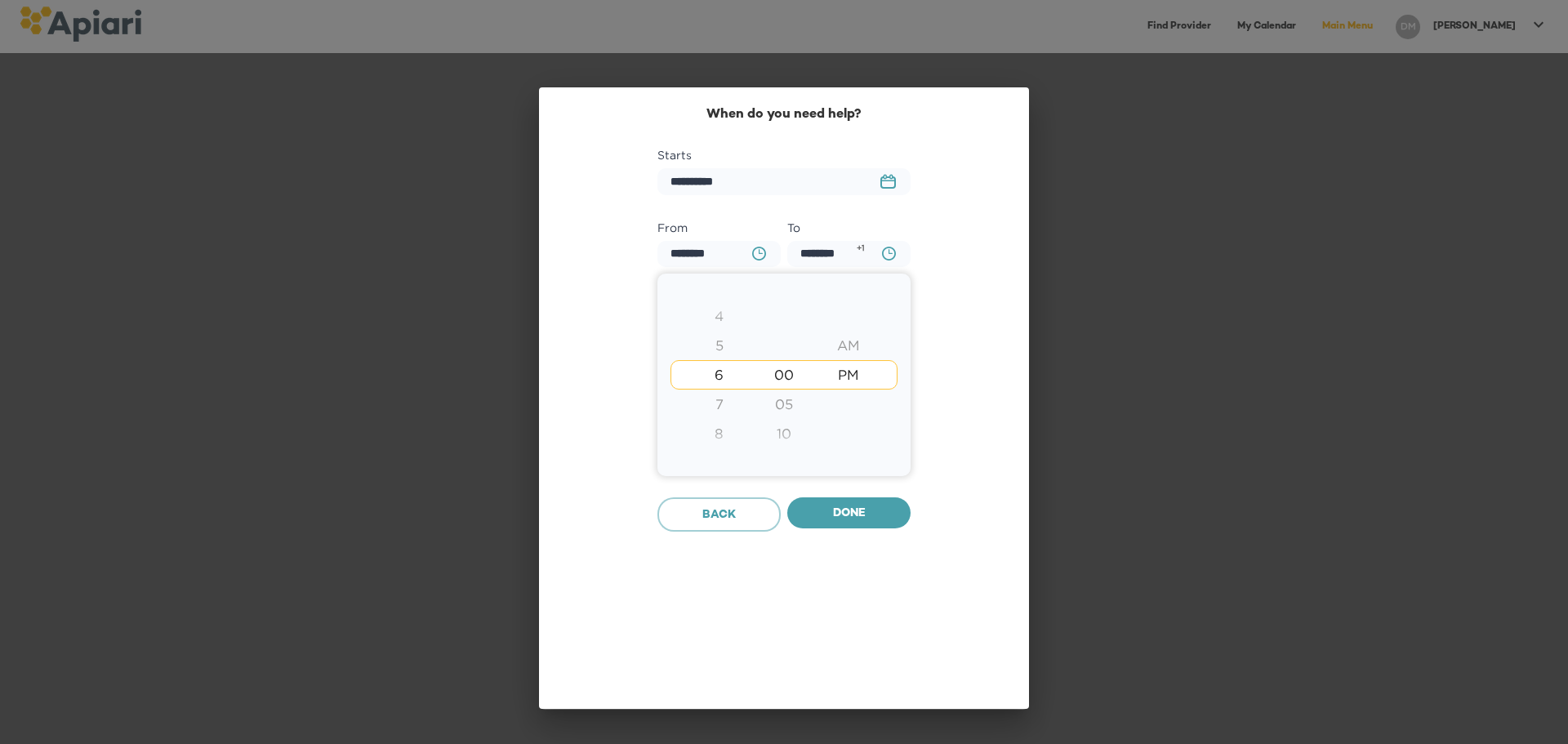
type input "********"
click at [855, 512] on div at bounding box center [784, 372] width 1568 height 744
click at [832, 253] on input "********" at bounding box center [848, 254] width 123 height 27
click at [886, 252] on icon "BA0D2328-0349-4FFE-B945-982DA367CA30 Created with sketchtool." at bounding box center [888, 252] width 13 height 13
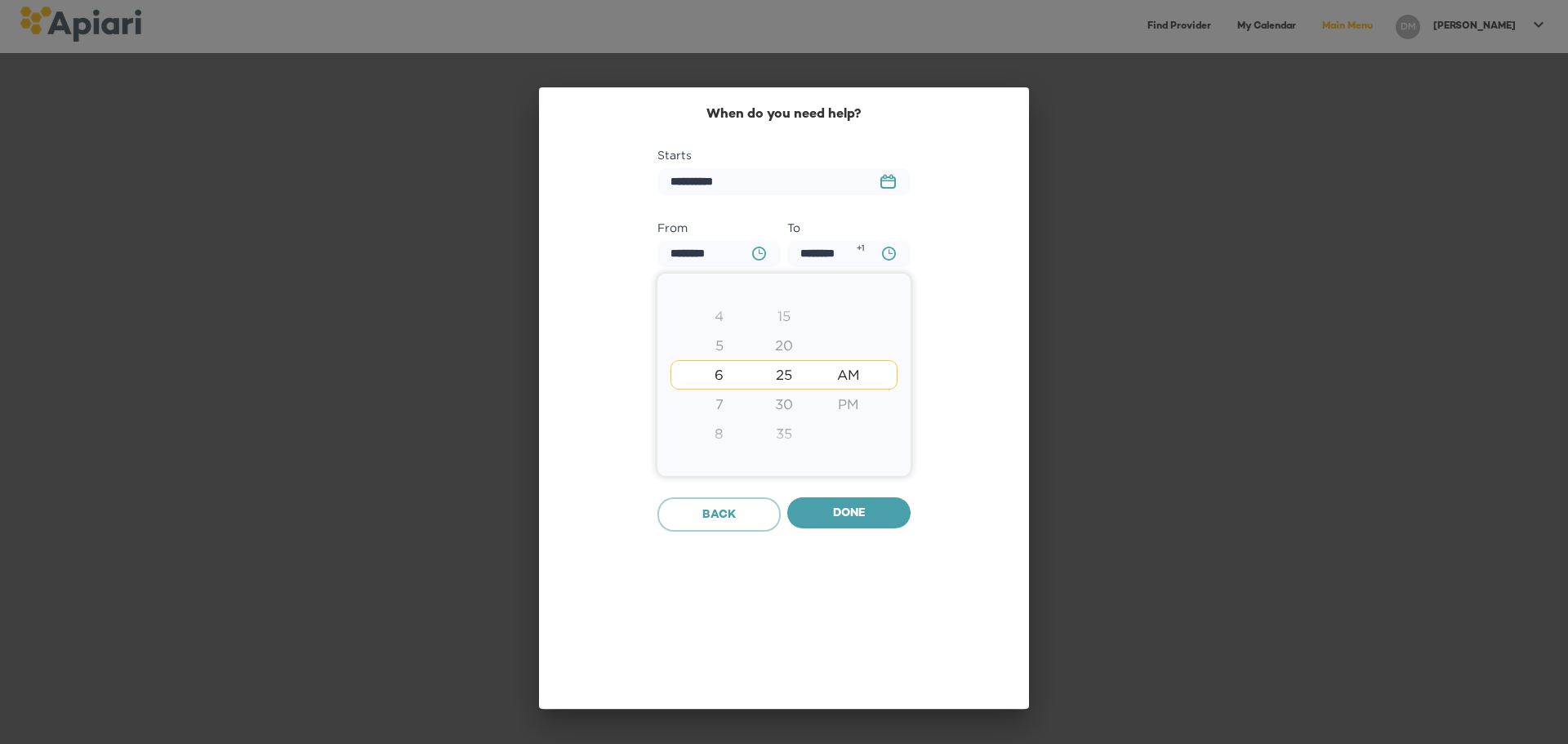
type input "********"
click at [859, 516] on div at bounding box center [784, 372] width 1568 height 744
click at [862, 511] on span "Done" at bounding box center [849, 514] width 97 height 21
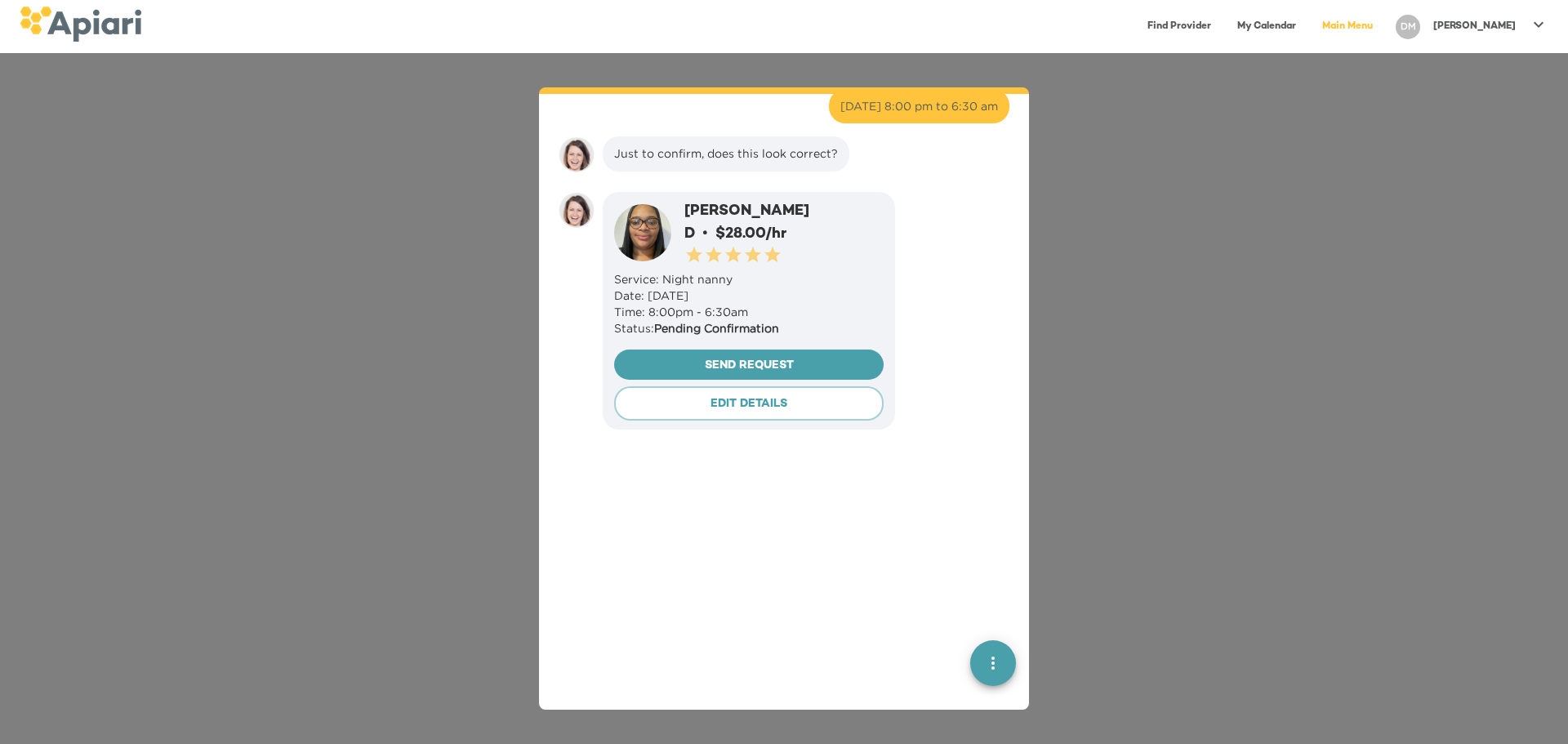
scroll to position [4245, 0]
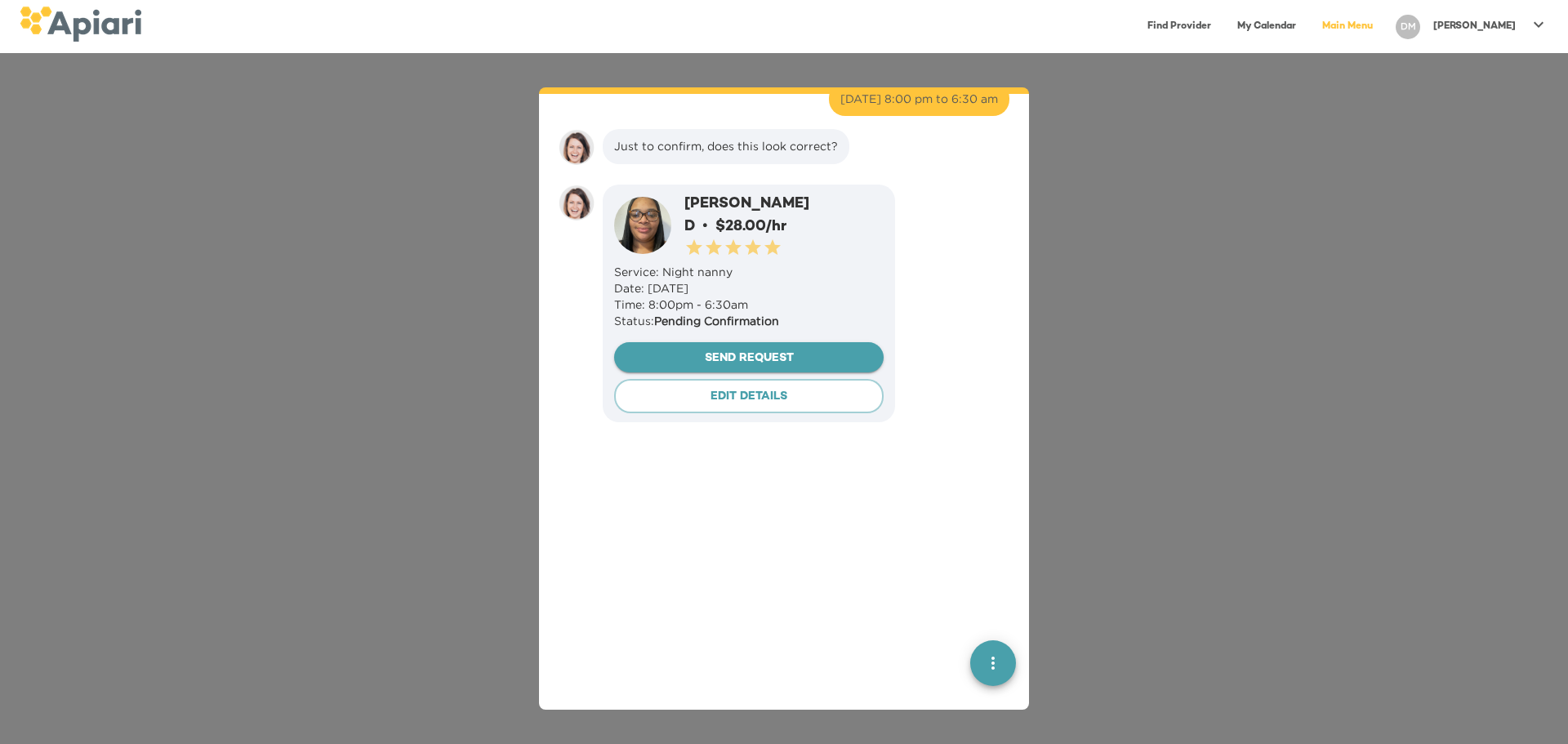
click at [793, 349] on span "Send Request" at bounding box center [749, 359] width 244 height 21
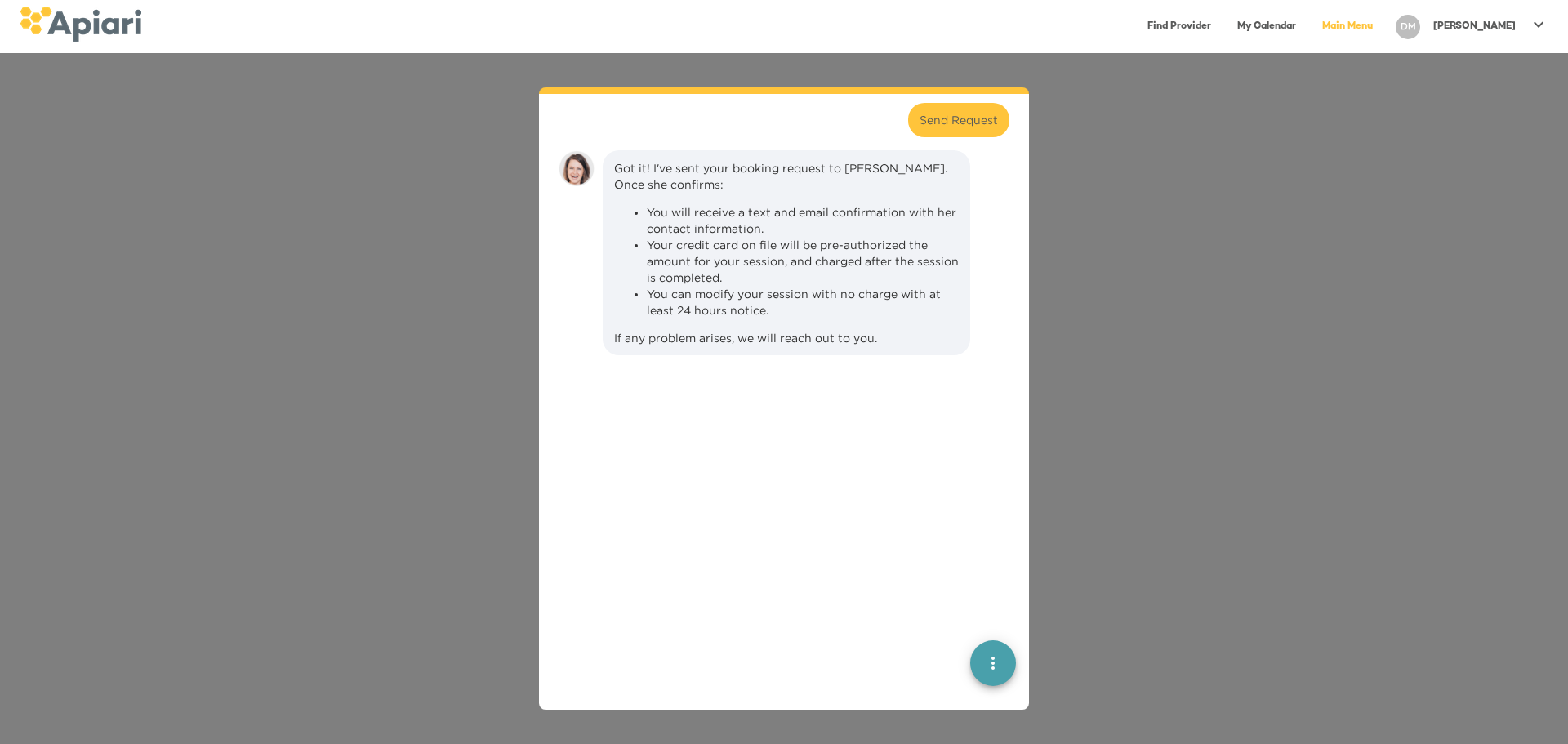
scroll to position [4592, 0]
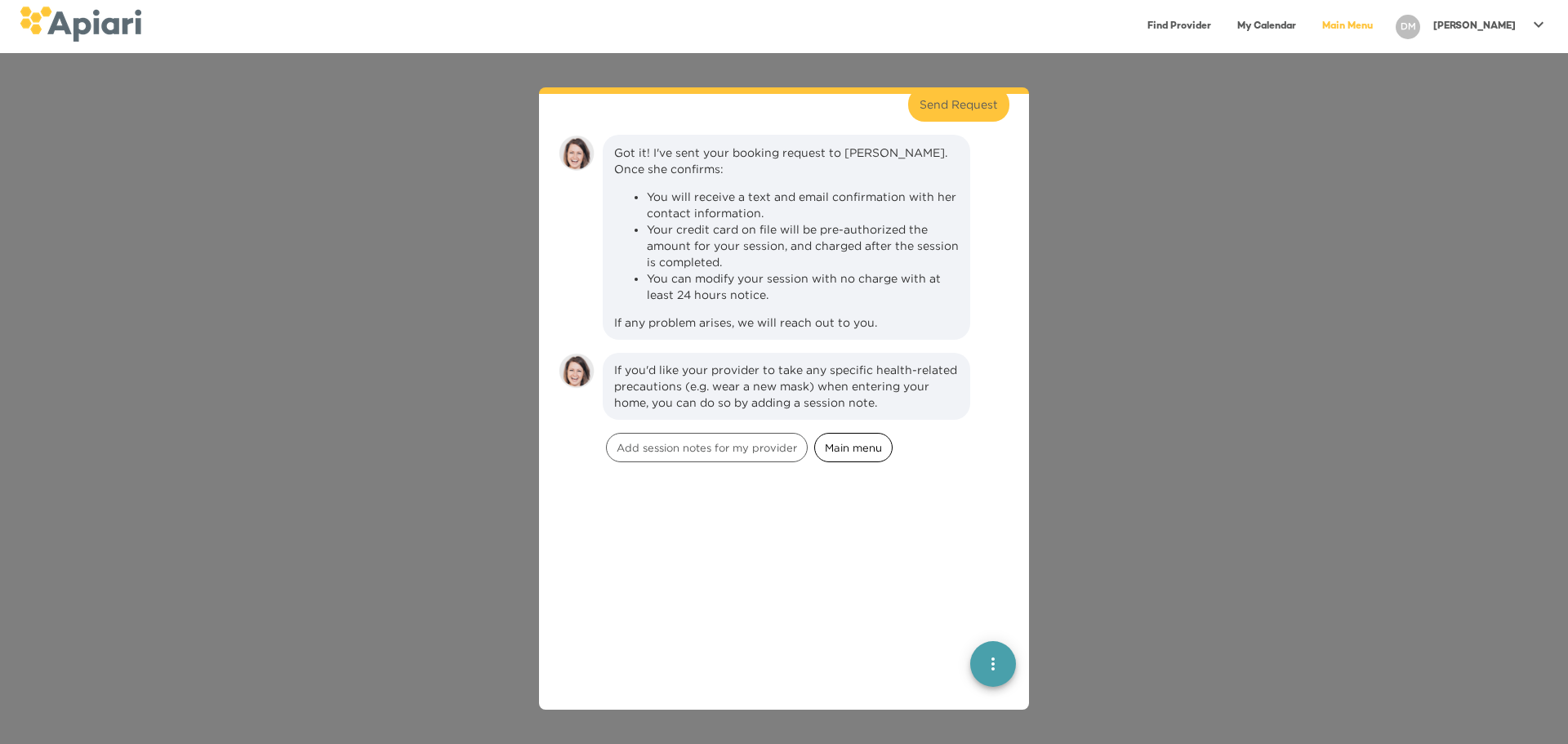
click at [844, 440] on span "Main menu" at bounding box center [853, 447] width 76 height 15
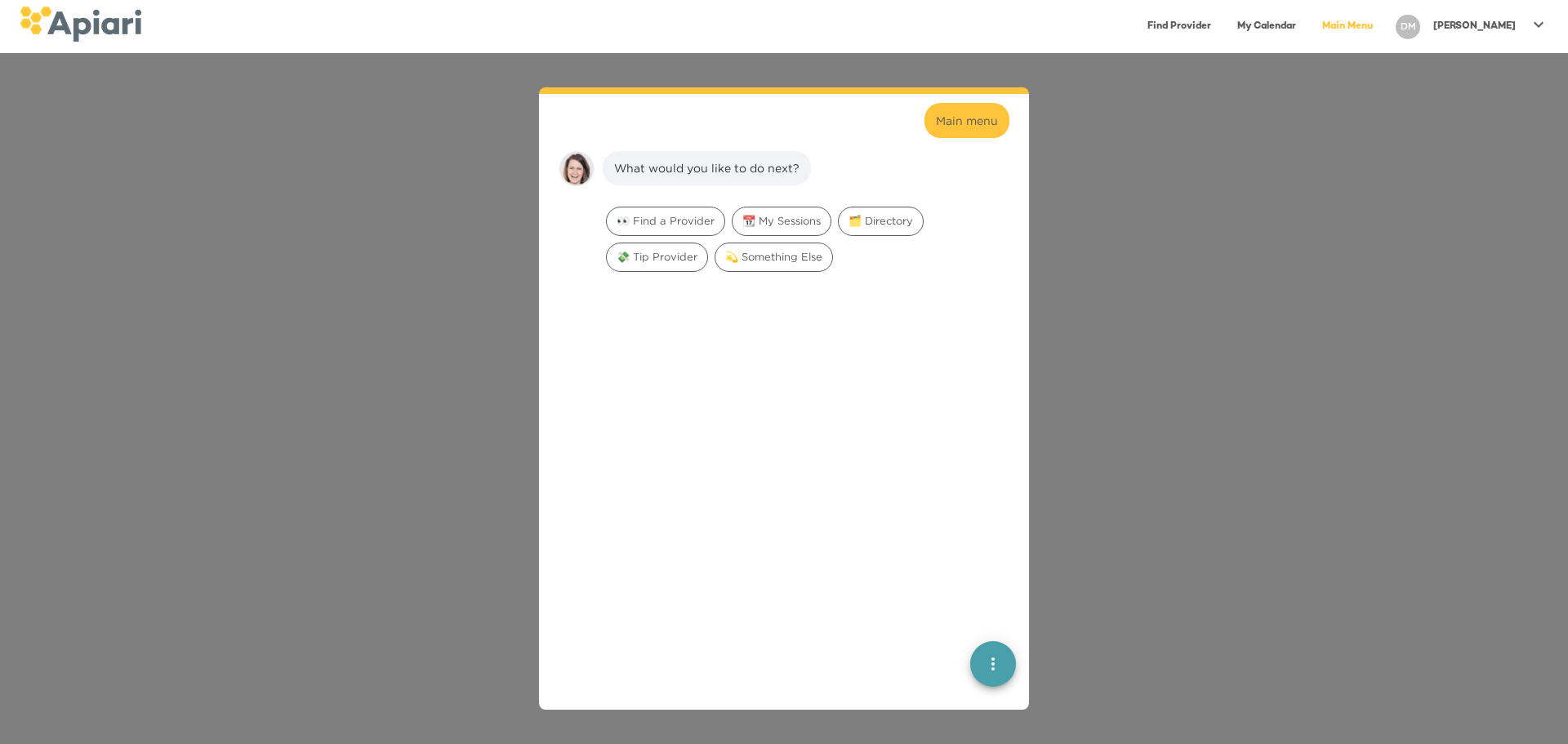
scroll to position [4938, 0]
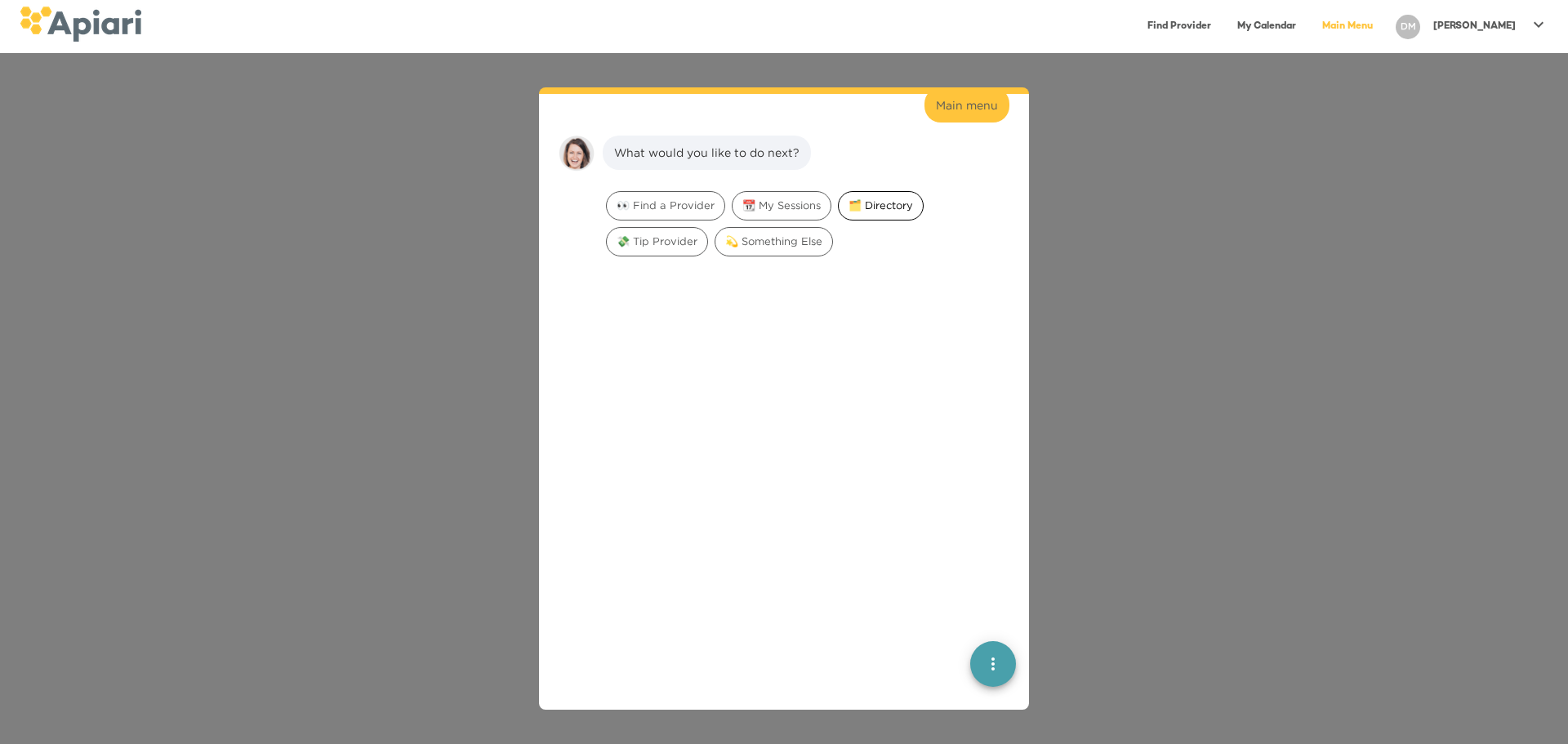
click at [899, 198] on span "🗂️ Directory" at bounding box center [881, 205] width 84 height 15
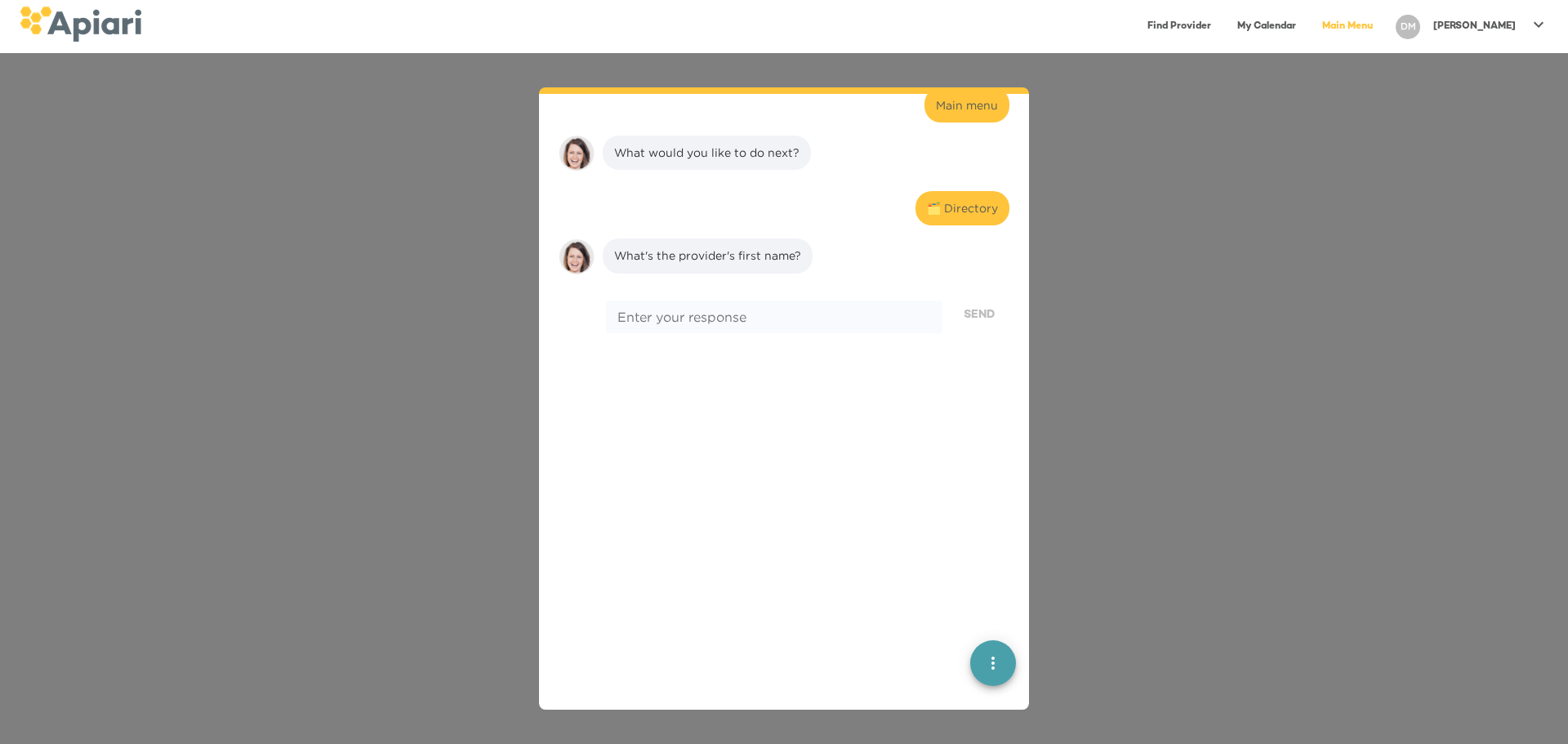
scroll to position [5041, 0]
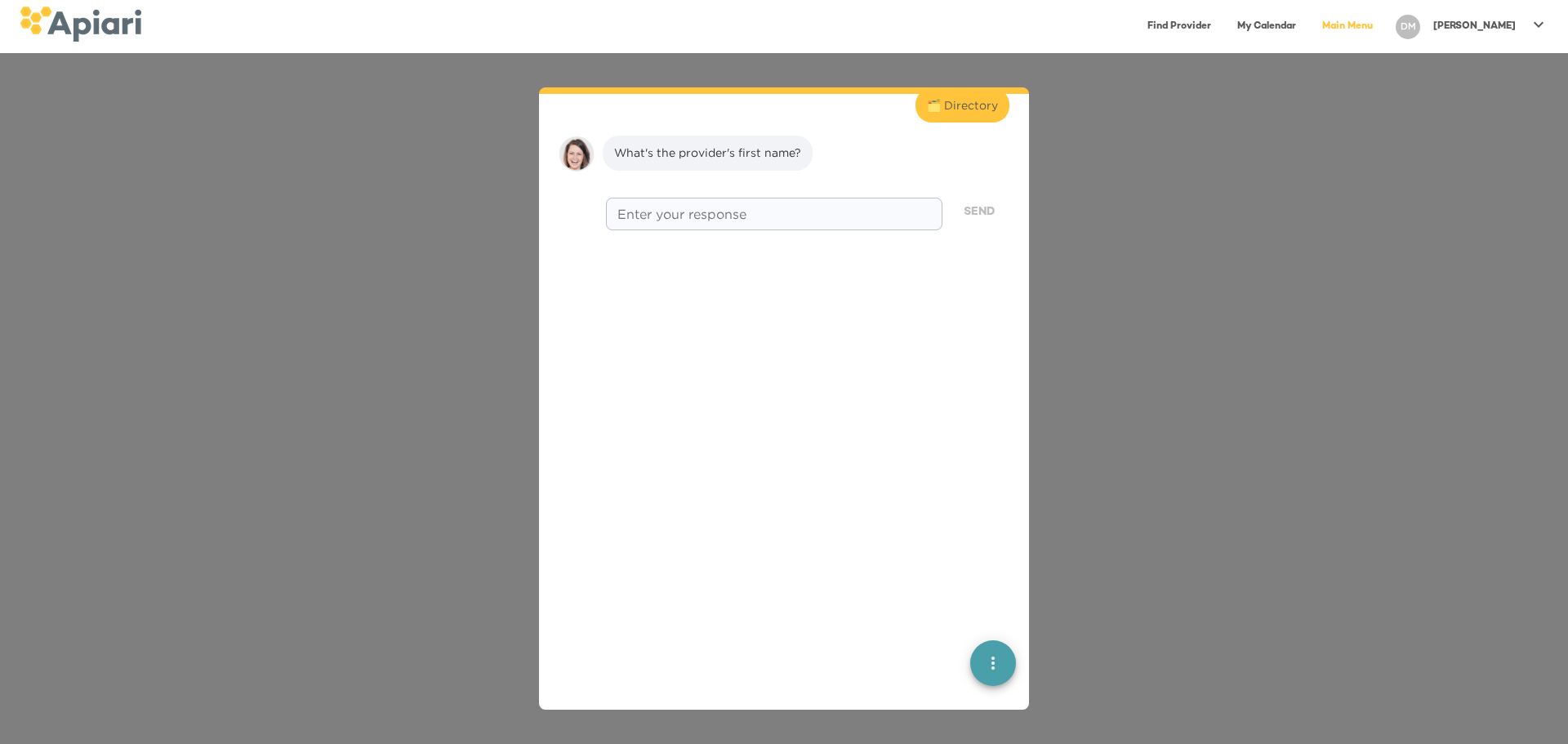
click at [855, 198] on div "* Enter your response" at bounding box center [774, 214] width 336 height 32
type textarea "******"
click at [963, 202] on span "Send" at bounding box center [979, 212] width 31 height 21
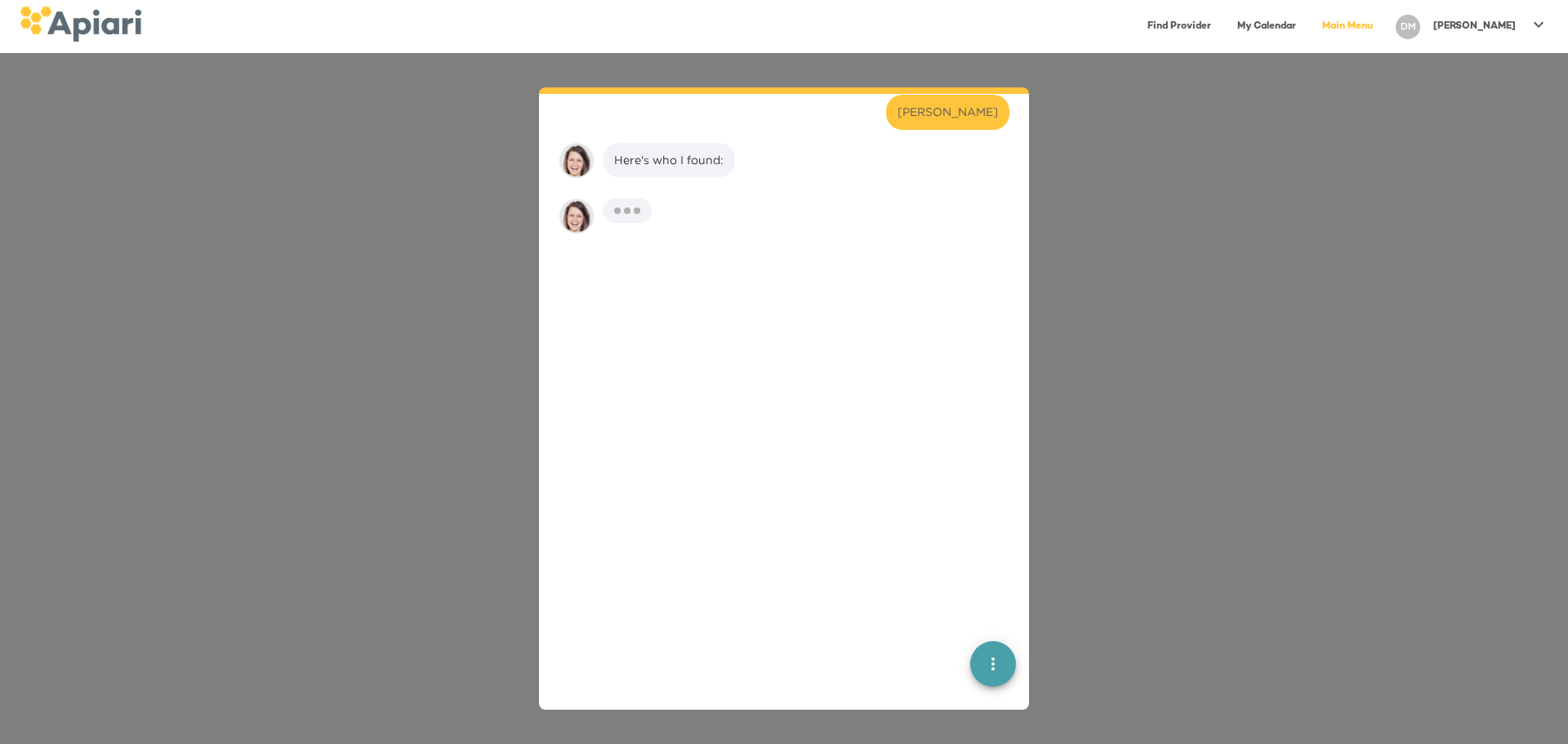
scroll to position [5144, 0]
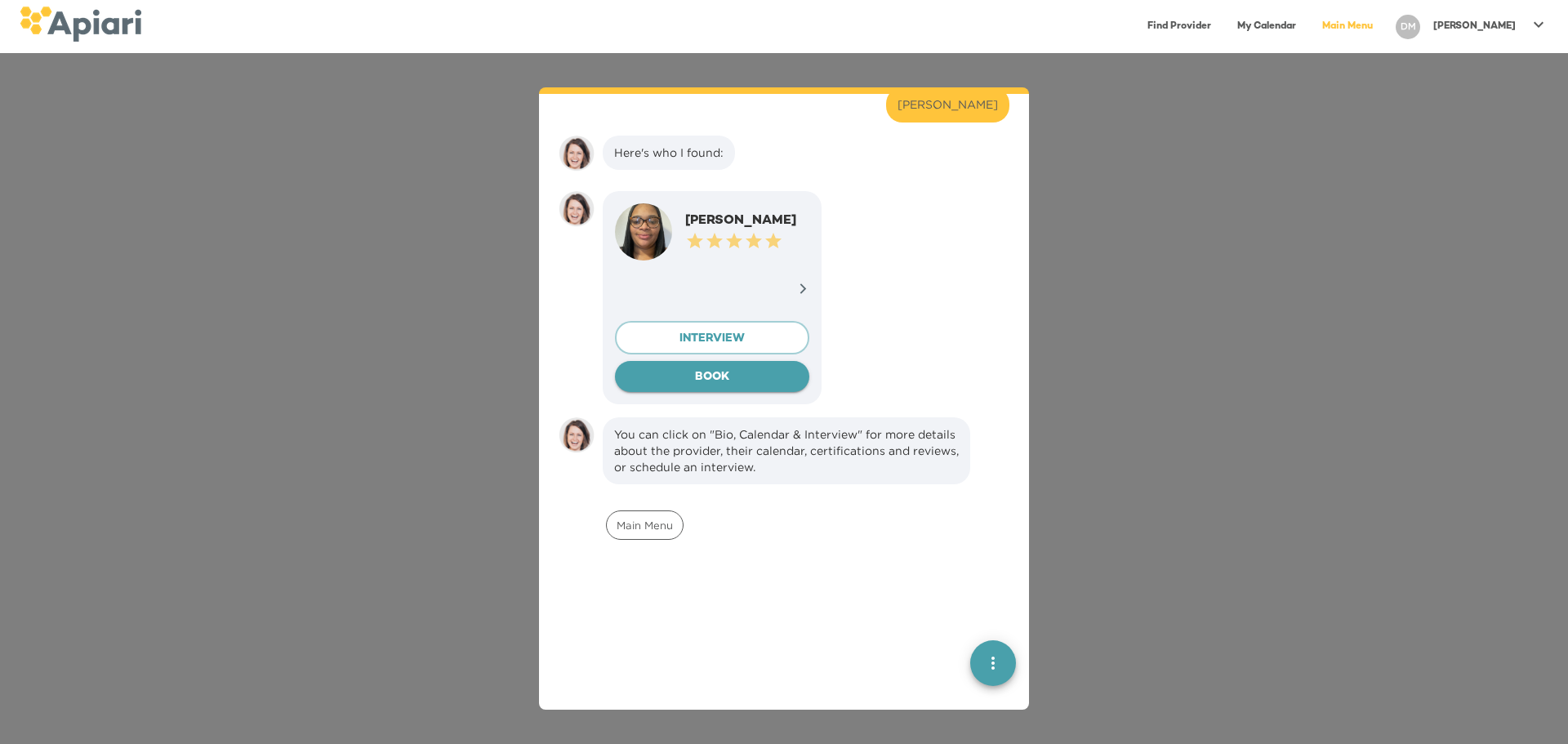
click at [704, 368] on span "BOOK" at bounding box center [712, 377] width 168 height 21
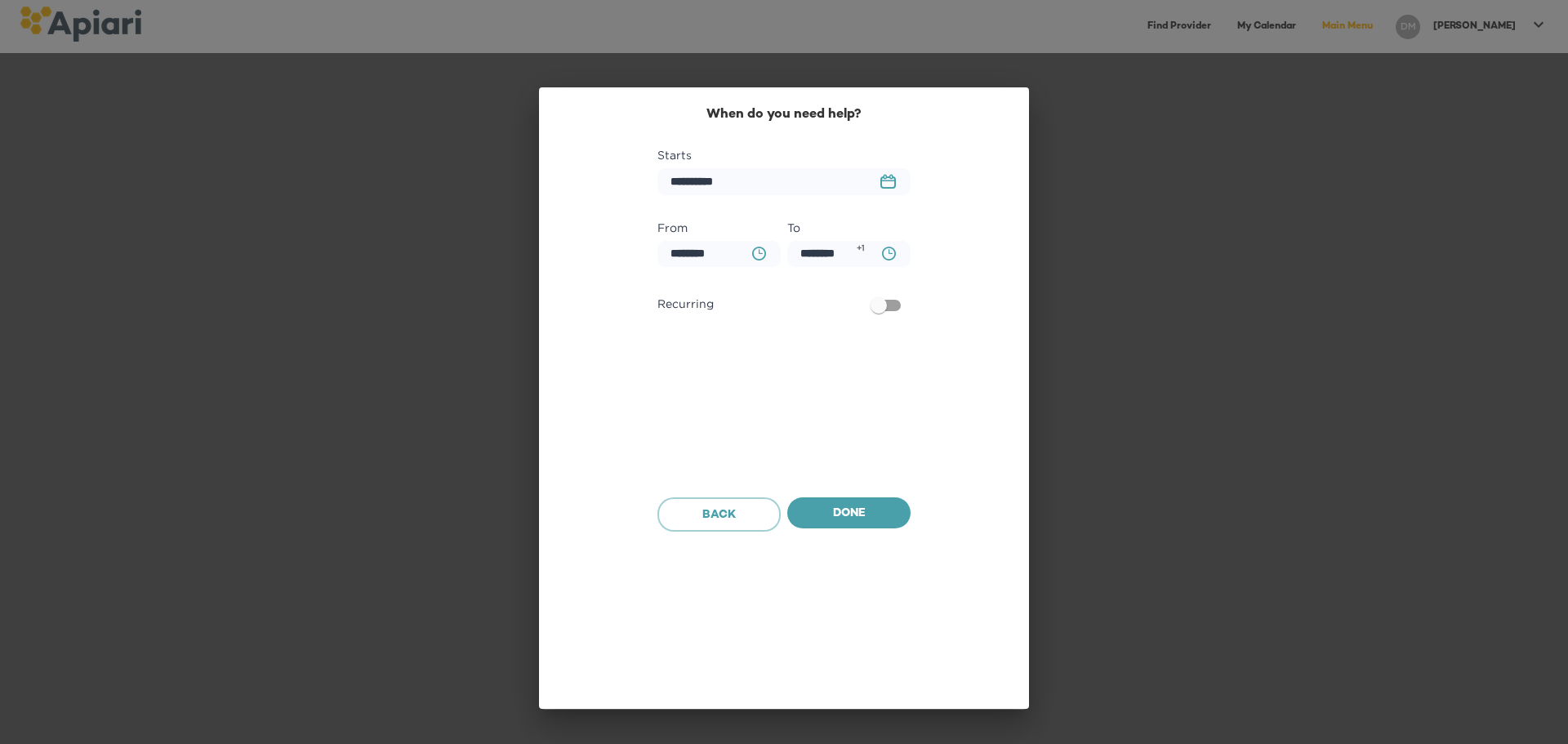
scroll to position [5566, 0]
click at [884, 181] on rect "button" at bounding box center [888, 182] width 13 height 2
click at [890, 228] on icon "button" at bounding box center [891, 231] width 20 height 20
click at [813, 330] on p "9" at bounding box center [814, 325] width 6 height 13
type input "**********"
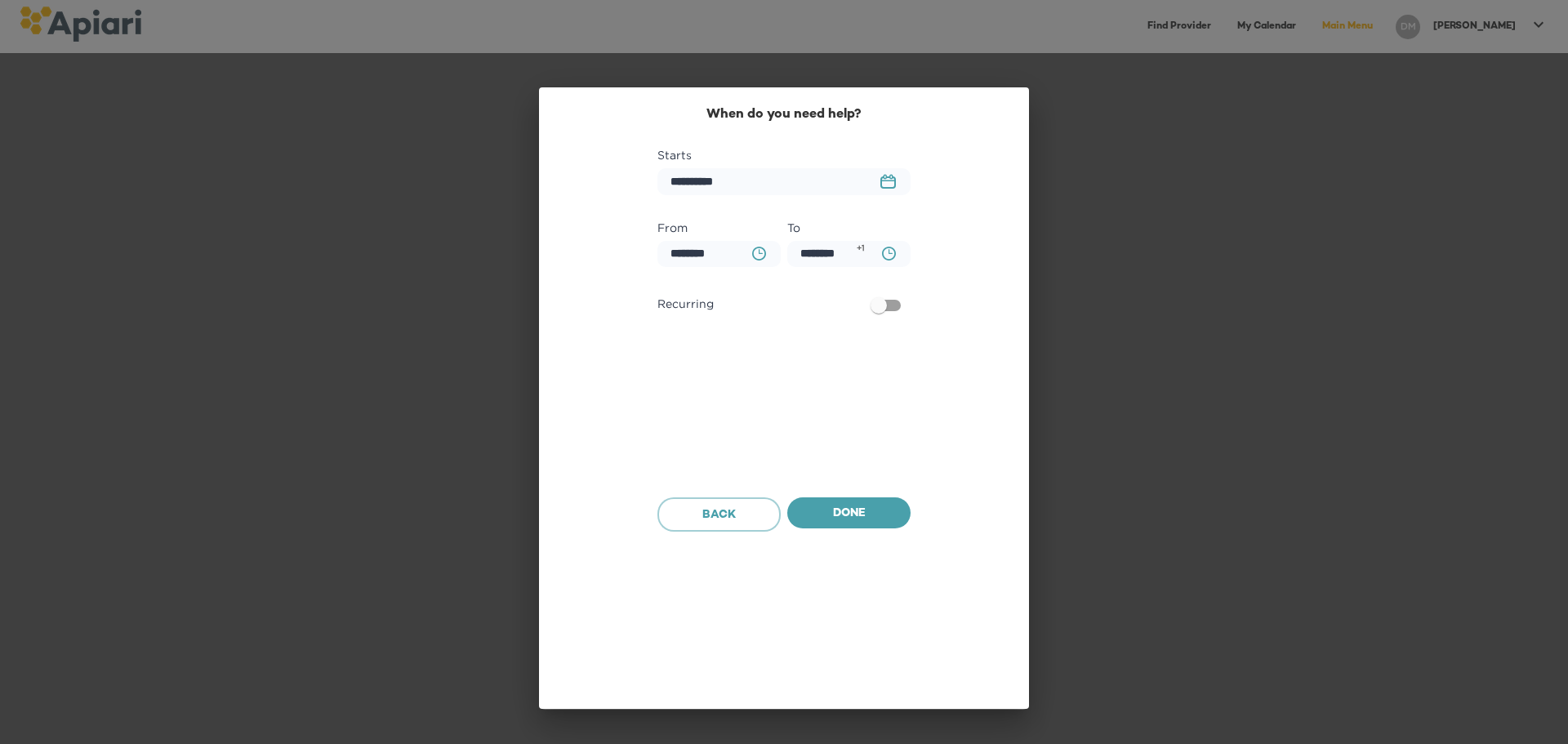
click at [757, 253] on icon "BA0D2328-0349-4FFE-B945-982DA367CA30 Created with sketchtool." at bounding box center [758, 252] width 13 height 13
type input "********"
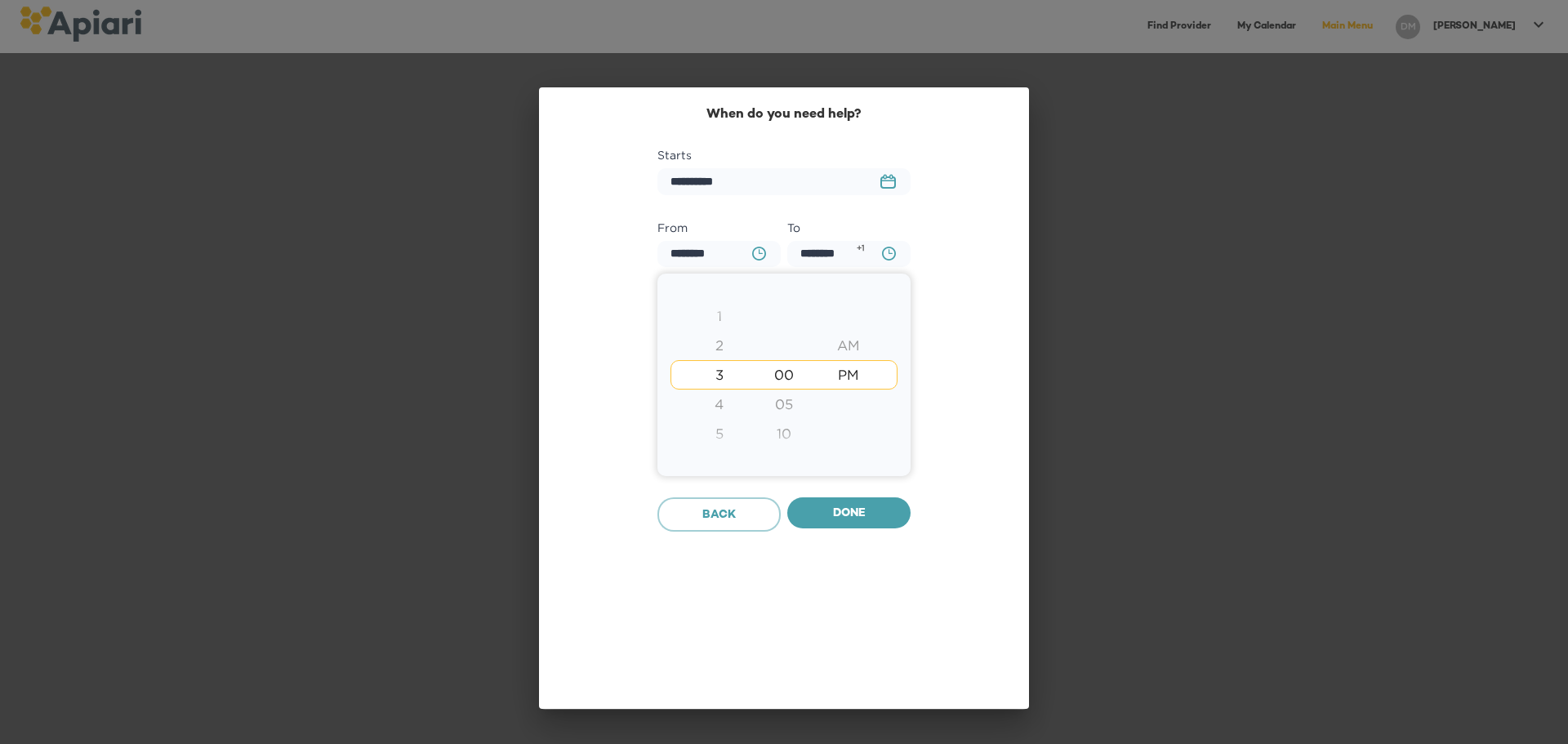
type input "********"
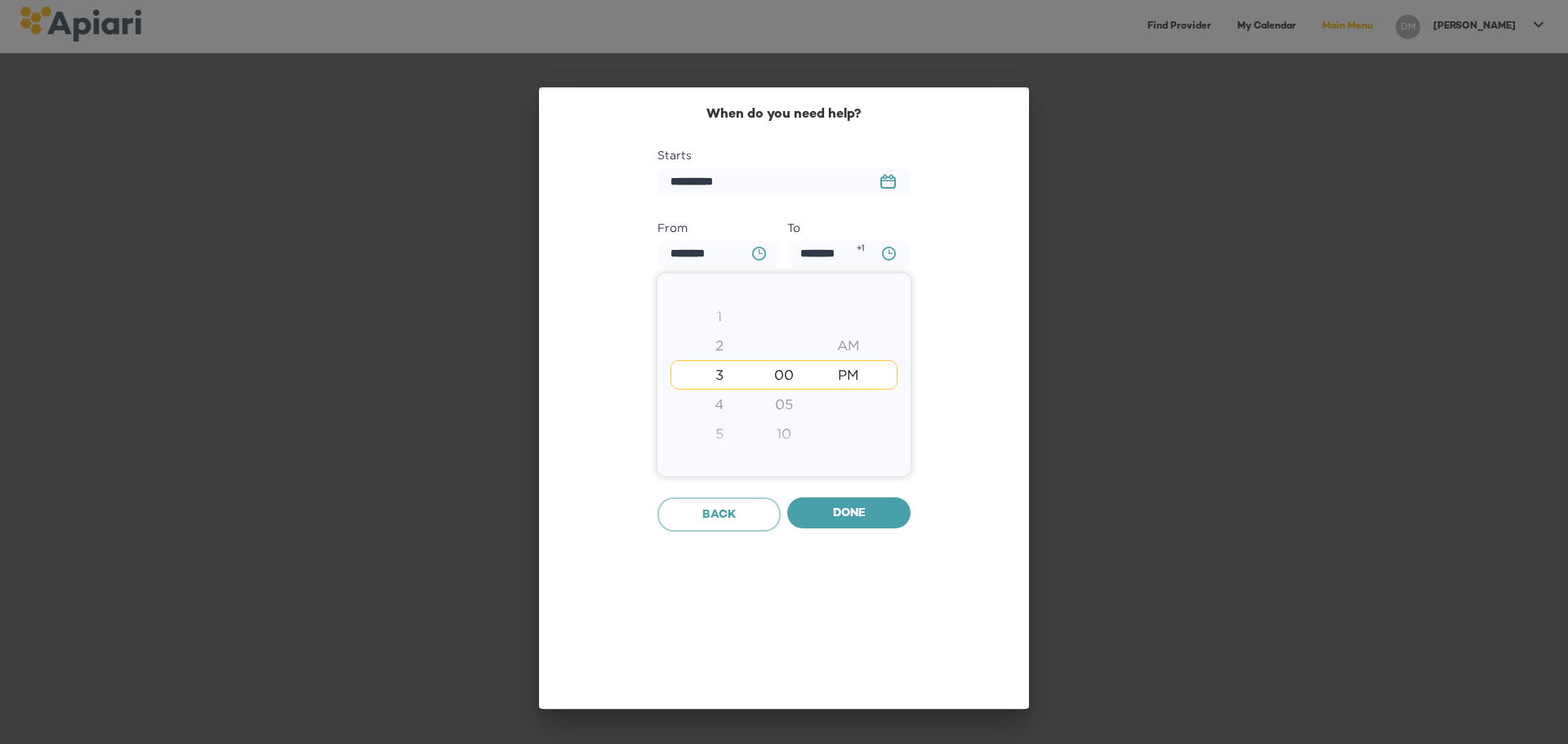
type input "********"
click at [845, 521] on div at bounding box center [784, 372] width 1568 height 744
click at [883, 255] on icon "button" at bounding box center [888, 252] width 13 height 13
type input "********"
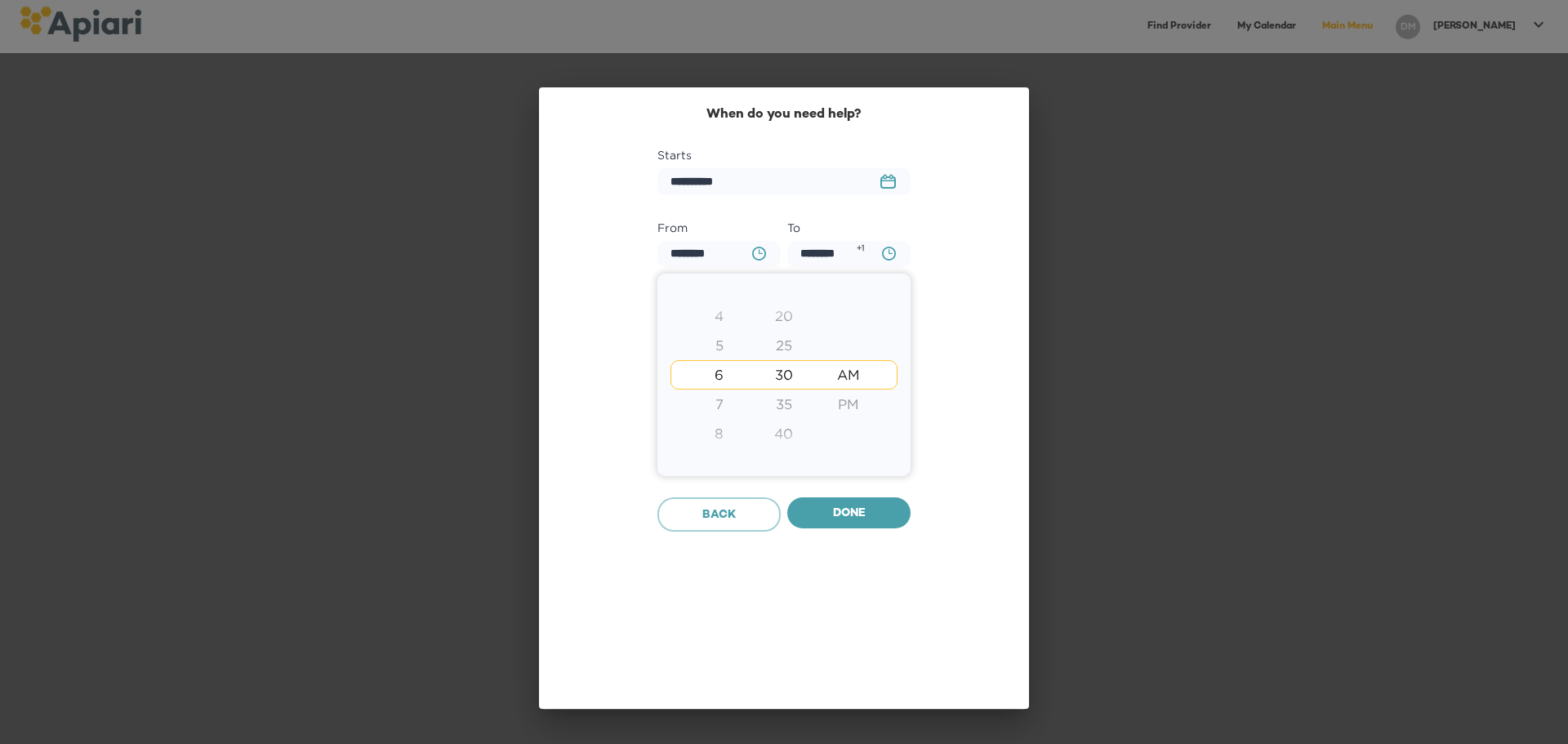
click at [840, 515] on div at bounding box center [784, 372] width 1568 height 744
click at [866, 506] on span "Done" at bounding box center [849, 514] width 97 height 21
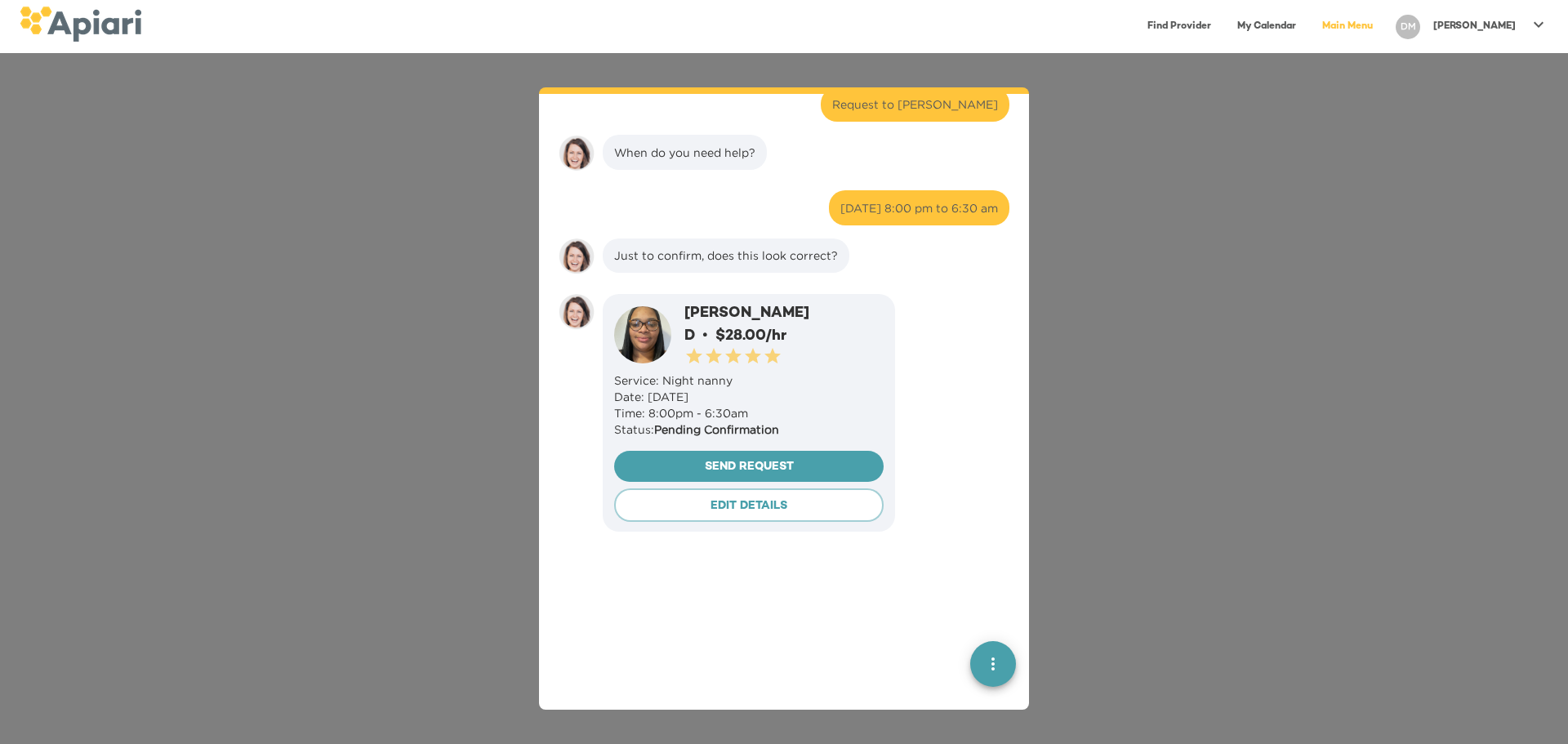
scroll to position [5669, 0]
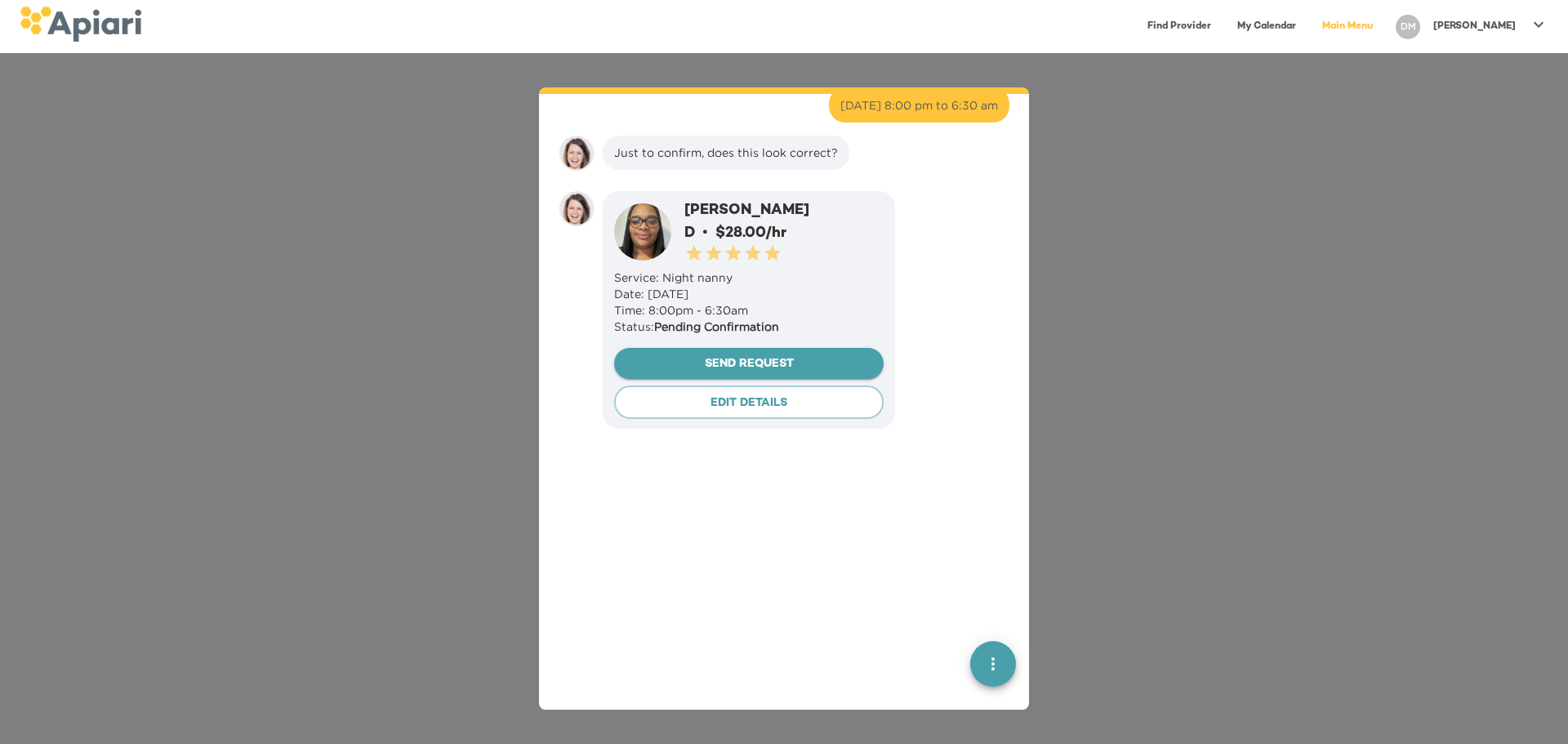
click at [764, 354] on span "Send Request" at bounding box center [749, 364] width 244 height 21
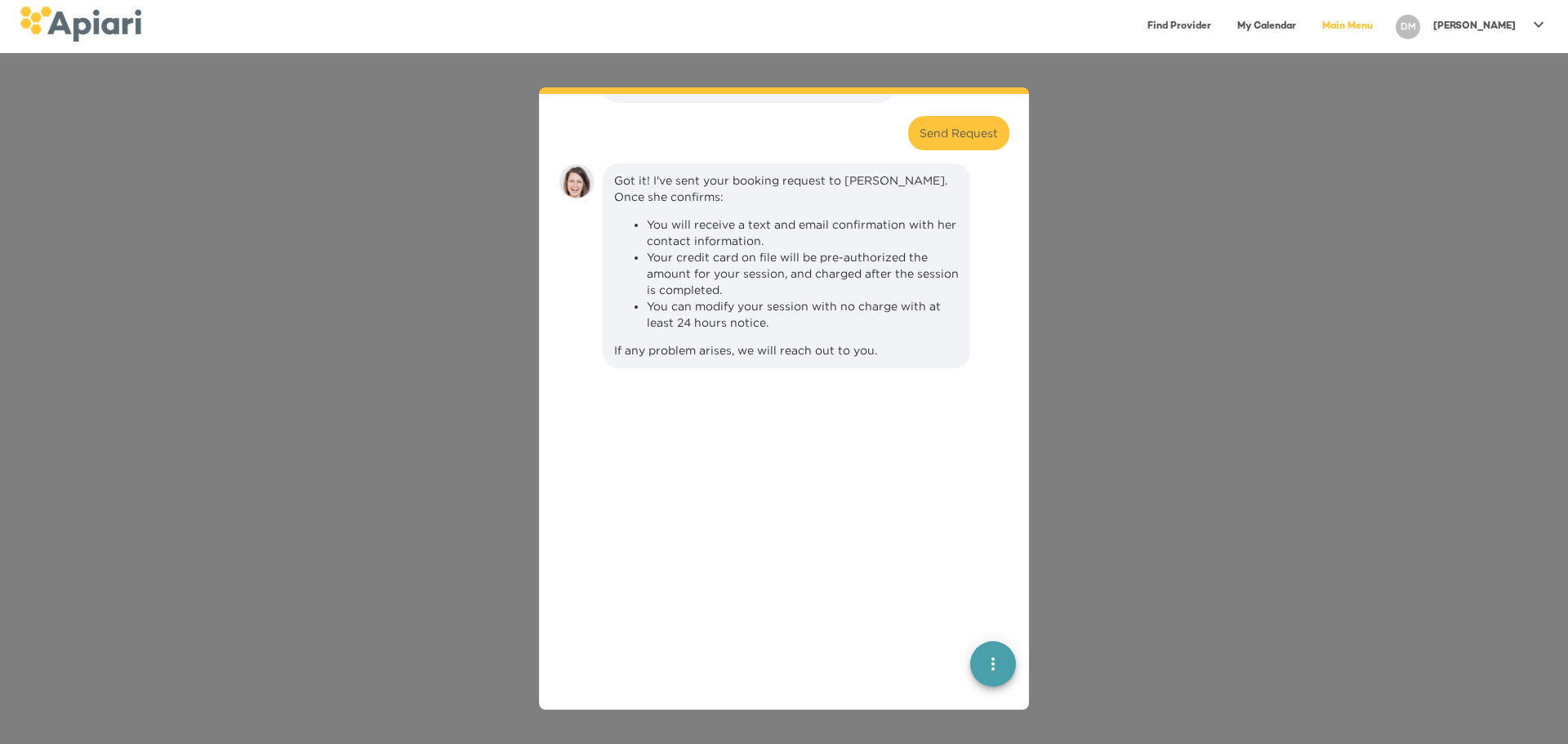
scroll to position [6017, 0]
